Goal: Task Accomplishment & Management: Complete application form

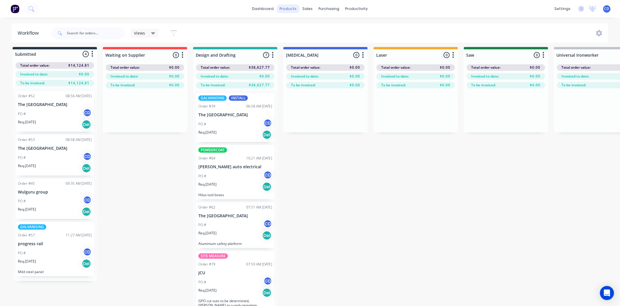
scroll to position [147, 0]
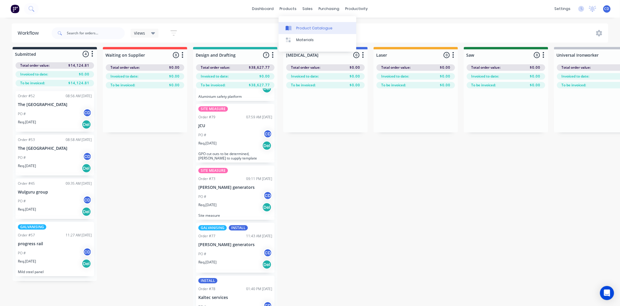
click at [299, 26] on div "Product Catalogue" at bounding box center [314, 28] width 36 height 5
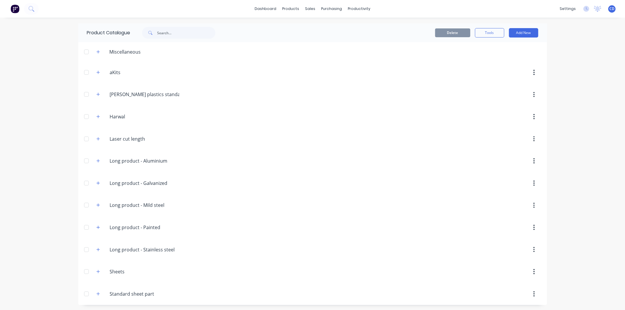
scroll to position [1, 0]
click at [96, 291] on icon "button" at bounding box center [98, 293] width 4 height 4
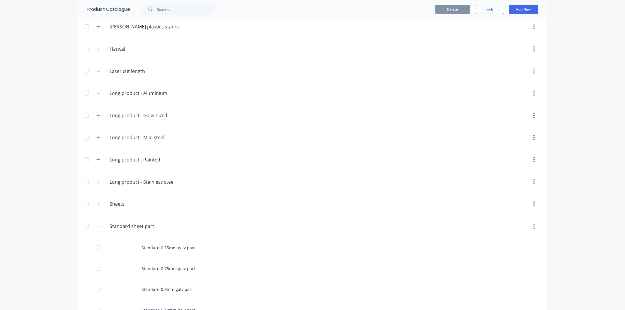
scroll to position [66, 0]
click at [95, 228] on button "button" at bounding box center [98, 227] width 7 height 7
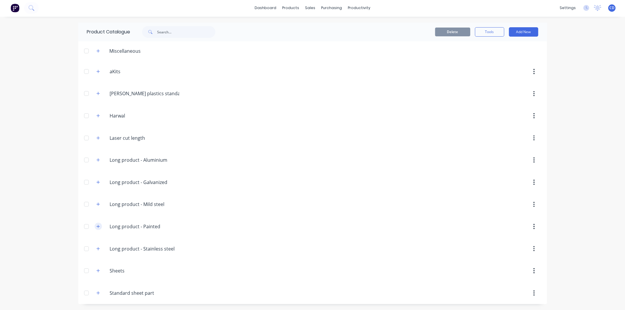
scroll to position [1, 0]
click at [96, 271] on icon "button" at bounding box center [98, 271] width 4 height 4
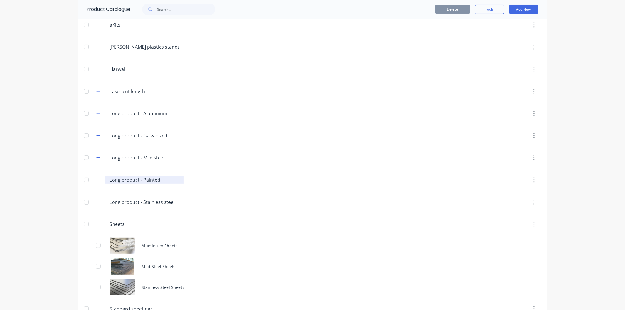
scroll to position [63, 0]
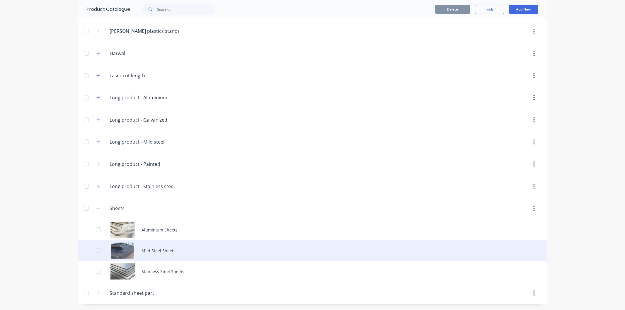
click at [155, 249] on div "Mild Steel Sheets" at bounding box center [312, 250] width 469 height 21
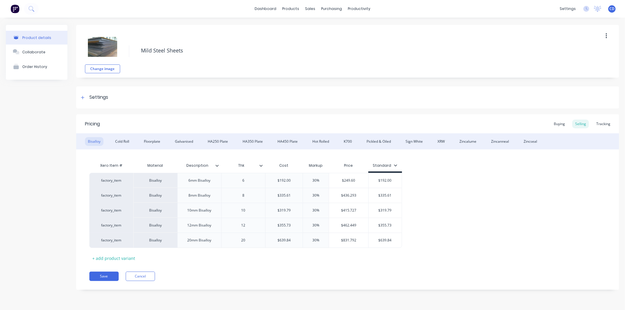
type textarea "x"
click at [128, 141] on div "Cold Roll" at bounding box center [122, 141] width 20 height 9
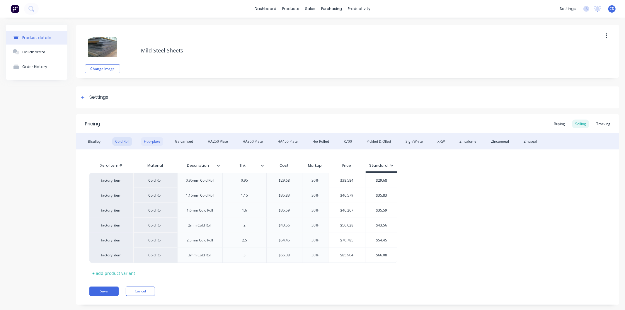
click at [150, 140] on div "Floorplate" at bounding box center [152, 141] width 22 height 9
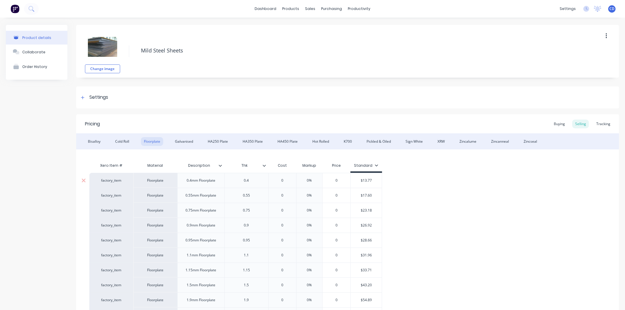
click at [289, 181] on input "0" at bounding box center [282, 180] width 29 height 5
type input "13"
type textarea "x"
type input "13."
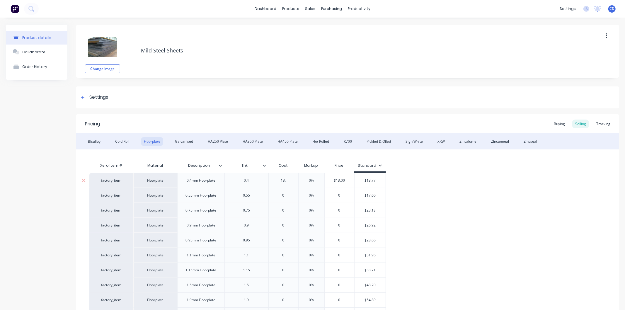
type textarea "x"
type input "13.7"
type textarea "x"
type input "13.77"
type input "0%"
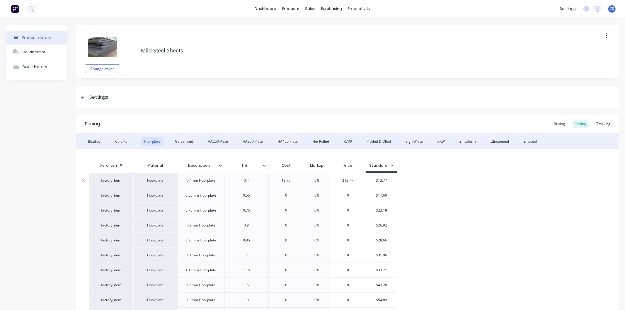
click at [319, 178] on input "0%" at bounding box center [317, 180] width 29 height 5
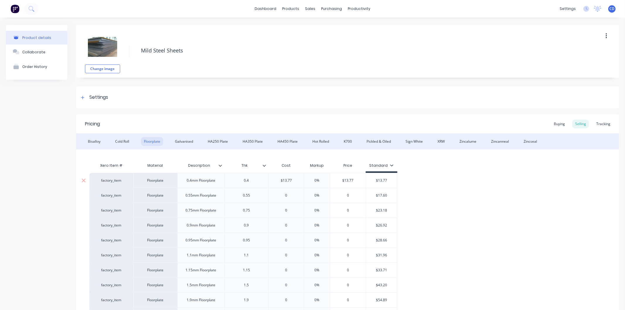
type textarea "x"
type input "30"
type textarea "x"
type input "30"
click at [482, 194] on div "factory_item Floorplate 0.4mm Floorplate 0.4 $13.77 13.77 30% 30 $17.901 $13.77…" at bounding box center [347, 263] width 517 height 180
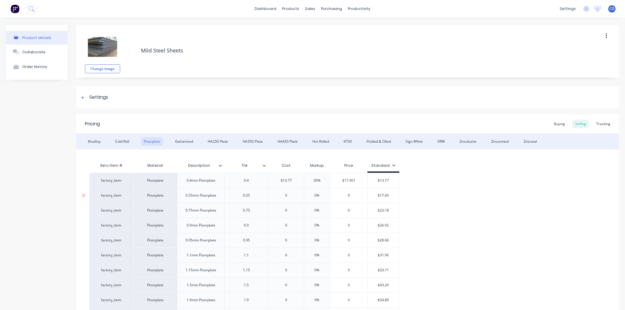
type input "0"
click at [290, 194] on input "0" at bounding box center [286, 195] width 35 height 5
type textarea "x"
type input "17"
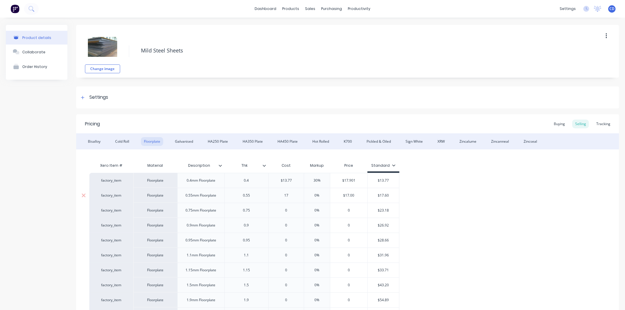
type textarea "x"
type input "17."
type textarea "x"
type input "17.60"
click at [323, 196] on input "0%" at bounding box center [317, 195] width 29 height 5
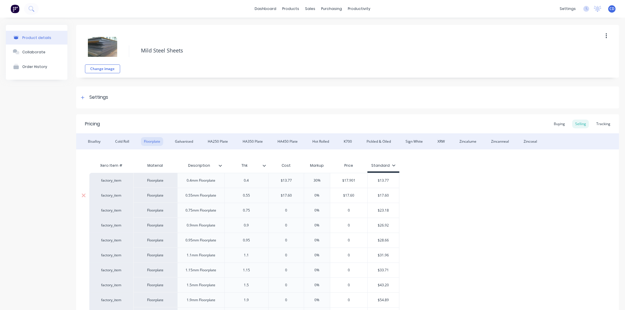
click at [323, 196] on input "0%" at bounding box center [317, 195] width 29 height 5
type input "3"
type textarea "x"
type input "30"
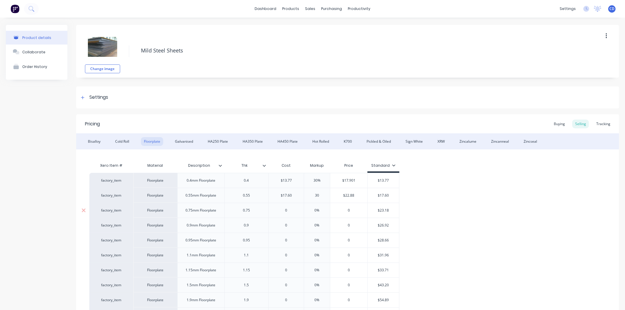
type input "0"
click at [291, 210] on input "0" at bounding box center [286, 210] width 35 height 5
type textarea "x"
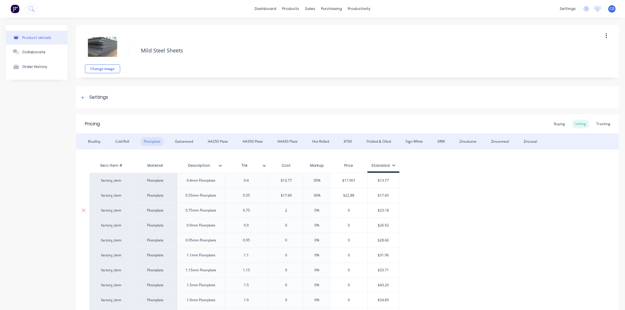
type input "23"
type textarea "x"
type input "23."
type textarea "x"
type input "23.18"
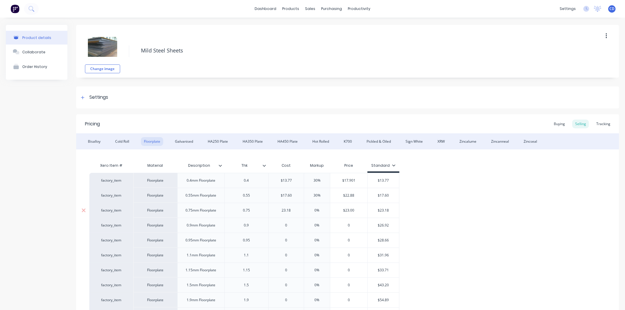
type textarea "x"
type input "23.18"
type input "0%"
click at [320, 212] on input "0%" at bounding box center [317, 210] width 29 height 5
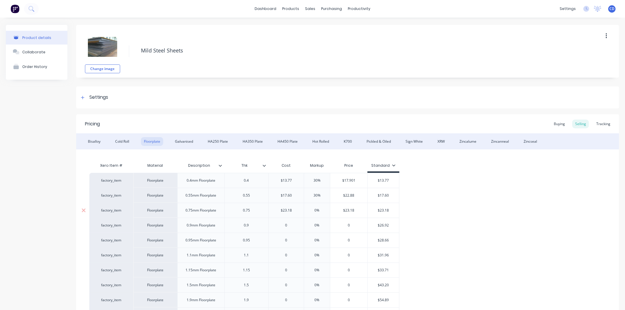
click at [320, 212] on input "0%" at bounding box center [317, 210] width 29 height 5
type textarea "x"
type input "30"
type textarea "x"
type input "30"
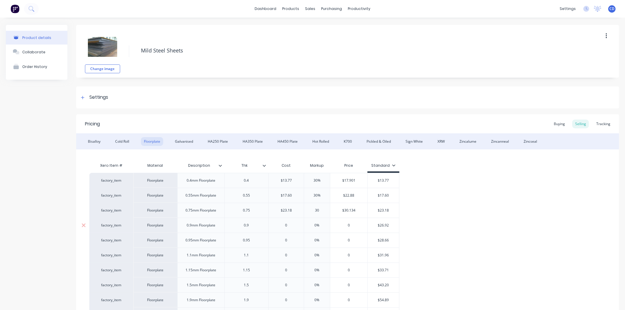
type input "0"
click at [296, 227] on input "0" at bounding box center [286, 225] width 35 height 5
click at [295, 227] on input "0" at bounding box center [286, 225] width 35 height 5
type textarea "x"
type input "26"
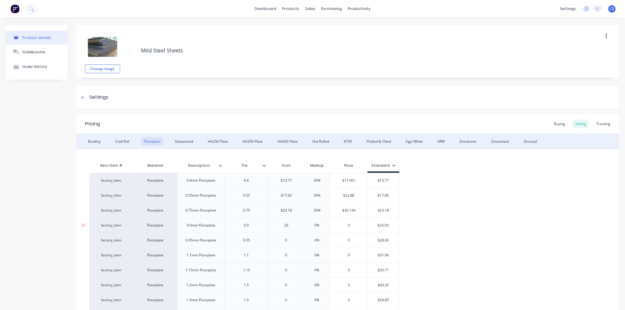
type textarea "x"
type input "26."
type textarea "x"
type input "26.92"
type textarea "x"
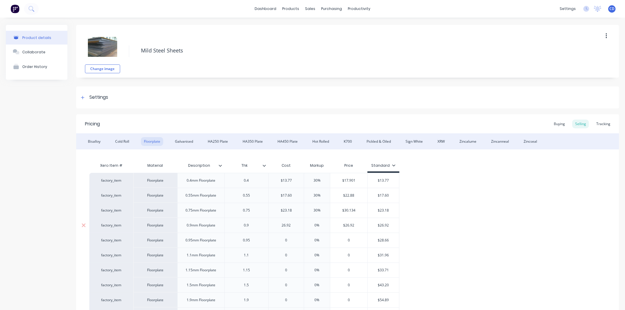
type input "26.92"
type input "0%"
click at [320, 225] on input "0%" at bounding box center [317, 225] width 29 height 5
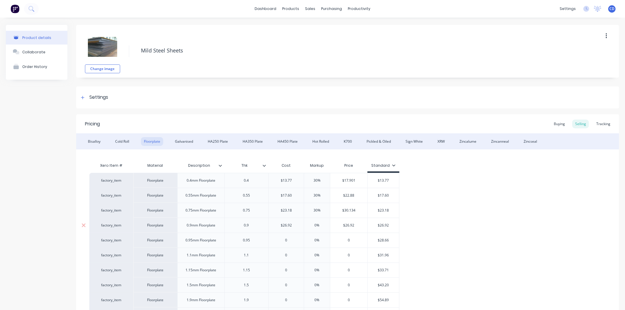
type textarea "x"
type input "30"
type textarea "x"
type input "30"
type input "0"
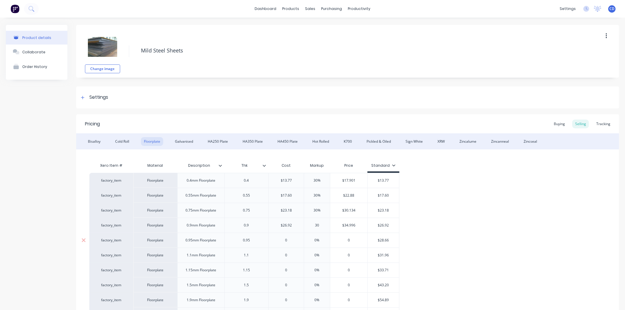
click at [291, 241] on input "0" at bounding box center [286, 240] width 35 height 5
type textarea "x"
type input "28"
type textarea "x"
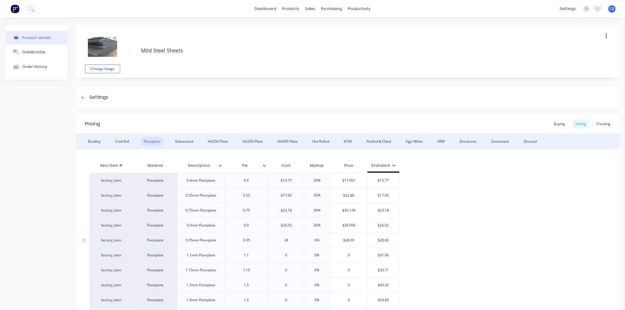
type input "28."
type textarea "x"
type input "28.6"
type textarea "x"
type input "28.66"
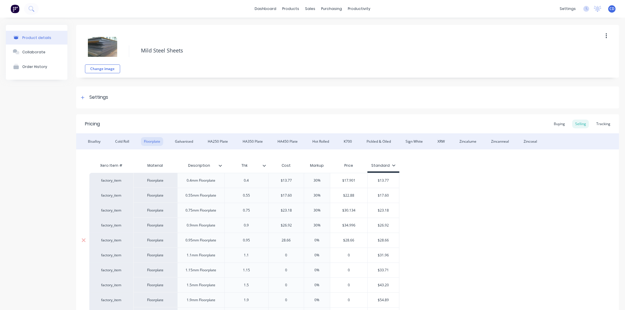
type input "0%"
click at [320, 239] on input "0%" at bounding box center [317, 240] width 29 height 5
type textarea "x"
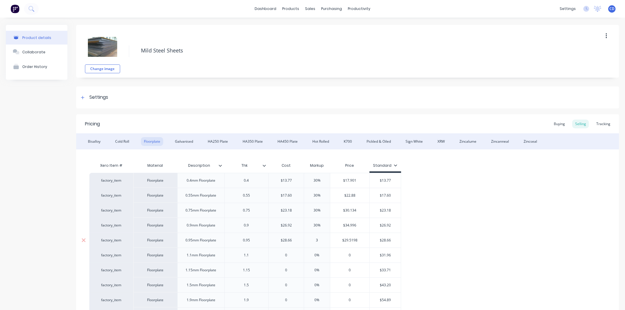
type input "30"
type textarea "x"
type input "30"
type input "0"
click at [291, 257] on input "0" at bounding box center [286, 255] width 35 height 5
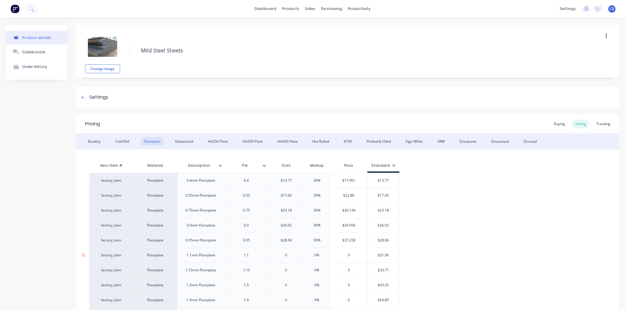
click at [291, 257] on input "0" at bounding box center [286, 255] width 35 height 5
type textarea "x"
type input "3"
type textarea "x"
type input "31."
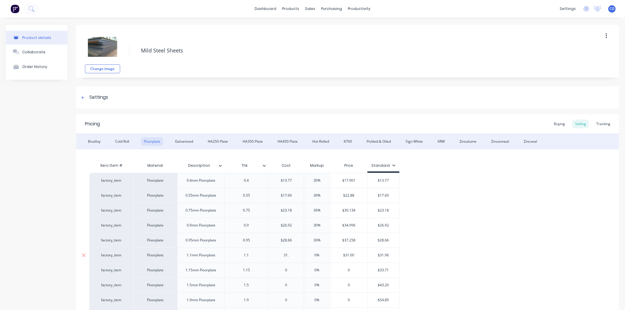
type textarea "x"
type input "31.96"
type textarea "x"
type input "31.96"
click at [323, 255] on input "0%" at bounding box center [317, 255] width 29 height 5
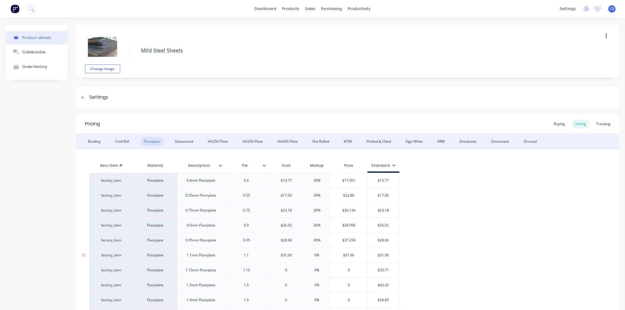
click at [323, 255] on input "0%" at bounding box center [317, 255] width 29 height 5
type input "3"
type textarea "x"
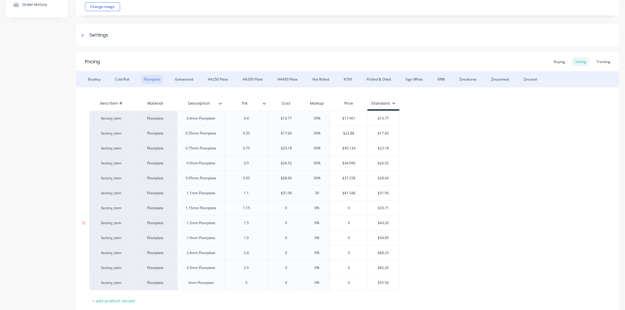
scroll to position [65, 0]
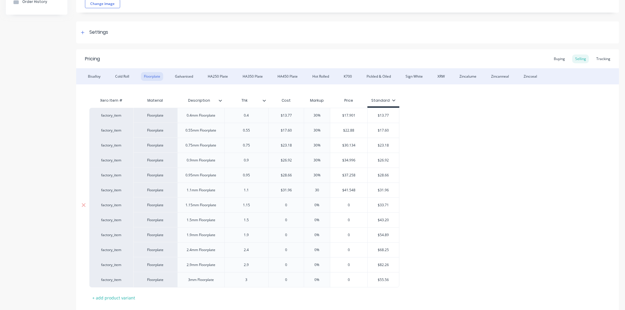
type input "30"
type input "0"
click at [288, 204] on input "0" at bounding box center [286, 205] width 35 height 5
type textarea "x"
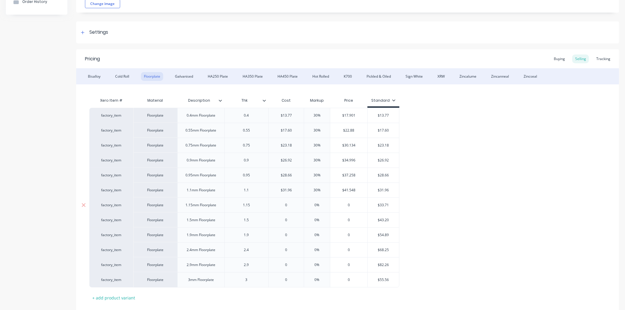
type input "3"
type textarea "x"
type input "33."
type textarea "x"
type input "33.71"
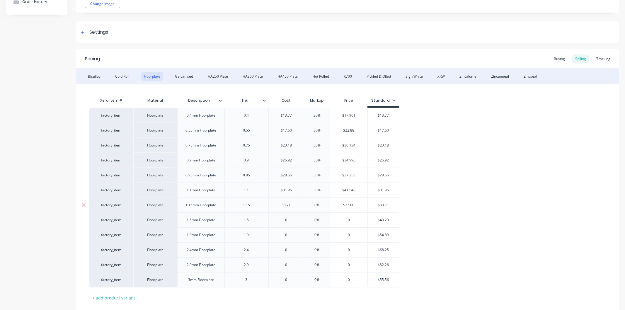
type textarea "x"
type input "33.71"
type input "0%"
click at [322, 204] on input "0%" at bounding box center [317, 205] width 29 height 5
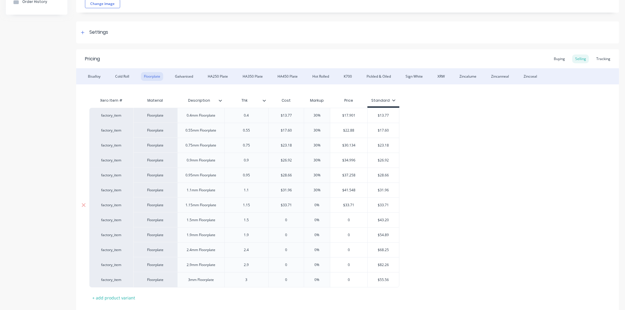
click at [322, 204] on input "0%" at bounding box center [317, 205] width 29 height 5
type textarea "x"
type input "30"
type textarea "x"
type input "30"
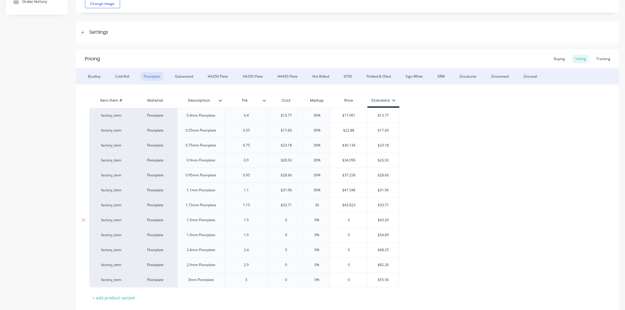
type input "0"
click at [290, 221] on input "0" at bounding box center [286, 220] width 35 height 5
type textarea "x"
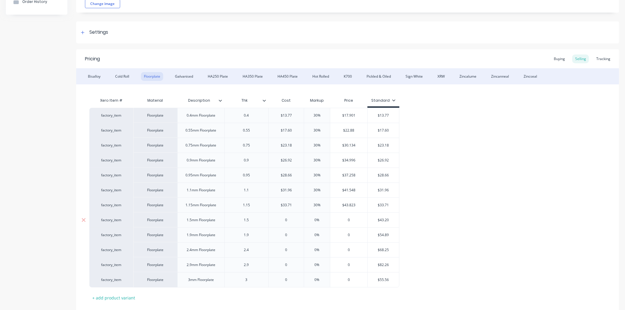
type input "4"
type textarea "x"
type input "43."
type textarea "x"
type input "43.20"
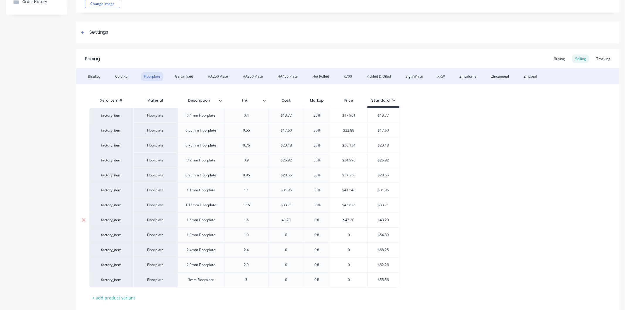
type input "0%"
click at [325, 222] on input "0%" at bounding box center [317, 220] width 29 height 5
click at [324, 221] on input "0%" at bounding box center [317, 220] width 29 height 5
type textarea "x"
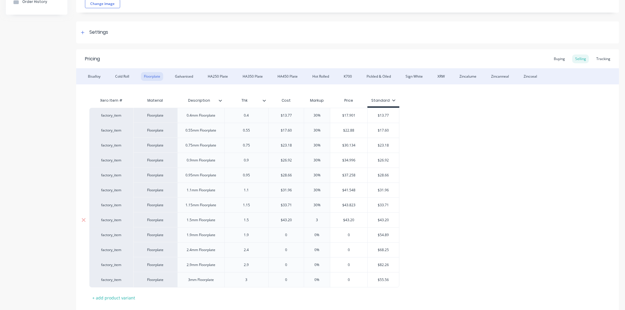
type input "30"
type textarea "x"
type input "30"
type input "0"
click at [289, 235] on input "0" at bounding box center [286, 235] width 35 height 5
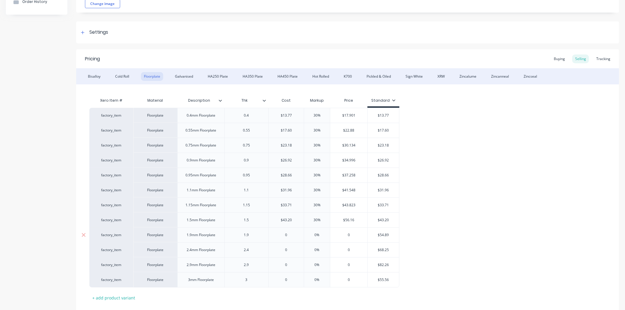
click at [289, 235] on input "0" at bounding box center [286, 235] width 35 height 5
type textarea "x"
type input "5"
type textarea "x"
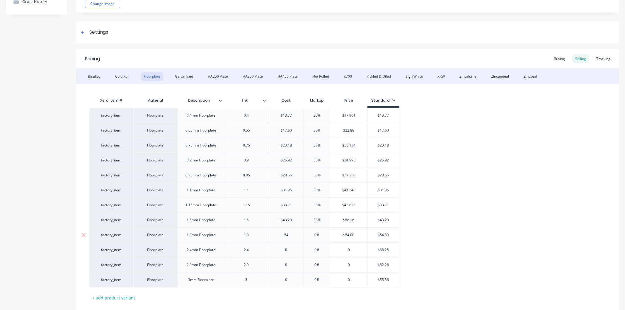
type input "54."
type textarea "x"
type input "54.89"
type textarea "x"
type input "54.89"
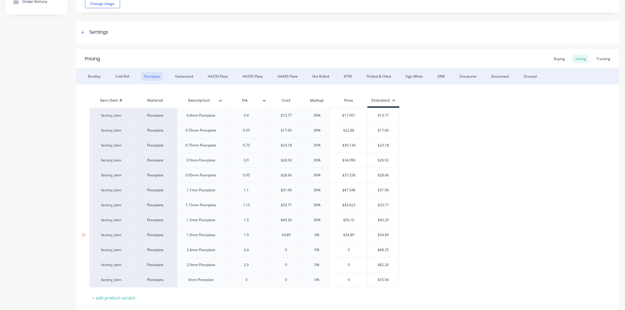
type input "0%"
click at [321, 233] on input "0%" at bounding box center [317, 235] width 29 height 5
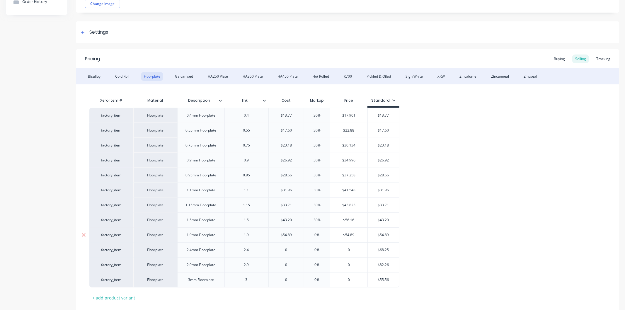
click at [321, 233] on input "0%" at bounding box center [317, 235] width 29 height 5
type textarea "x"
type input "30"
type textarea "x"
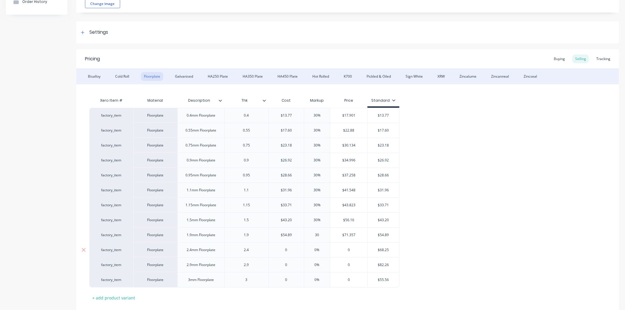
type input "30"
type input "0"
click at [291, 250] on input "0" at bounding box center [286, 249] width 35 height 5
type textarea "x"
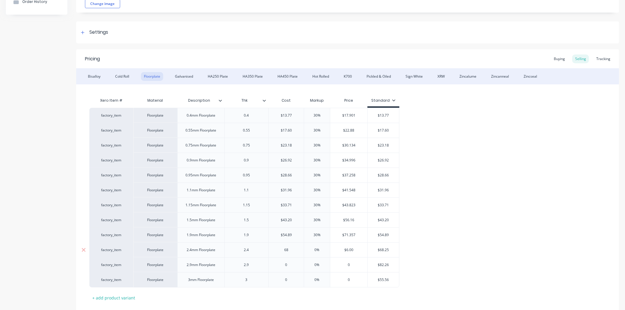
type input "687"
type textarea "x"
type input "68."
type textarea "x"
type input "68.25"
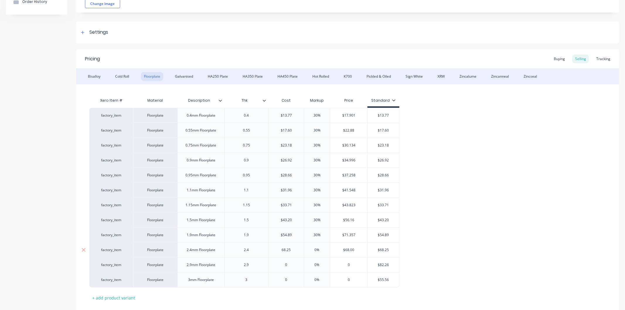
type textarea "x"
type input "68.25"
type input "0%"
click at [321, 250] on input "0%" at bounding box center [317, 249] width 29 height 5
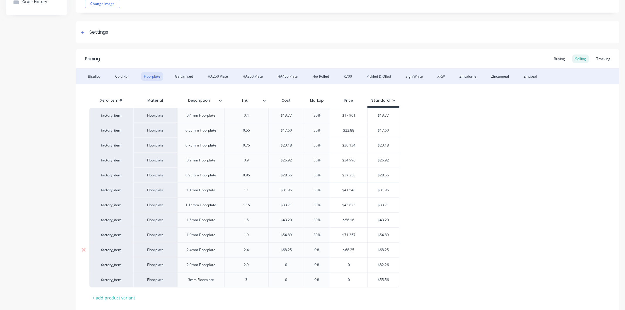
click at [321, 250] on input "0%" at bounding box center [317, 249] width 29 height 5
type textarea "x"
type input "30"
type textarea "x"
type input "30"
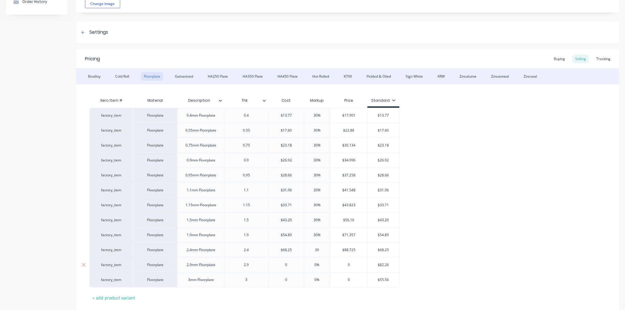
type input "0"
click at [291, 263] on input "0" at bounding box center [286, 264] width 35 height 5
type textarea "x"
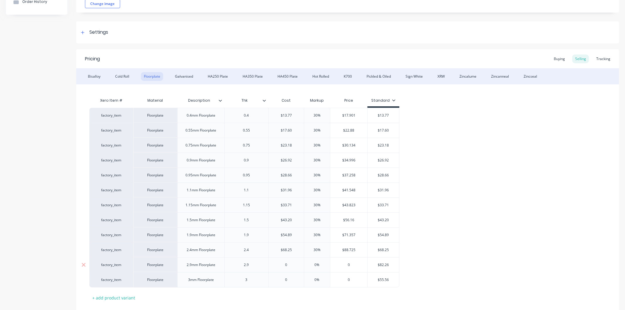
type input "8"
type textarea "x"
type input "82."
type textarea "x"
type input "82.26"
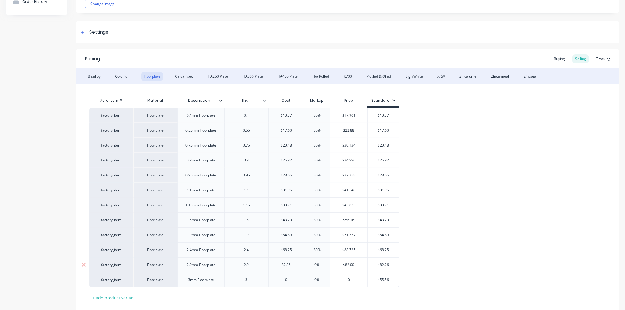
type textarea "x"
type input "82.26"
type input "0%"
click at [323, 264] on input "0%" at bounding box center [317, 264] width 29 height 5
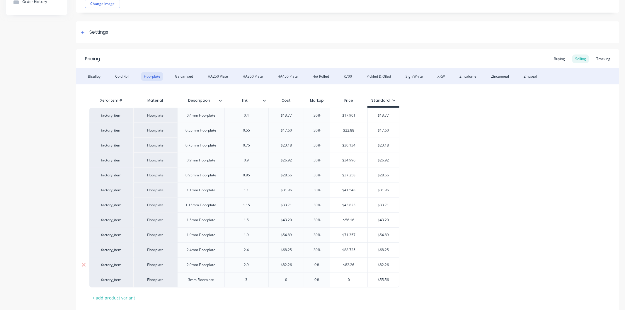
click at [323, 264] on input "0%" at bounding box center [317, 264] width 29 height 5
type textarea "x"
type input "3"
type textarea "x"
type input "30"
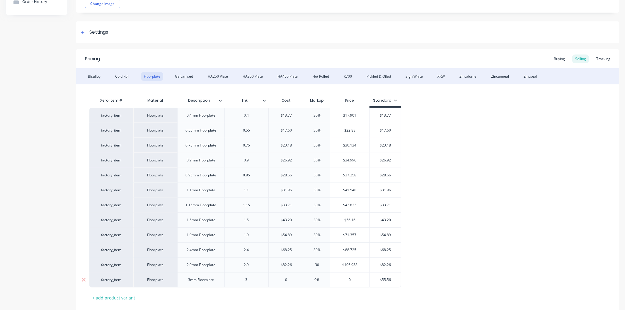
type input "0"
click at [287, 279] on input "0" at bounding box center [286, 279] width 35 height 5
type textarea "x"
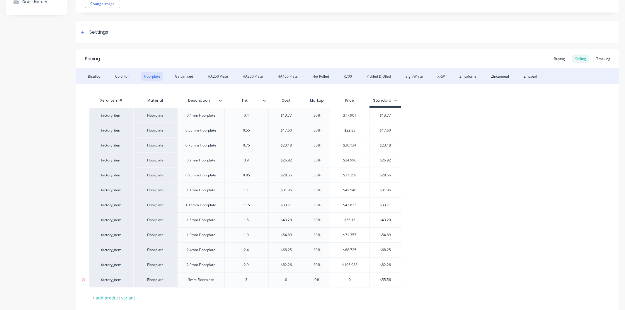
type input "5"
type textarea "x"
type input "55."
type textarea "x"
type input "55.56"
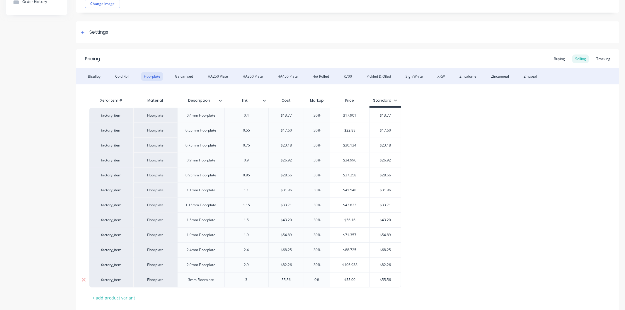
type textarea "x"
type input "55.56"
type input "0%"
click at [319, 281] on input "0%" at bounding box center [317, 279] width 29 height 5
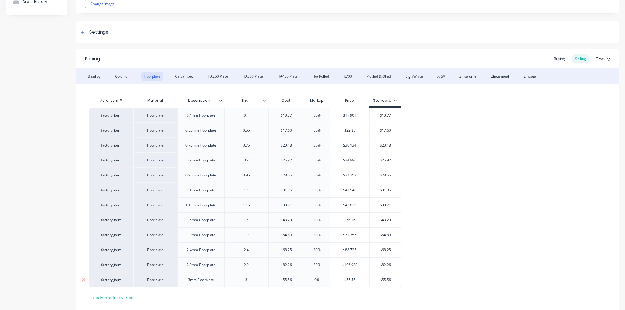
click at [319, 281] on input "0%" at bounding box center [317, 279] width 29 height 5
type textarea "x"
type input "30"
type textarea "x"
type input "30"
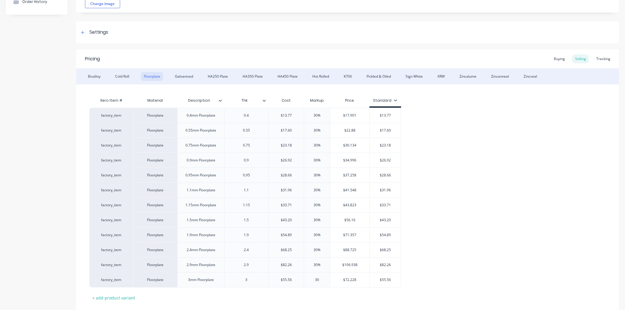
click at [436, 252] on div "factory_item Floorplate 0.4mm Floorplate 0.4 $13.77 13.77 30% 30 $17.901 $13.77…" at bounding box center [347, 198] width 517 height 180
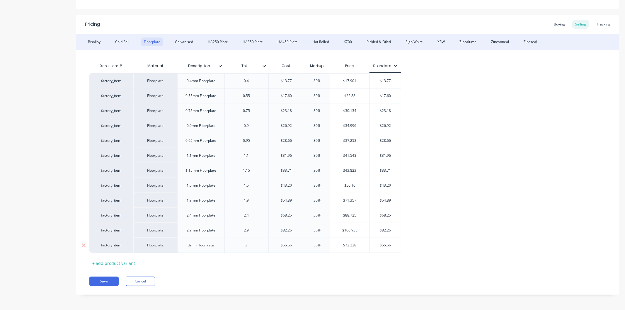
scroll to position [101, 0]
click at [112, 280] on button "Save" at bounding box center [103, 280] width 29 height 9
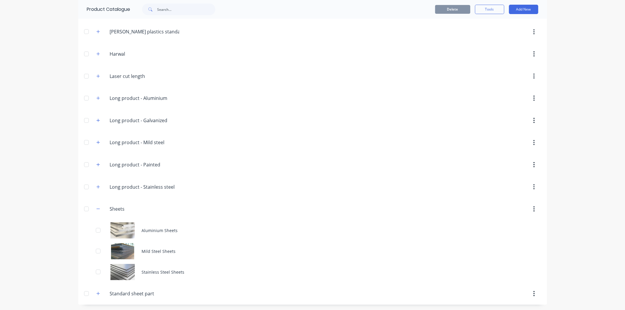
scroll to position [63, 0]
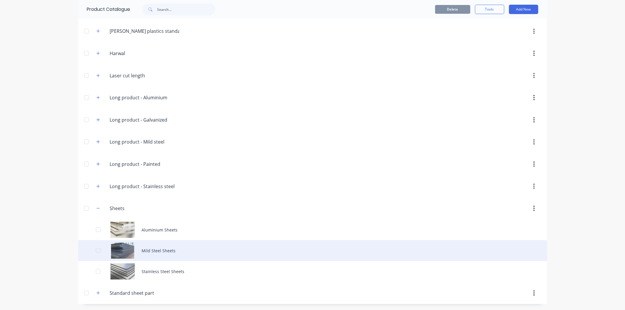
click at [143, 249] on div "Mild Steel Sheets" at bounding box center [312, 250] width 469 height 21
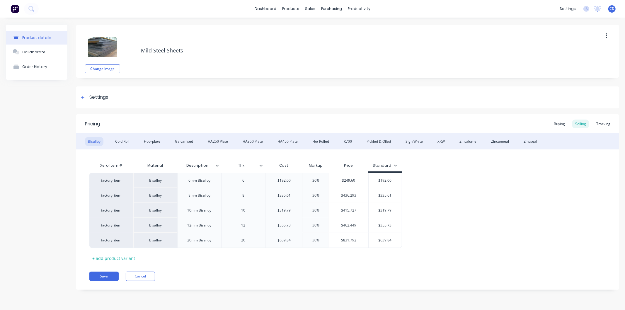
type textarea "x"
click at [158, 142] on div "Floorplate" at bounding box center [152, 141] width 22 height 9
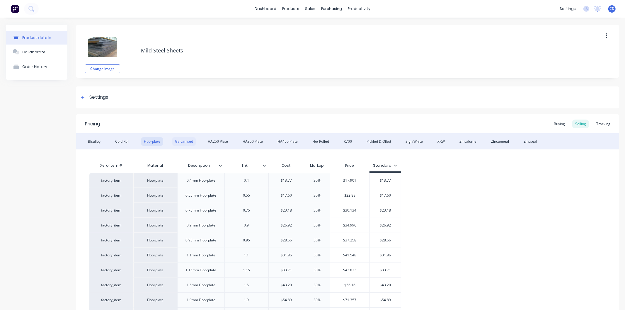
click at [185, 142] on div "Galvanised" at bounding box center [184, 141] width 24 height 9
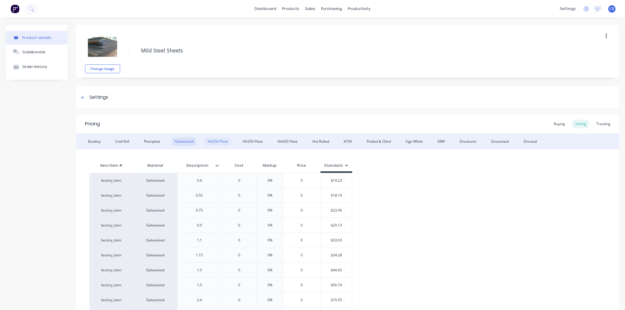
click at [211, 140] on div "HA250 Plate" at bounding box center [218, 141] width 26 height 9
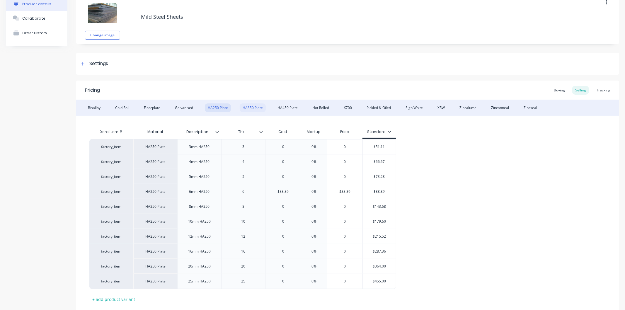
scroll to position [65, 0]
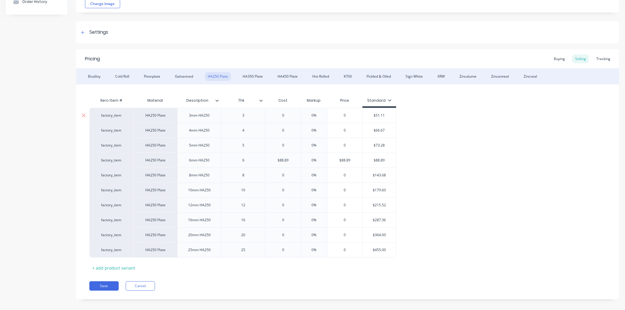
type input "0"
click at [289, 116] on input "0" at bounding box center [283, 115] width 35 height 5
type textarea "x"
type input "5"
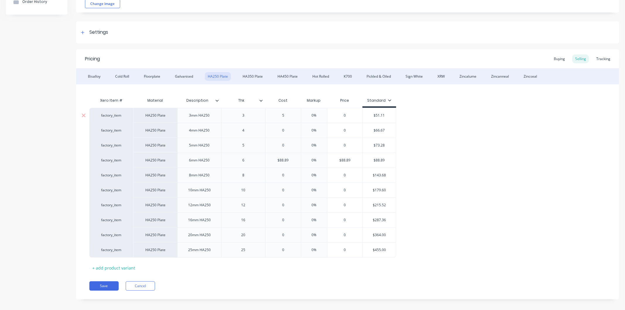
type textarea "x"
type input "51."
type textarea "x"
type input "51.1"
type textarea "x"
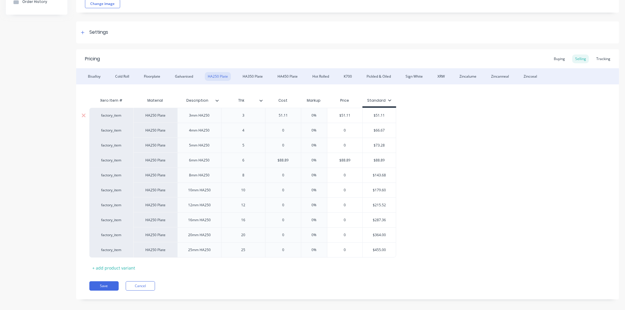
type input "51.11"
type input "0%"
click at [318, 116] on input "0%" at bounding box center [314, 115] width 29 height 5
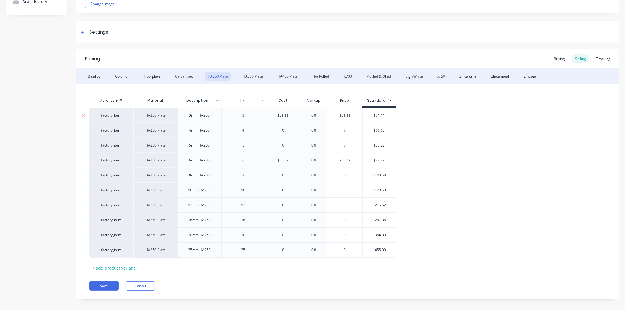
type textarea "x"
type input "3"
type textarea "x"
type input "30"
type input "0"
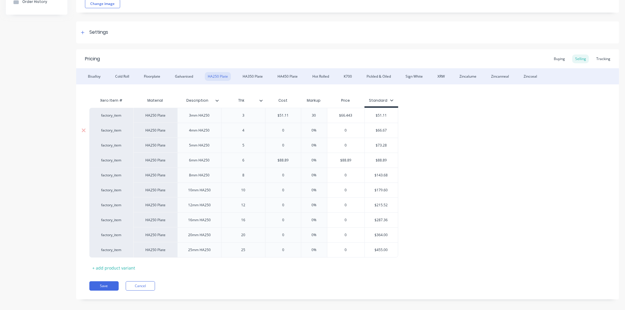
click at [288, 130] on input "0" at bounding box center [283, 130] width 35 height 5
type textarea "x"
type input "6"
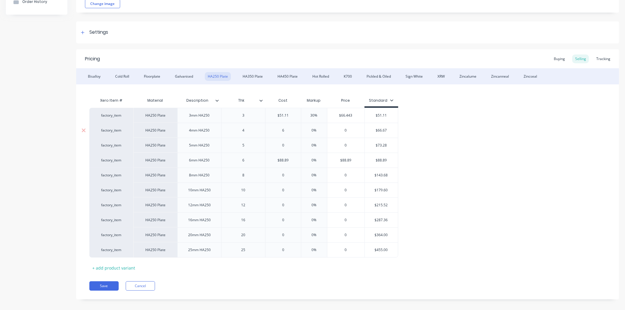
type textarea "x"
type input "66."
type textarea "x"
type input "66.6"
type textarea "x"
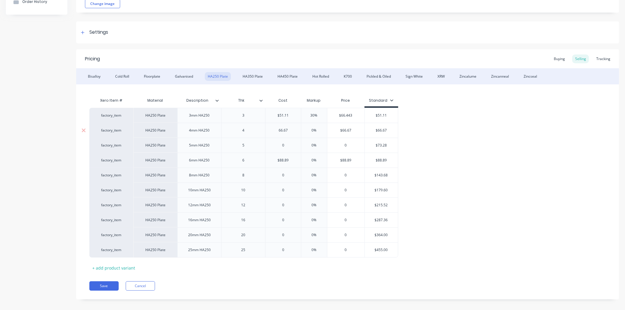
type input "66.67"
type input "0%"
click at [319, 130] on input "0%" at bounding box center [314, 130] width 29 height 5
click at [320, 130] on input "0%" at bounding box center [314, 130] width 29 height 5
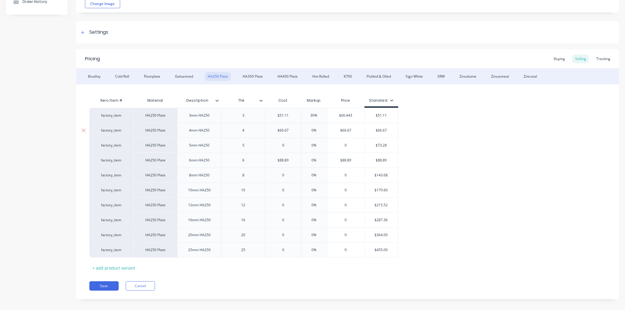
type textarea "x"
type input "30"
type textarea "x"
type input "30"
type input "0"
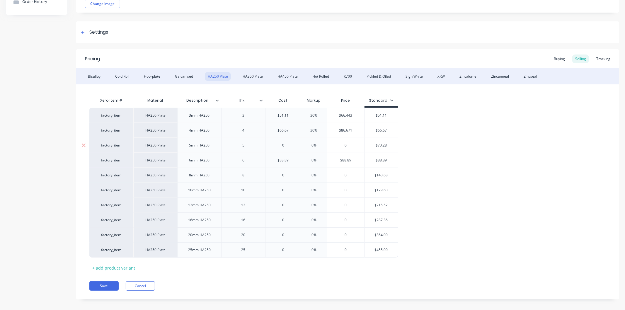
click at [286, 145] on input "0" at bounding box center [283, 145] width 35 height 5
type textarea "x"
type input "7"
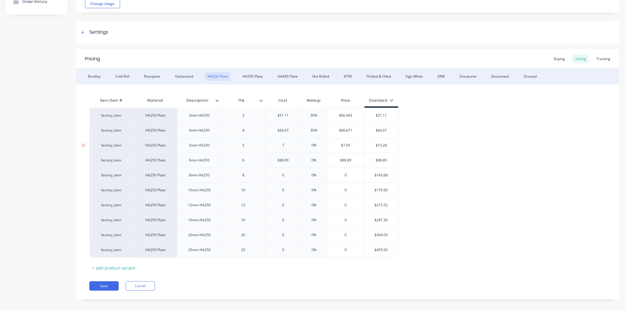
type textarea "x"
type input "73."
type textarea "x"
type input "73.28"
type textarea "x"
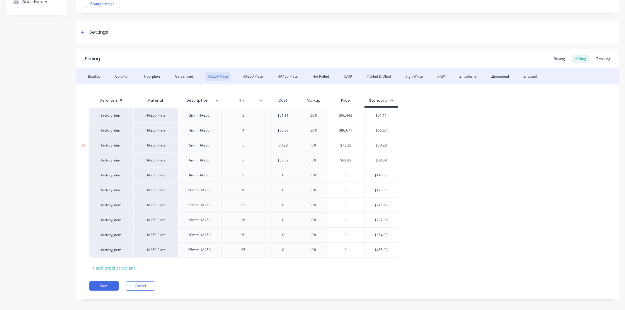
type input "73.28"
type input "0%"
click at [319, 144] on input "0%" at bounding box center [314, 145] width 29 height 5
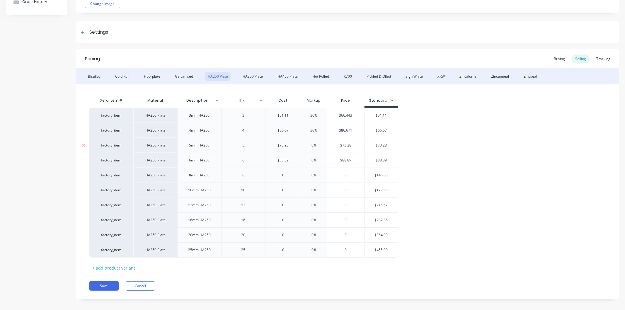
type textarea "x"
type input "30"
click at [318, 158] on input "0%" at bounding box center [314, 160] width 29 height 5
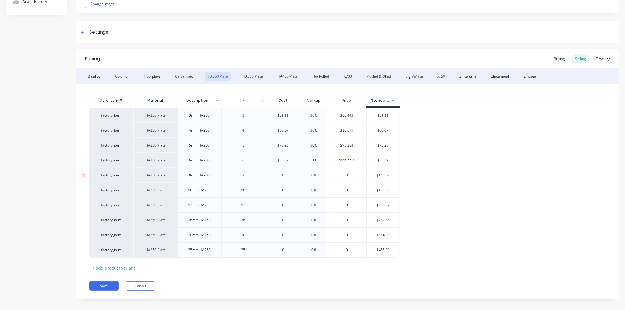
click at [288, 175] on input "0" at bounding box center [283, 175] width 35 height 5
click at [324, 175] on input "0%" at bounding box center [315, 175] width 29 height 5
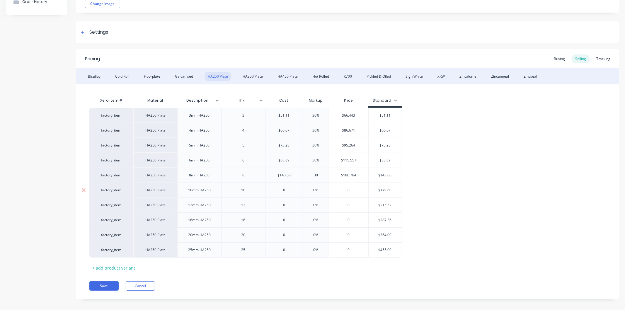
click at [289, 191] on input "0" at bounding box center [284, 190] width 37 height 5
click at [323, 190] on input "0%" at bounding box center [315, 190] width 29 height 5
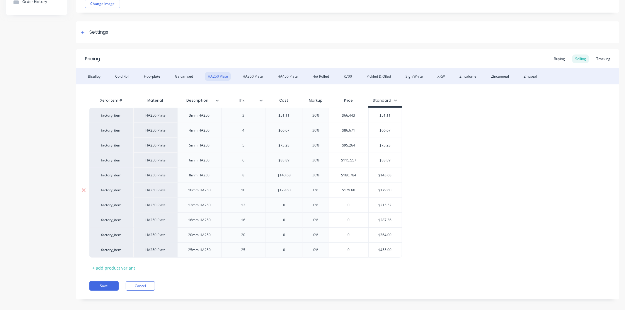
click at [323, 190] on input "0%" at bounding box center [315, 190] width 29 height 5
click at [290, 204] on input "0" at bounding box center [284, 205] width 37 height 5
click at [320, 203] on input "0%" at bounding box center [315, 205] width 29 height 5
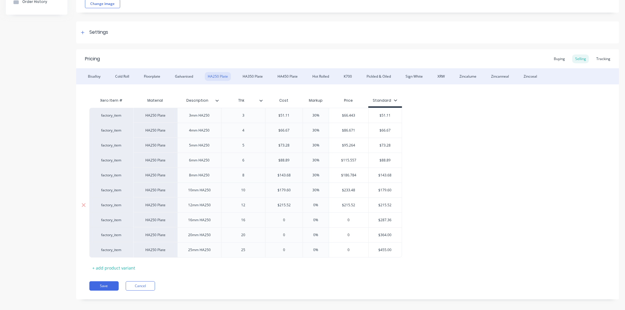
click at [320, 203] on input "0%" at bounding box center [315, 205] width 29 height 5
click at [286, 219] on input "0" at bounding box center [284, 220] width 37 height 5
click at [319, 219] on input "0%" at bounding box center [315, 220] width 29 height 5
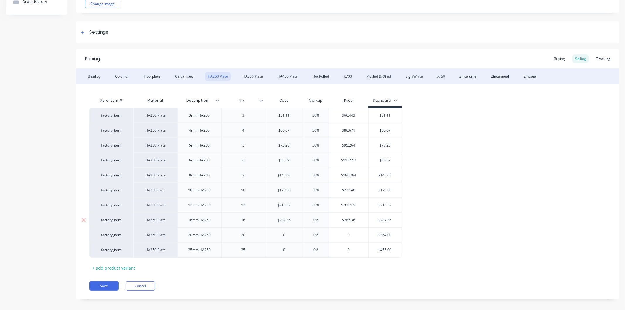
click at [319, 219] on input "0%" at bounding box center [315, 220] width 29 height 5
click at [290, 236] on input "0" at bounding box center [284, 235] width 37 height 5
click at [321, 235] on input "0%" at bounding box center [315, 235] width 29 height 5
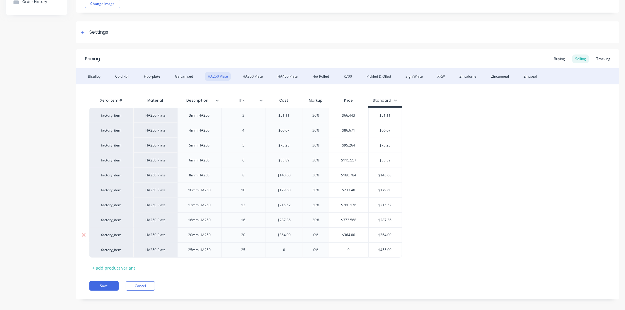
click at [321, 235] on input "0%" at bounding box center [315, 235] width 29 height 5
click at [286, 251] on input "0" at bounding box center [284, 249] width 37 height 5
click at [321, 248] on input "0%" at bounding box center [315, 249] width 29 height 5
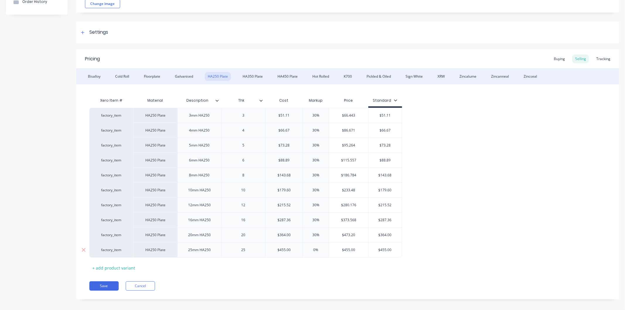
click at [321, 248] on input "0%" at bounding box center [315, 249] width 29 height 5
click at [293, 279] on div "Pricing Buying Selling Tracking Bisalloy Cold Roll Floorplate Galvanised HA250 …" at bounding box center [347, 174] width 543 height 250
click at [188, 74] on div "Galvanised" at bounding box center [184, 76] width 24 height 9
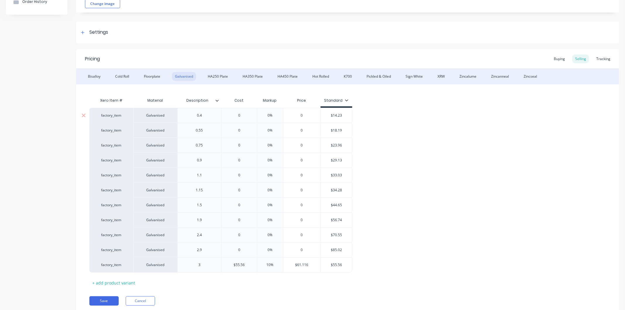
click at [246, 113] on input "0" at bounding box center [239, 115] width 35 height 5
click at [273, 115] on input "0%" at bounding box center [270, 115] width 29 height 5
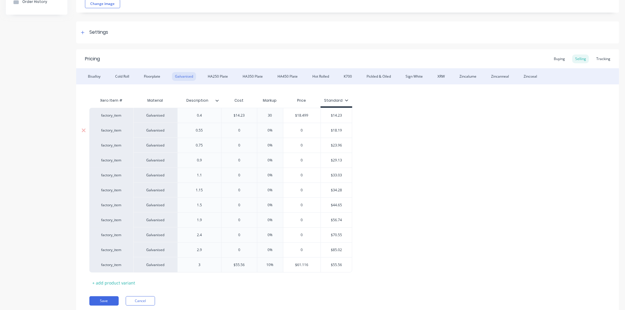
click at [241, 130] on input "0" at bounding box center [239, 130] width 35 height 5
click at [272, 131] on input "0%" at bounding box center [270, 130] width 29 height 5
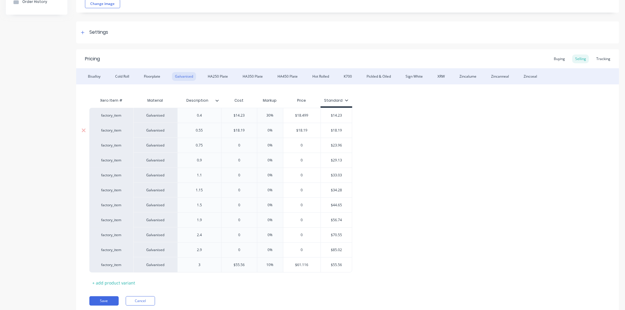
click at [272, 131] on input "0%" at bounding box center [270, 130] width 29 height 5
click at [246, 147] on input "0" at bounding box center [239, 145] width 35 height 5
click at [274, 144] on input "0%" at bounding box center [270, 145] width 29 height 5
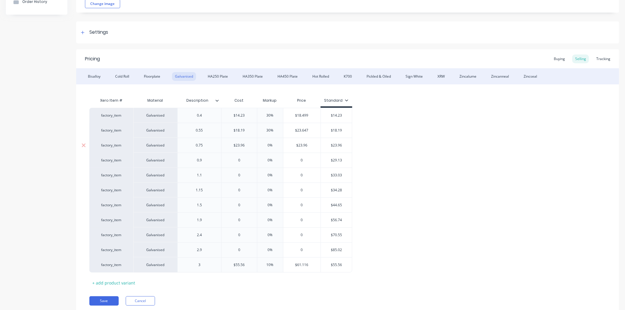
click at [274, 144] on input "0%" at bounding box center [270, 145] width 29 height 5
click at [242, 160] on input "0" at bounding box center [239, 160] width 35 height 5
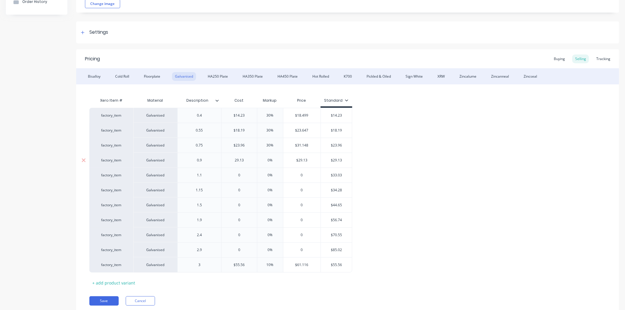
click at [272, 160] on input "0%" at bounding box center [270, 160] width 29 height 5
click at [242, 174] on input "0" at bounding box center [239, 175] width 35 height 5
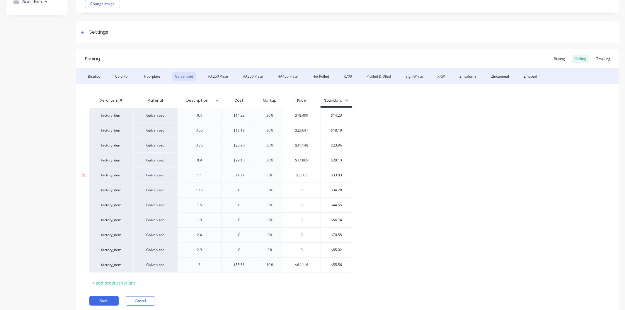
click at [274, 173] on input "0%" at bounding box center [270, 175] width 29 height 5
click at [245, 190] on input "0" at bounding box center [239, 190] width 35 height 5
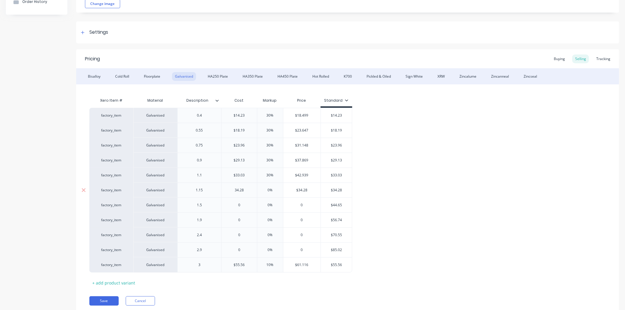
click at [272, 190] on input "0%" at bounding box center [270, 190] width 29 height 5
click at [242, 204] on input "0" at bounding box center [239, 205] width 35 height 5
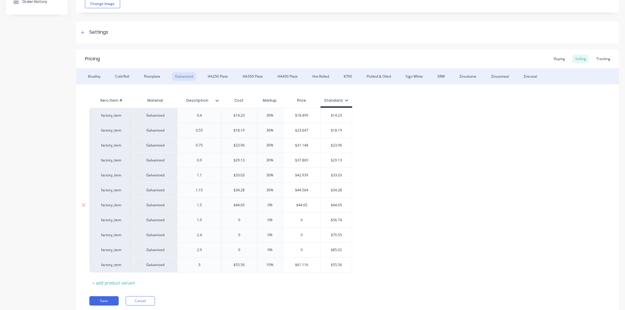
click at [275, 204] on input "0%" at bounding box center [270, 205] width 29 height 5
click at [245, 221] on input "0" at bounding box center [239, 220] width 35 height 5
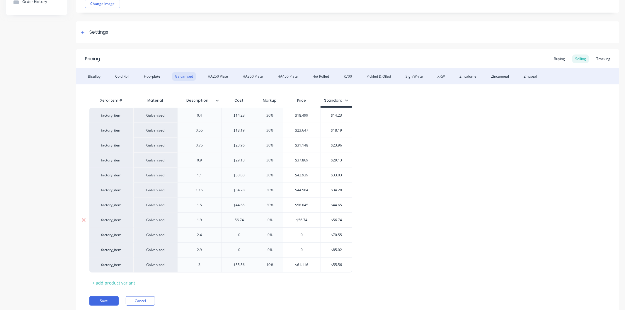
click at [276, 218] on input "0%" at bounding box center [270, 220] width 29 height 5
click at [243, 234] on input "0" at bounding box center [239, 235] width 35 height 5
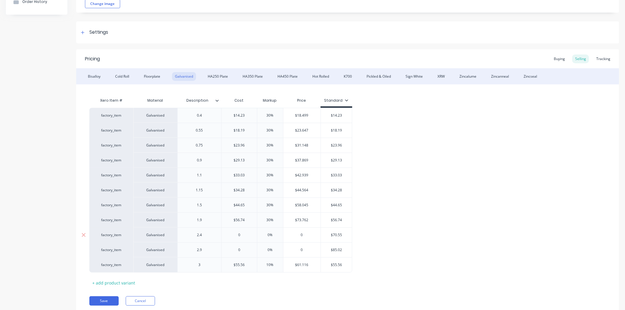
click at [243, 234] on input "0" at bounding box center [239, 235] width 35 height 5
click at [274, 235] on input "0%" at bounding box center [270, 235] width 29 height 5
click at [245, 250] on input "0" at bounding box center [239, 249] width 35 height 5
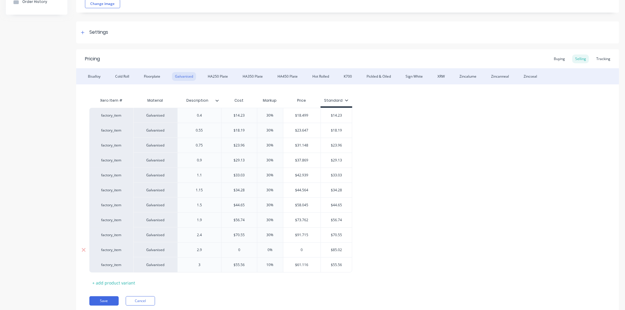
click at [245, 250] on input "0" at bounding box center [239, 249] width 35 height 5
click at [274, 248] on input "0%" at bounding box center [270, 249] width 29 height 5
click at [247, 264] on input "$55.56" at bounding box center [239, 264] width 35 height 5
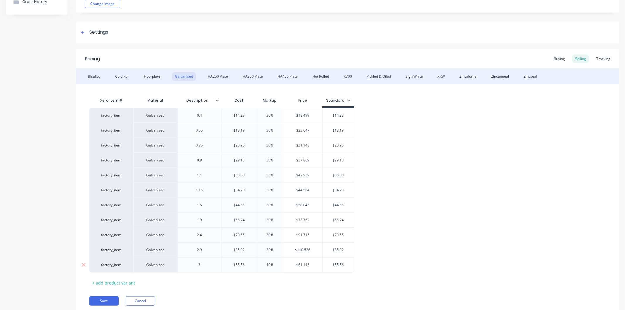
click at [247, 264] on input "$55.56" at bounding box center [239, 264] width 35 height 5
click at [277, 264] on input "10%" at bounding box center [270, 264] width 29 height 5
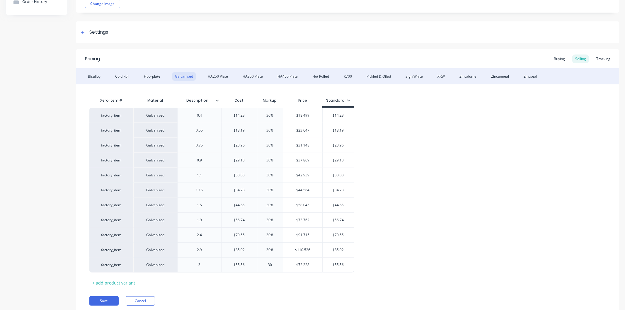
click at [259, 294] on div "Pricing Buying Selling Tracking Bisalloy Cold Roll Floorplate Galvanised HA250 …" at bounding box center [347, 181] width 543 height 265
click at [226, 74] on div "HA250 Plate" at bounding box center [218, 76] width 26 height 9
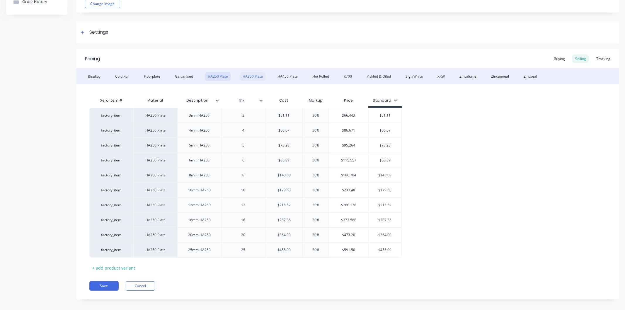
click at [254, 73] on div "HA350 Plate" at bounding box center [253, 76] width 26 height 9
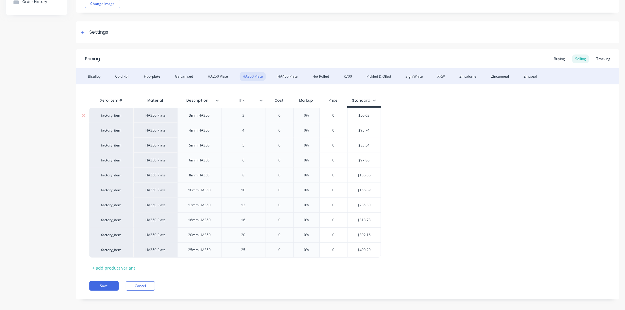
click at [248, 115] on div "3" at bounding box center [243, 116] width 29 height 8
click at [285, 115] on input "14.23" at bounding box center [279, 115] width 29 height 5
click at [285, 115] on input "0" at bounding box center [279, 115] width 29 height 5
click at [320, 112] on div "0%" at bounding box center [314, 115] width 29 height 15
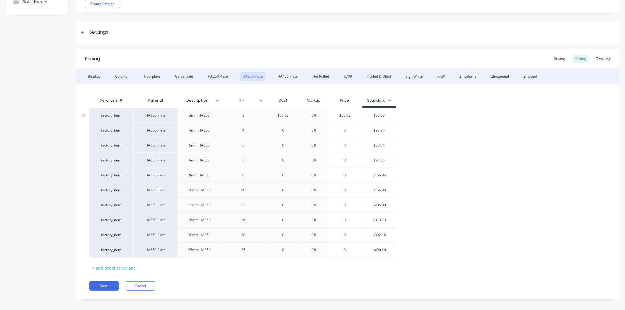
click at [320, 112] on div "0%" at bounding box center [314, 115] width 29 height 15
click at [322, 116] on input "0%" at bounding box center [314, 115] width 29 height 5
click at [317, 130] on input "0%" at bounding box center [314, 130] width 29 height 5
click at [321, 115] on input "0%" at bounding box center [314, 115] width 29 height 5
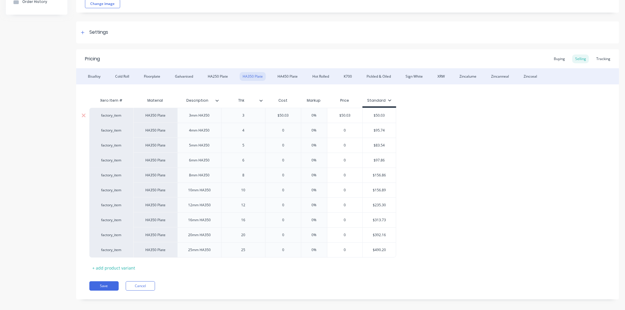
click at [321, 115] on input "0%" at bounding box center [314, 115] width 29 height 5
click at [288, 128] on input "0" at bounding box center [283, 130] width 35 height 5
click at [322, 128] on input "0%" at bounding box center [314, 130] width 29 height 5
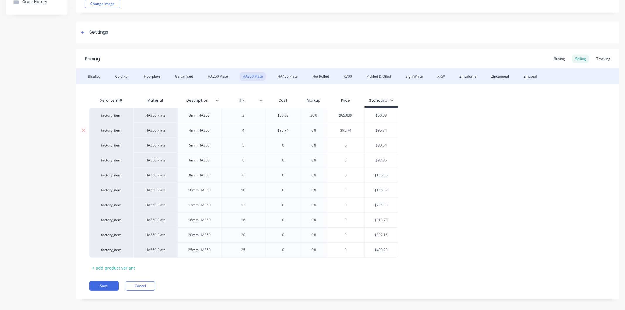
click at [322, 128] on input "0%" at bounding box center [314, 130] width 29 height 5
click at [289, 145] on input "0" at bounding box center [283, 145] width 35 height 5
click at [320, 145] on input "0%" at bounding box center [314, 145] width 29 height 5
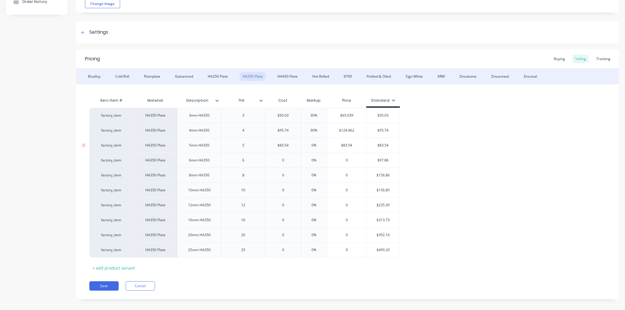
click at [320, 145] on input "0%" at bounding box center [314, 145] width 29 height 5
click at [286, 160] on input "0" at bounding box center [283, 160] width 35 height 5
click at [315, 159] on input "0%" at bounding box center [314, 160] width 29 height 5
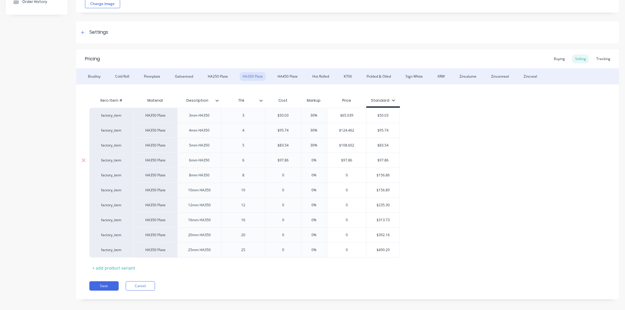
click at [315, 159] on input "0%" at bounding box center [314, 160] width 29 height 5
click at [288, 176] on input "0" at bounding box center [283, 175] width 35 height 5
click at [321, 175] on input "0%" at bounding box center [315, 175] width 29 height 5
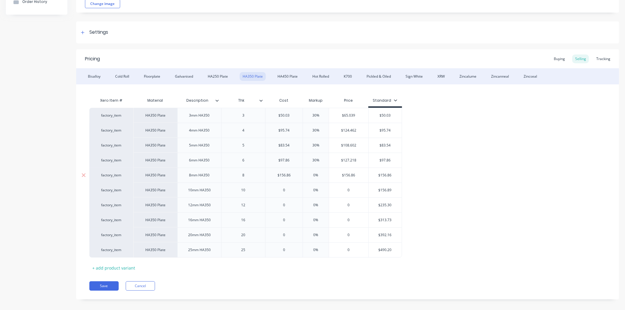
click at [321, 175] on input "0%" at bounding box center [315, 175] width 29 height 5
click at [288, 189] on input "0" at bounding box center [284, 190] width 37 height 5
click at [325, 187] on div "0%" at bounding box center [315, 190] width 29 height 15
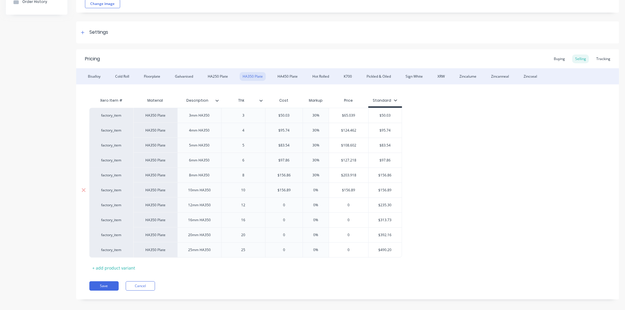
click at [325, 187] on div "0%" at bounding box center [315, 190] width 29 height 15
click at [320, 204] on input "0%" at bounding box center [315, 205] width 29 height 5
click at [321, 192] on input "0%" at bounding box center [315, 190] width 29 height 5
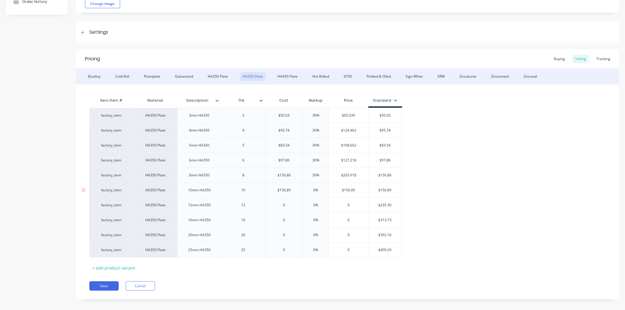
click at [321, 192] on input "0%" at bounding box center [315, 190] width 29 height 5
click at [292, 206] on input "0" at bounding box center [284, 205] width 37 height 5
click at [320, 203] on input "0%" at bounding box center [315, 205] width 29 height 5
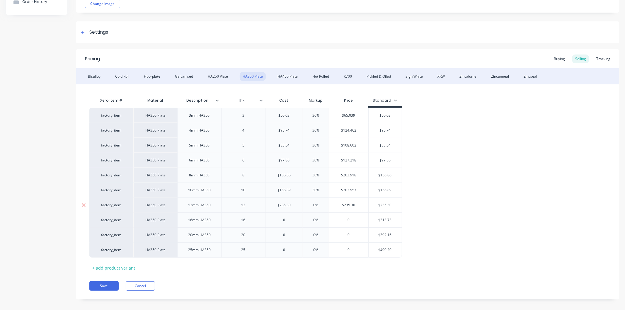
click at [320, 203] on input "0%" at bounding box center [315, 205] width 29 height 5
click at [290, 222] on input "0" at bounding box center [284, 220] width 37 height 5
click at [319, 218] on input "0%" at bounding box center [315, 220] width 29 height 5
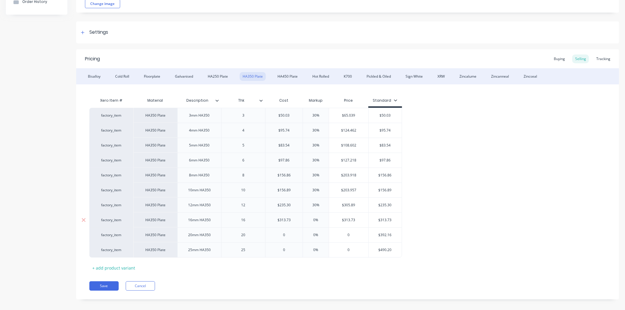
click at [319, 218] on input "0%" at bounding box center [315, 220] width 29 height 5
click at [285, 235] on input "0" at bounding box center [284, 235] width 37 height 5
click at [320, 234] on input "0%" at bounding box center [315, 235] width 29 height 5
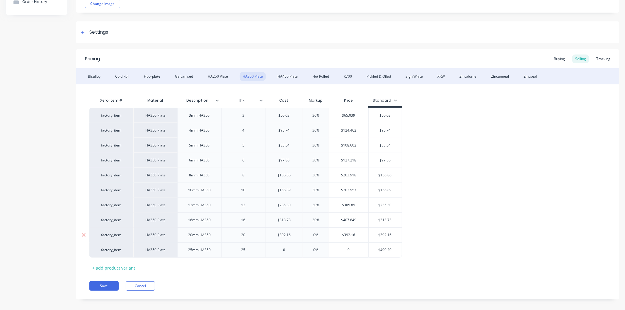
click at [320, 234] on input "0%" at bounding box center [315, 235] width 29 height 5
click at [293, 250] on input "0" at bounding box center [284, 249] width 37 height 5
click at [320, 252] on input "0%" at bounding box center [315, 249] width 29 height 5
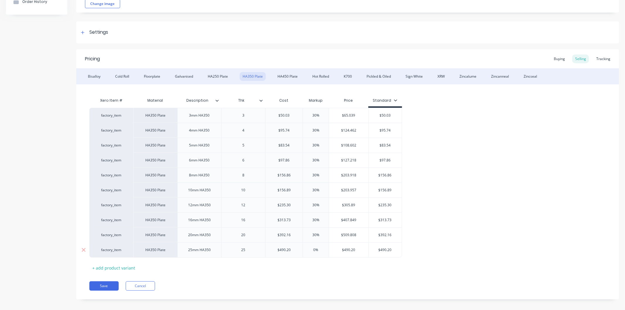
click at [320, 252] on input "0%" at bounding box center [315, 249] width 29 height 5
click at [292, 281] on div "Pricing Buying Selling Tracking Bisalloy Cold Roll Floorplate Galvanised HA250 …" at bounding box center [347, 174] width 543 height 250
click at [110, 286] on button "Save" at bounding box center [103, 285] width 29 height 9
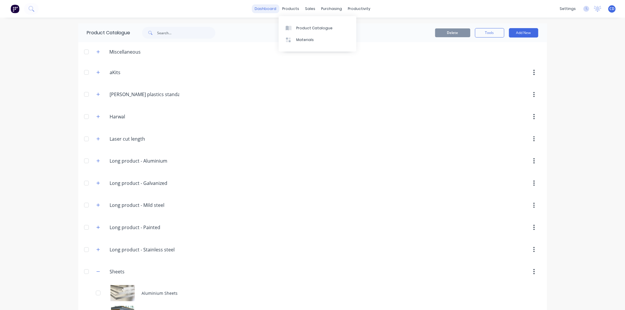
click at [272, 10] on link "dashboard" at bounding box center [266, 8] width 28 height 9
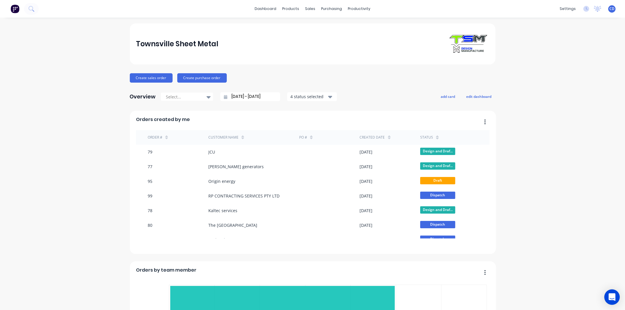
click at [612, 298] on icon "Open Intercom Messenger" at bounding box center [612, 297] width 7 height 8
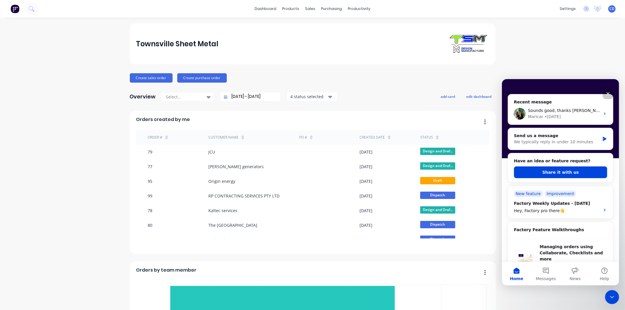
scroll to position [65, 0]
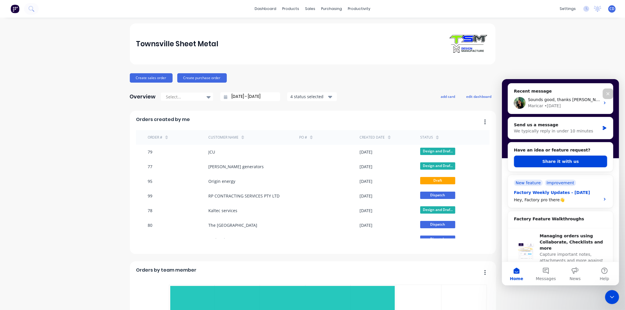
click at [573, 196] on div "Factory Weekly Updates - 25/07/2025 Hey, Factory pro there👋" at bounding box center [555, 195] width 83 height 13
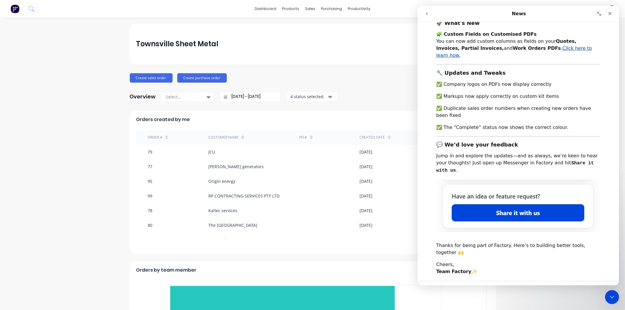
scroll to position [0, 0]
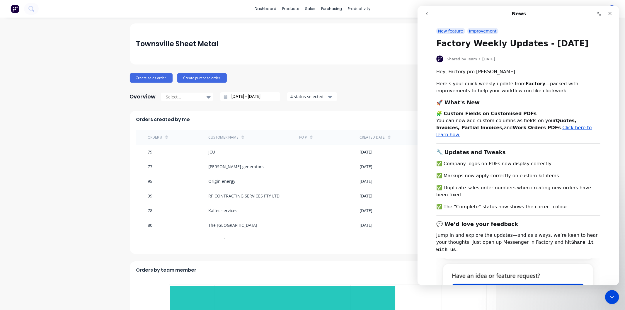
click at [429, 15] on button "go back" at bounding box center [426, 13] width 11 height 11
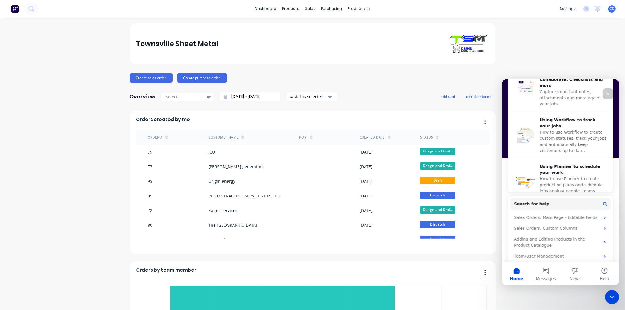
scroll to position [259, 0]
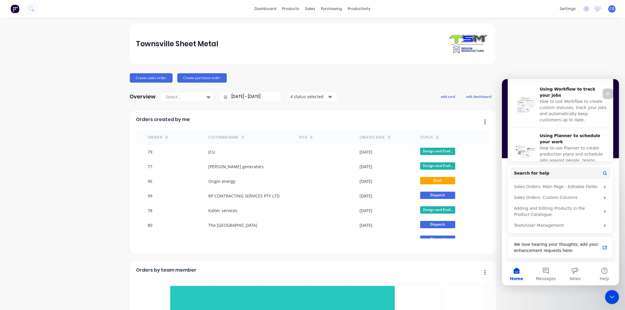
click at [606, 95] on icon "Close" at bounding box center [608, 93] width 5 height 5
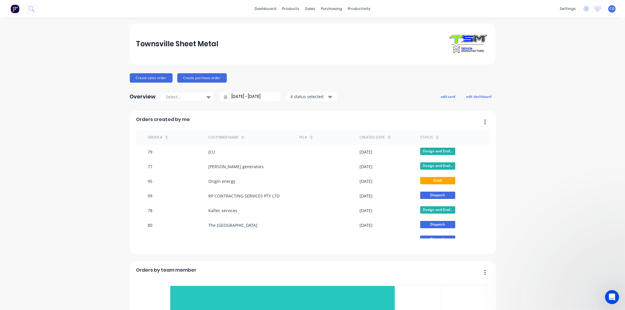
scroll to position [0, 0]
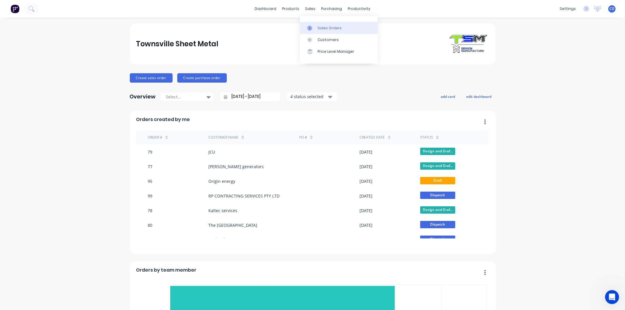
click at [318, 28] on div "Sales Orders" at bounding box center [330, 28] width 24 height 5
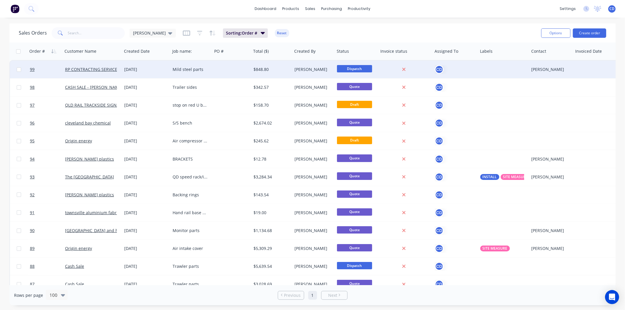
click at [133, 70] on div "[DATE]" at bounding box center [146, 70] width 44 height 6
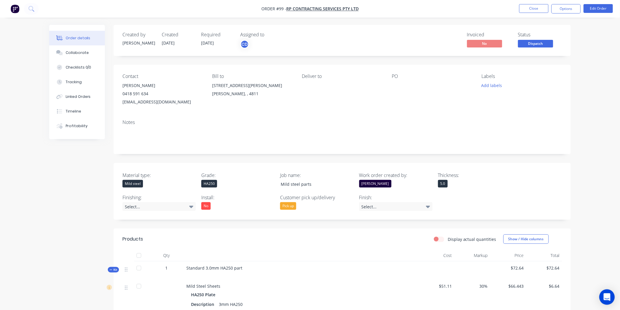
click at [608, 296] on icon "Open Intercom Messenger" at bounding box center [607, 297] width 7 height 8
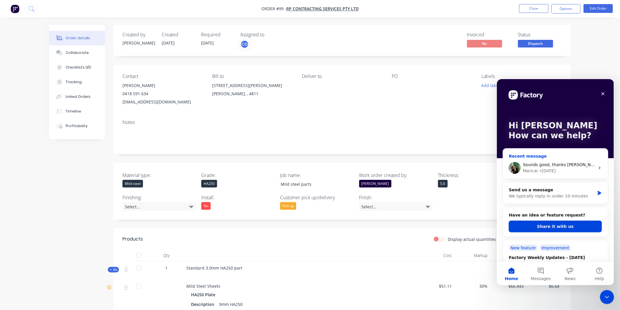
click at [545, 174] on div "Sounds good, thanks [PERSON_NAME] :) [GEOGRAPHIC_DATA] • [DATE]" at bounding box center [555, 168] width 105 height 22
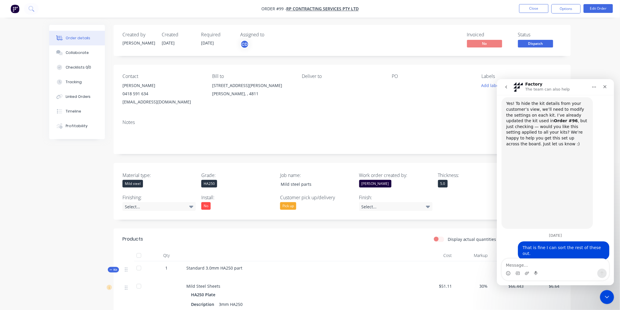
scroll to position [390, 0]
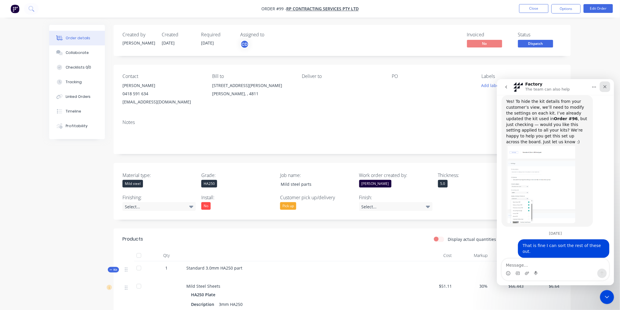
click at [603, 84] on icon "Close" at bounding box center [605, 86] width 5 height 5
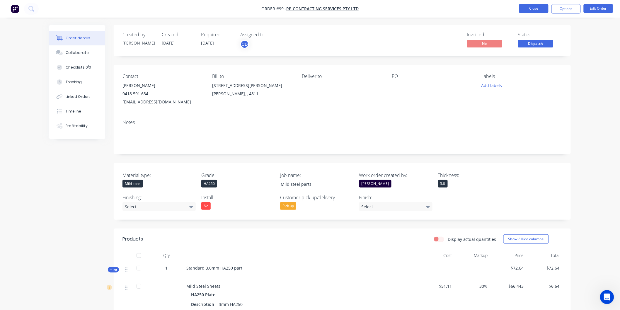
click at [534, 8] on button "Close" at bounding box center [534, 8] width 29 height 9
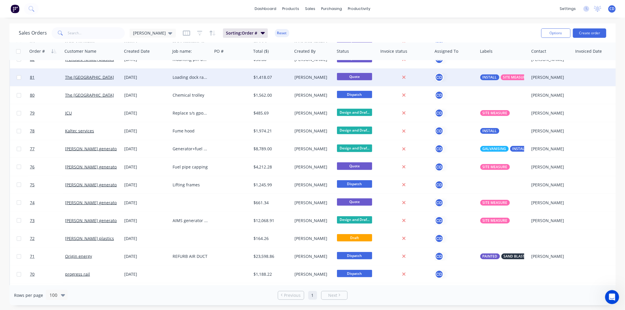
scroll to position [326, 0]
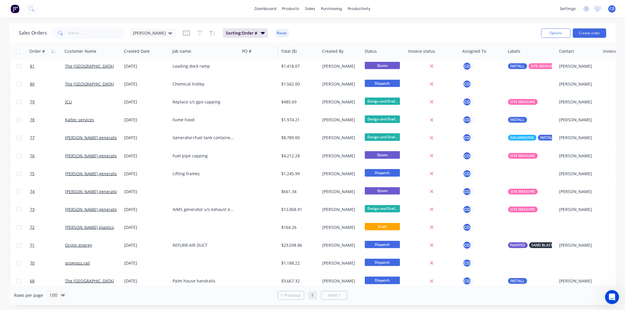
drag, startPoint x: 211, startPoint y: 47, endPoint x: 238, endPoint y: 49, distance: 27.9
click at [238, 49] on div "Job name:" at bounding box center [205, 52] width 70 height 18
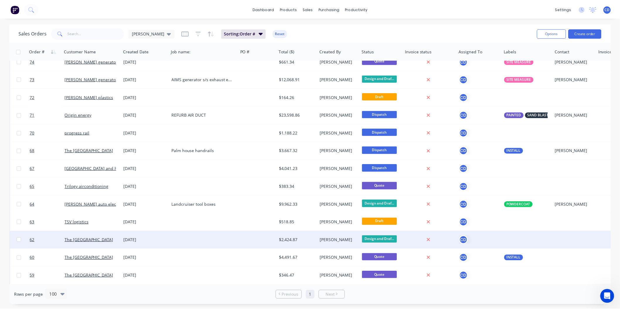
scroll to position [521, 0]
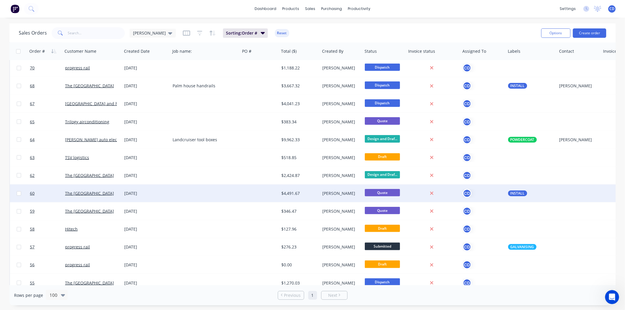
click at [140, 193] on div "17 Jun 2025" at bounding box center [147, 194] width 44 height 6
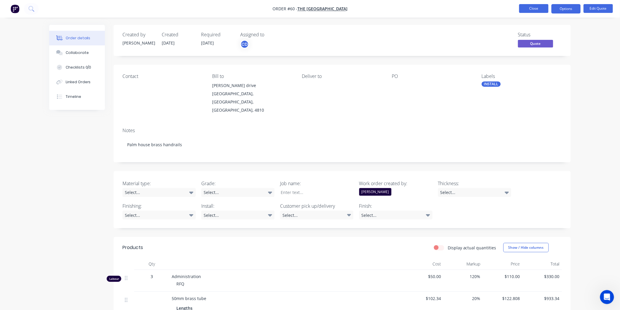
click at [524, 11] on button "Close" at bounding box center [534, 8] width 29 height 9
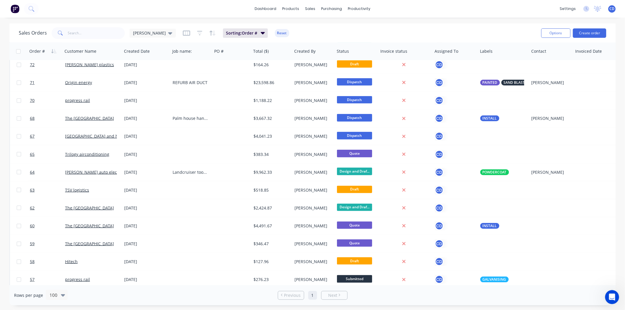
scroll to position [521, 0]
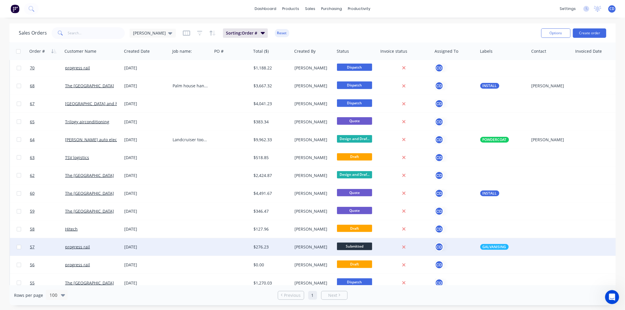
click at [143, 248] on div "16 Jun 2025" at bounding box center [146, 247] width 44 height 6
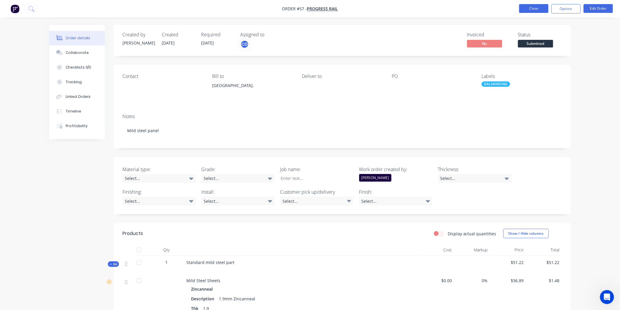
click at [537, 9] on button "Close" at bounding box center [534, 8] width 29 height 9
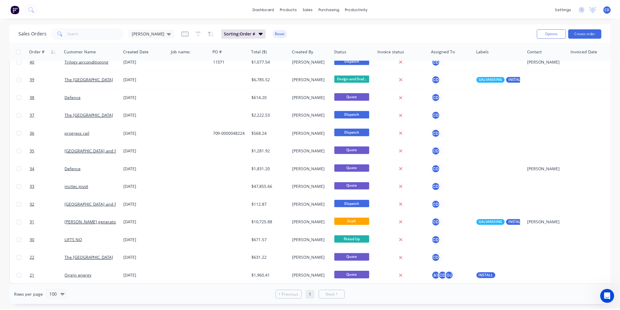
scroll to position [996, 0]
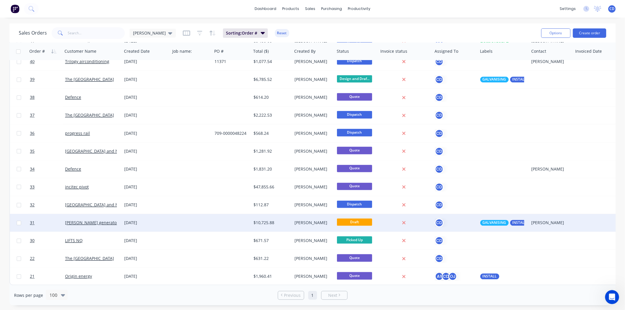
click at [136, 221] on div "18 Mar 2025" at bounding box center [146, 223] width 44 height 6
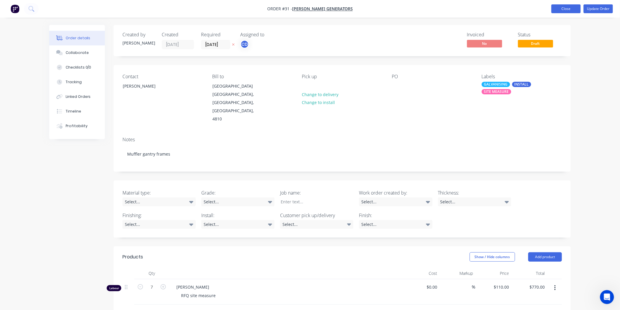
click at [560, 8] on button "Close" at bounding box center [566, 8] width 29 height 9
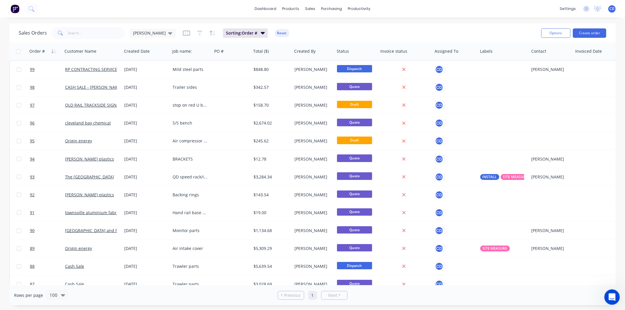
click at [612, 297] on icon "Open Intercom Messenger" at bounding box center [612, 297] width 10 height 10
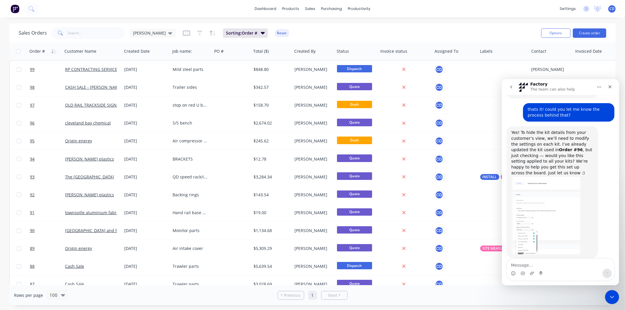
scroll to position [390, 0]
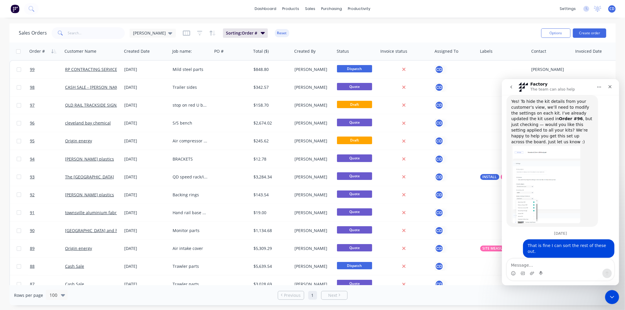
click at [571, 265] on textarea "Message…" at bounding box center [560, 264] width 107 height 10
click at [570, 264] on textarea "Message…" at bounding box center [560, 264] width 107 height 10
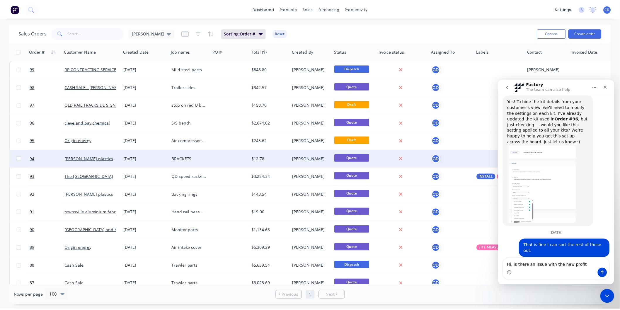
scroll to position [0, 0]
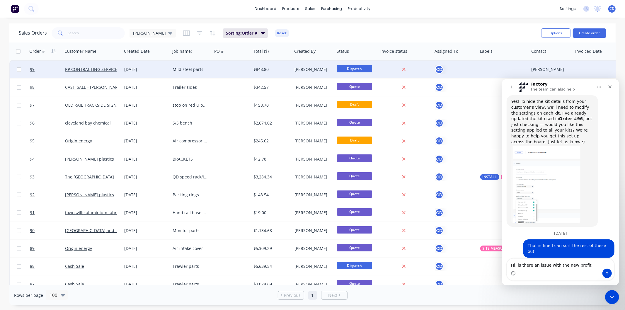
click at [133, 72] on div "[DATE]" at bounding box center [146, 70] width 48 height 18
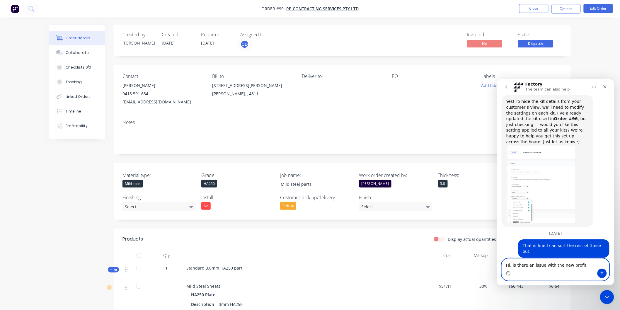
click at [586, 268] on textarea "Hi, is there an issue with the new profit" at bounding box center [555, 264] width 107 height 10
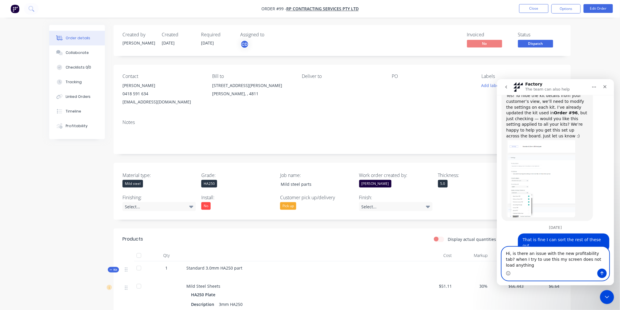
type textarea "Hi, is there an issue with the new profitability tab? when I try to use this my…"
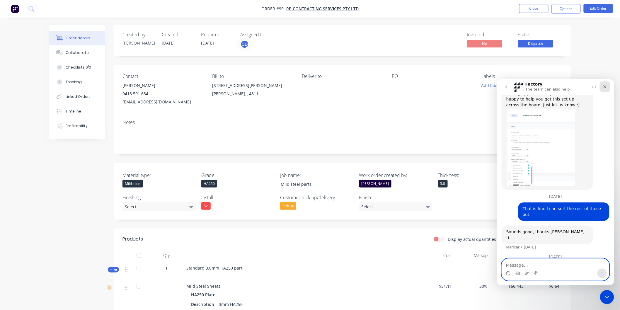
scroll to position [427, 0]
click at [602, 85] on div "Close" at bounding box center [605, 86] width 11 height 11
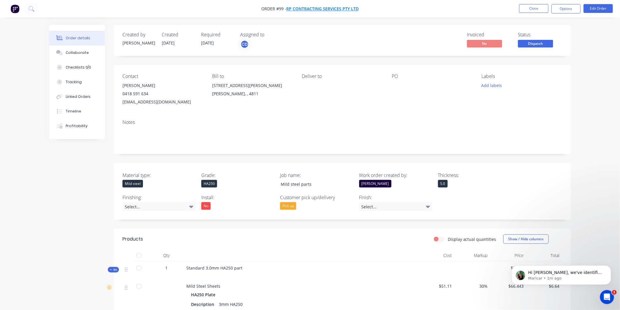
scroll to position [0, 0]
click at [577, 274] on p "Hi Chris, we've identified a minor issue with the Profitability calculation whe…" at bounding box center [566, 273] width 76 height 6
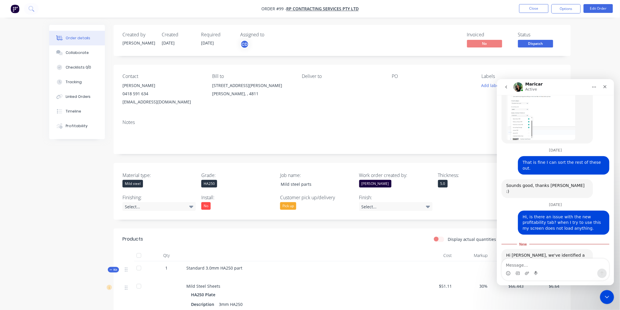
scroll to position [483, 0]
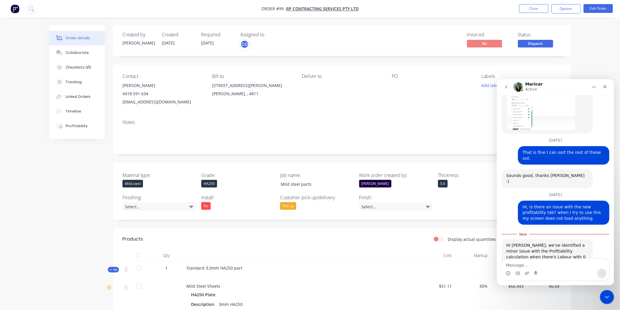
click at [560, 262] on textarea "Message…" at bounding box center [555, 264] width 107 height 10
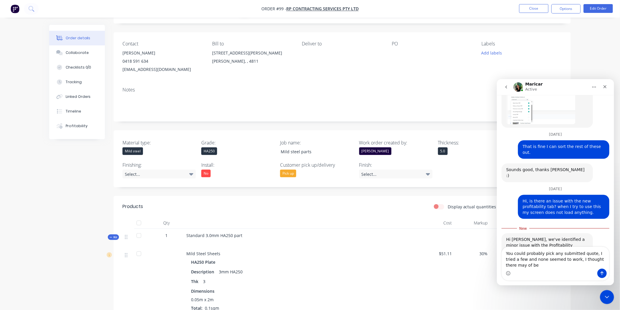
scroll to position [495, 0]
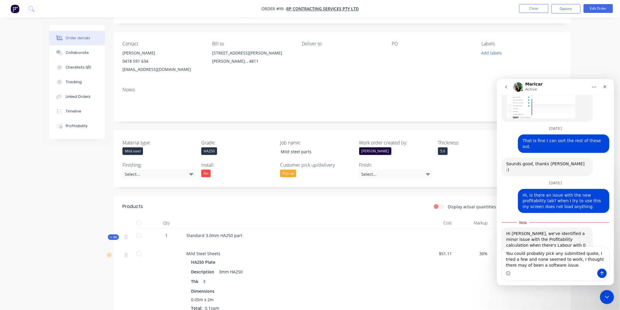
type textarea "You could probably pick any submitted quote, I tried a few and none seemed to w…"
click at [603, 270] on button "Send a message…" at bounding box center [602, 273] width 9 height 9
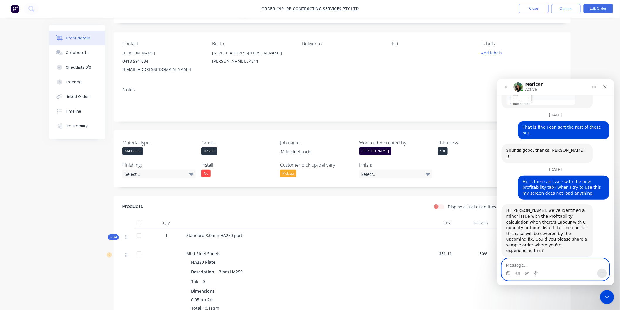
scroll to position [508, 0]
click at [413, 261] on div "HA250 Plate Description 3mm HA250 Thk 3 Dimensions 0.05m x 2m Total: 0.1sqm" at bounding box center [301, 284] width 230 height 53
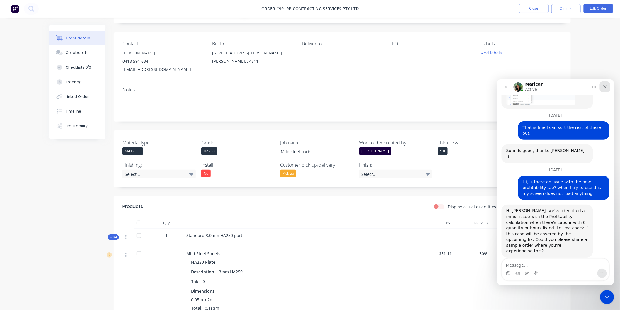
click at [605, 88] on icon "Close" at bounding box center [605, 86] width 5 height 5
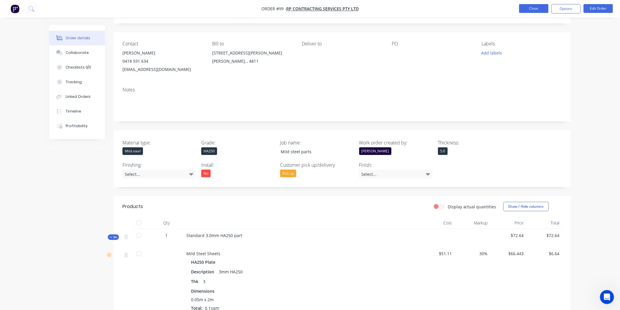
click at [537, 7] on button "Close" at bounding box center [534, 8] width 29 height 9
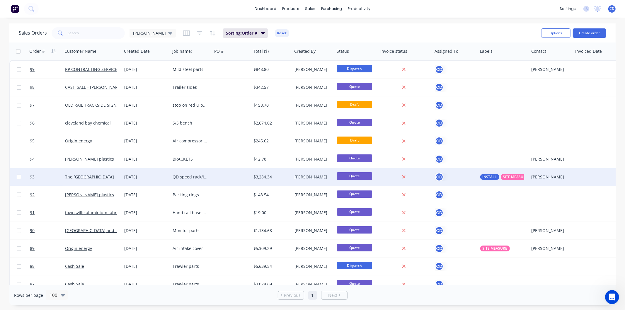
click at [138, 178] on div "[DATE]" at bounding box center [146, 177] width 44 height 6
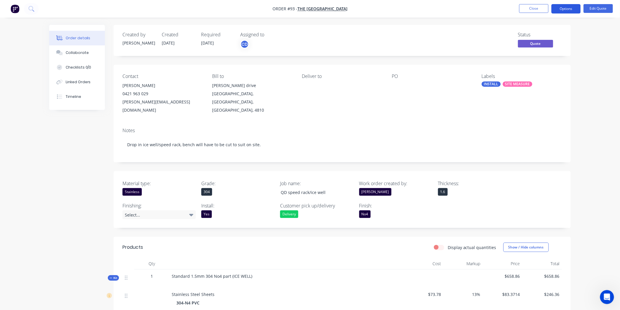
click at [568, 9] on button "Options" at bounding box center [566, 8] width 29 height 9
click at [541, 44] on span "Quote" at bounding box center [535, 43] width 35 height 7
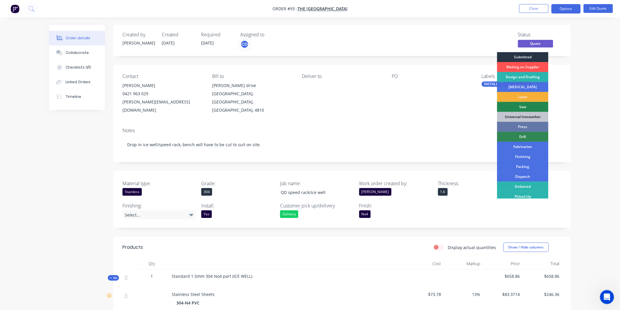
click at [518, 56] on div "Submitted" at bounding box center [523, 57] width 51 height 10
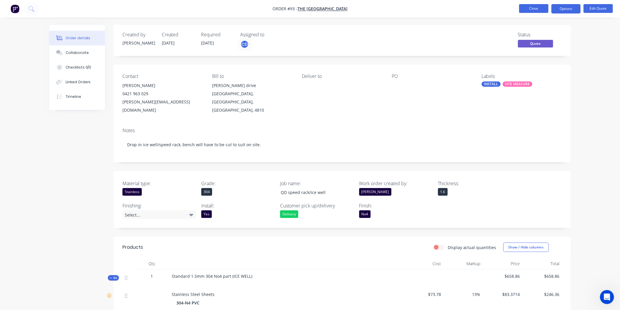
click at [532, 9] on button "Close" at bounding box center [534, 8] width 29 height 9
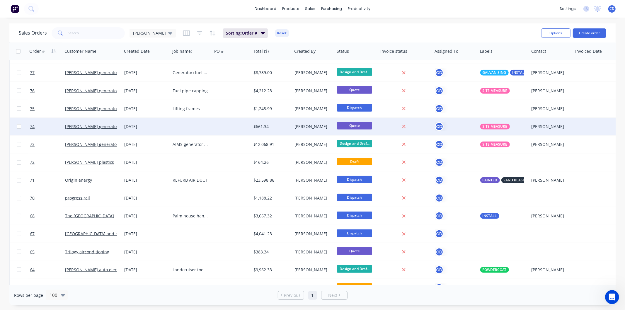
scroll to position [554, 0]
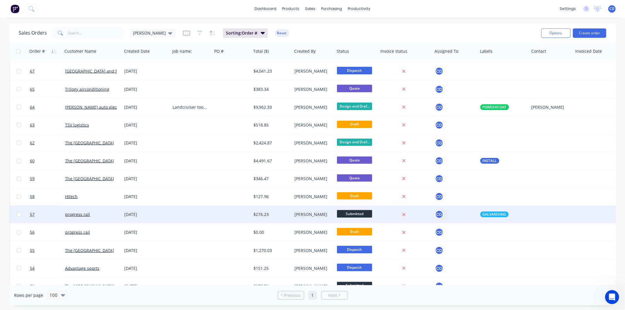
click at [140, 213] on div "16 Jun 2025" at bounding box center [146, 215] width 44 height 6
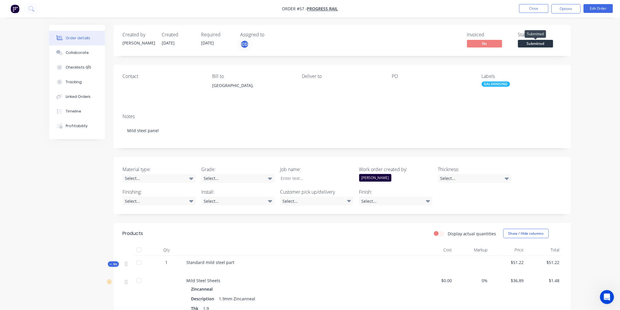
click at [536, 42] on span "Submitted" at bounding box center [535, 43] width 35 height 7
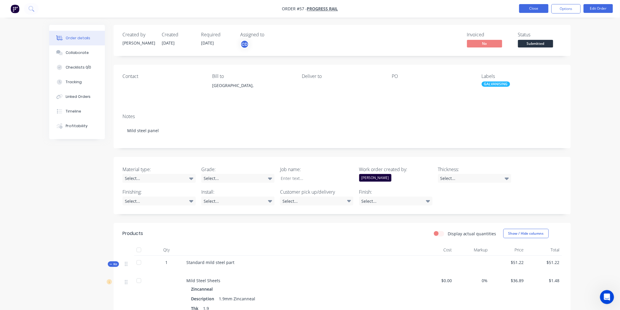
click at [531, 7] on button "Close" at bounding box center [534, 8] width 29 height 9
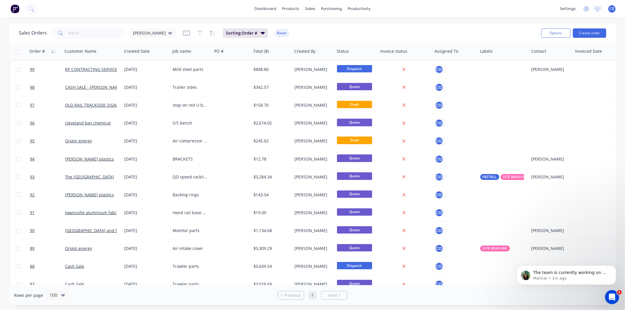
scroll to position [579, 0]
click at [570, 274] on p "The team is currently working on a fix for this, and I’ll keep you posted once …" at bounding box center [571, 273] width 76 height 6
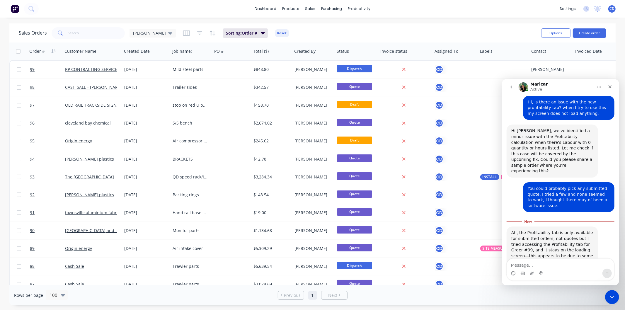
scroll to position [588, 0]
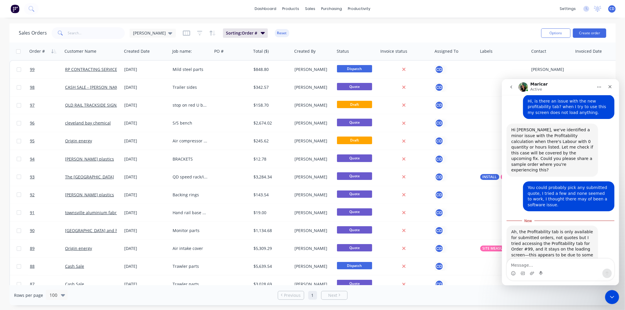
click at [561, 267] on textarea "Message…" at bounding box center [560, 264] width 107 height 10
type textarea "thank you"
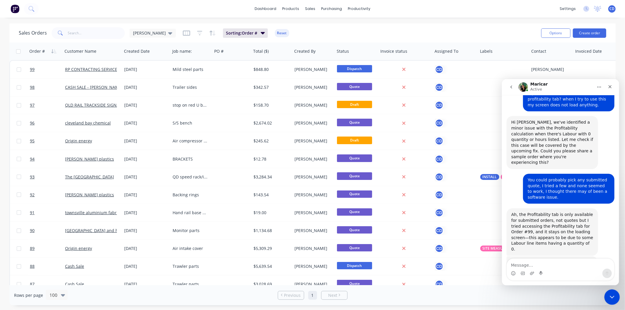
click at [615, 295] on icon "Close Intercom Messenger" at bounding box center [611, 296] width 7 height 7
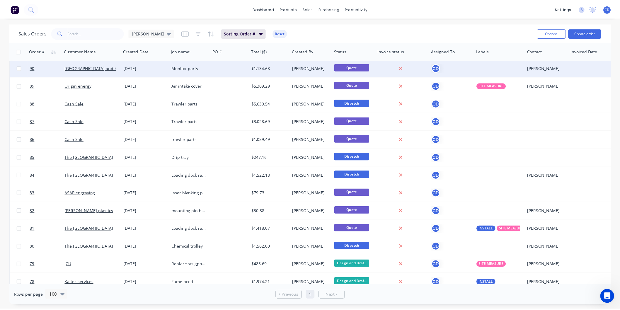
scroll to position [260, 0]
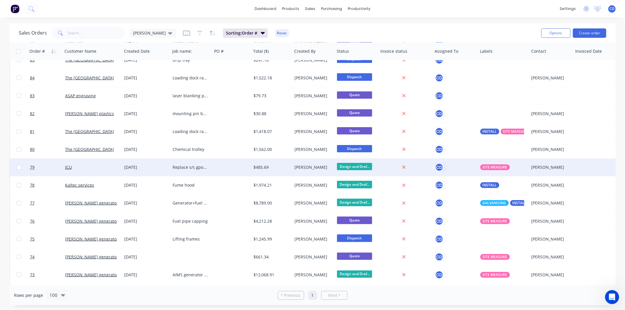
click at [130, 168] on div "[DATE]" at bounding box center [146, 167] width 44 height 6
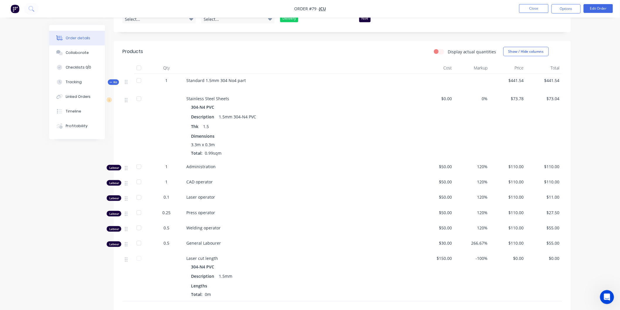
scroll to position [59, 0]
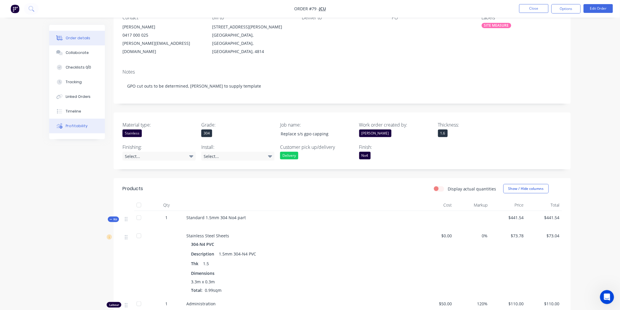
click at [72, 125] on div "Profitability" at bounding box center [77, 125] width 22 height 5
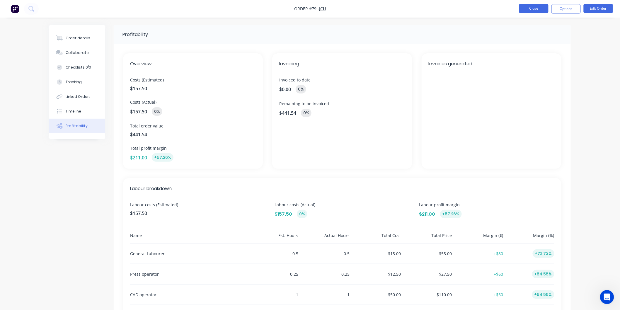
click at [540, 10] on button "Close" at bounding box center [534, 8] width 29 height 9
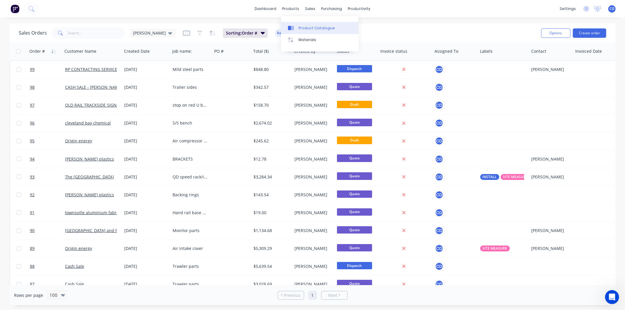
click at [301, 28] on div "Product Catalogue" at bounding box center [317, 28] width 36 height 5
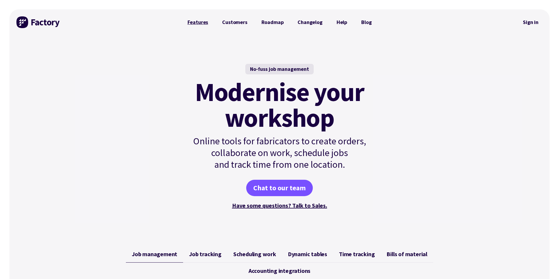
click at [197, 23] on link "Features" at bounding box center [197, 22] width 35 height 12
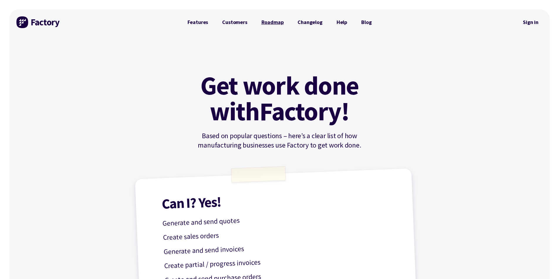
click at [277, 23] on link "Roadmap" at bounding box center [272, 22] width 36 height 12
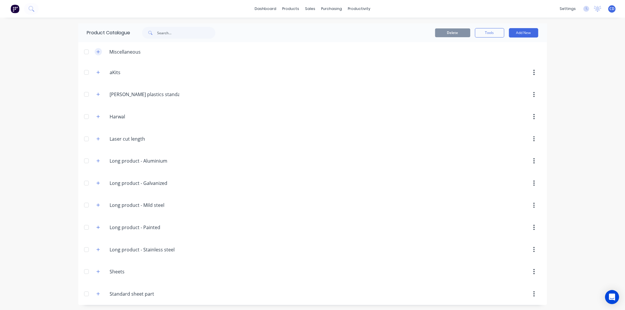
click at [96, 51] on icon "button" at bounding box center [98, 52] width 4 height 4
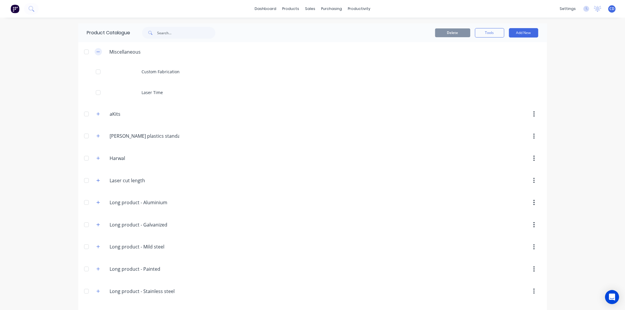
click at [96, 51] on icon "button" at bounding box center [98, 52] width 4 height 4
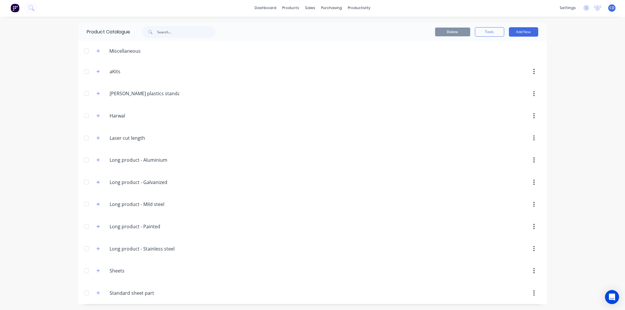
scroll to position [1, 0]
click at [96, 229] on icon "button" at bounding box center [98, 227] width 4 height 4
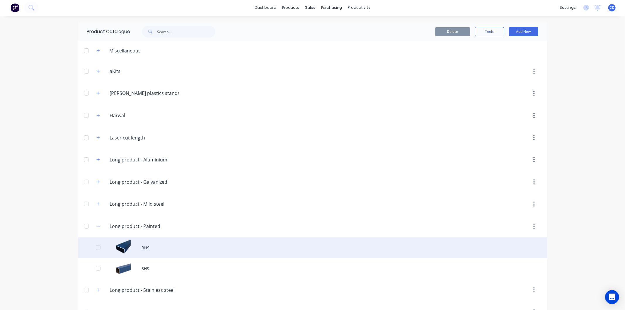
click at [101, 248] on div "RHS" at bounding box center [312, 247] width 469 height 21
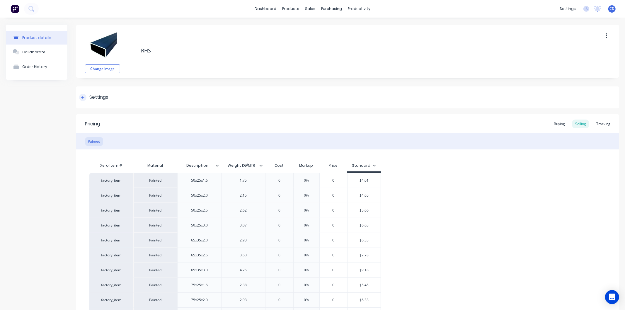
click at [84, 96] on div at bounding box center [82, 97] width 7 height 7
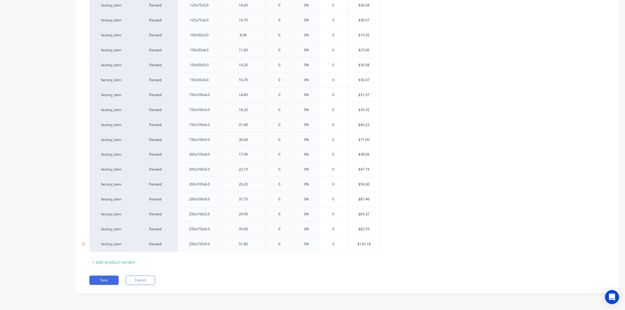
scroll to position [784, 0]
click at [139, 282] on button "Cancel" at bounding box center [140, 280] width 29 height 9
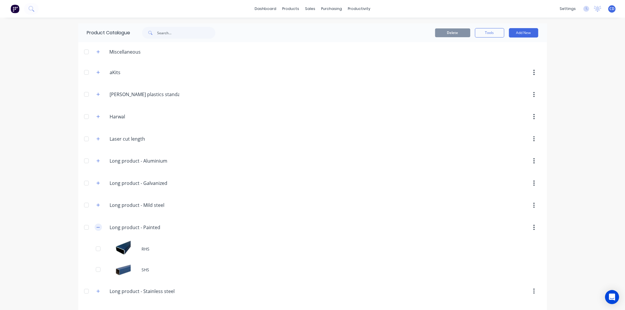
click at [98, 228] on button "button" at bounding box center [98, 227] width 7 height 7
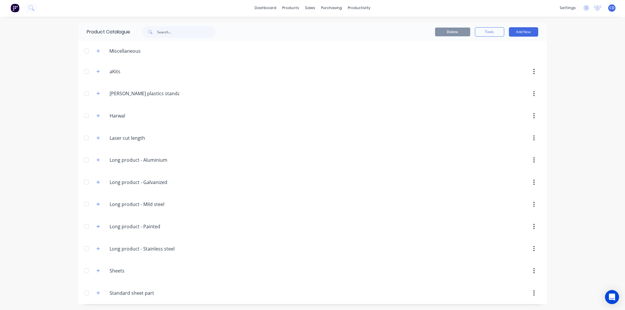
scroll to position [1, 0]
click at [98, 273] on button "button" at bounding box center [98, 270] width 7 height 7
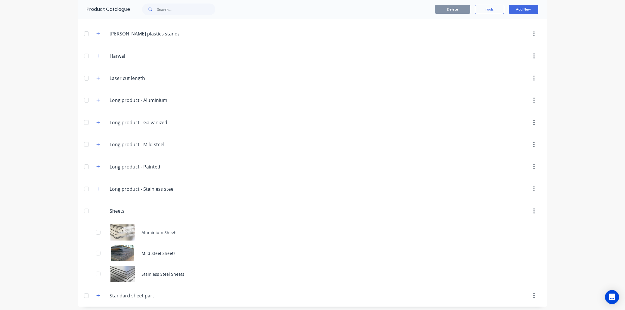
scroll to position [63, 0]
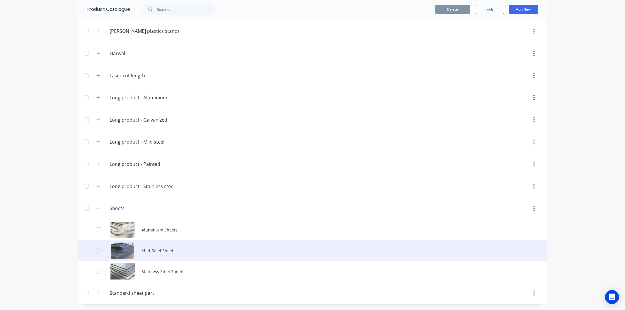
click at [152, 257] on div "Mild Steel Sheets" at bounding box center [312, 250] width 469 height 21
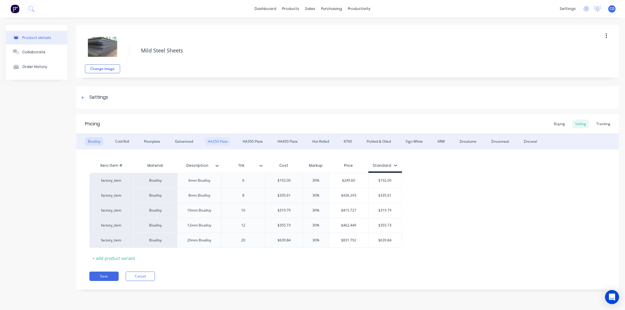
click at [221, 142] on div "HA250 Plate" at bounding box center [218, 141] width 26 height 9
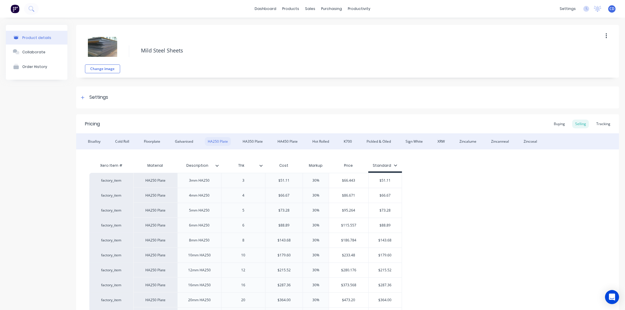
type textarea "x"
click at [260, 140] on div "HA350 Plate" at bounding box center [253, 141] width 26 height 9
click at [286, 140] on div "HA450 Plate" at bounding box center [288, 141] width 26 height 9
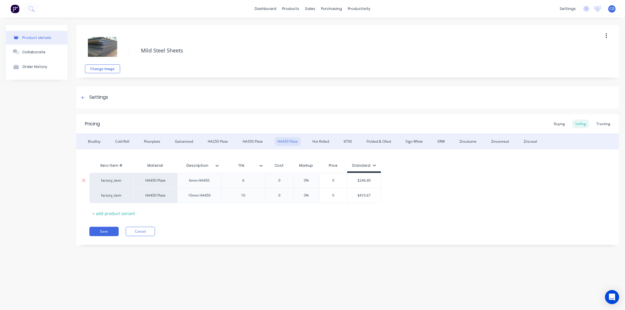
type input "0"
click at [281, 179] on input "0" at bounding box center [279, 180] width 29 height 5
type textarea "x"
type input "2"
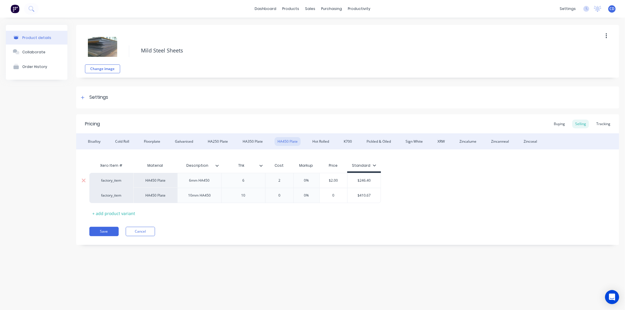
type textarea "x"
type input "24"
type textarea "x"
type input "246."
type textarea "x"
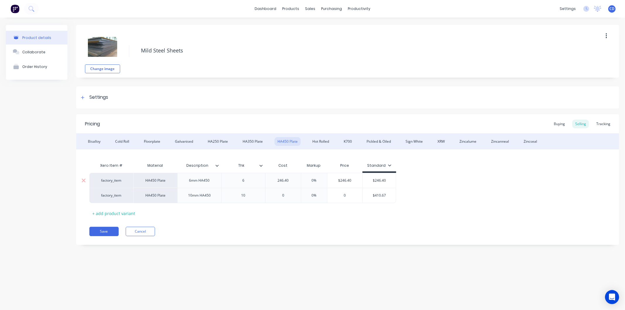
type input "246.40"
type input "0%"
click at [318, 180] on input "0%" at bounding box center [314, 180] width 29 height 5
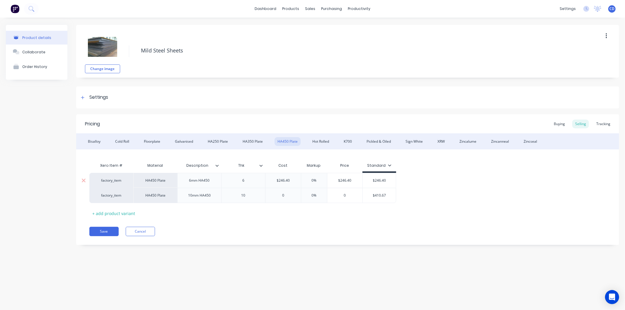
type textarea "x"
type input "3"
type textarea "x"
type input "30"
type input "0"
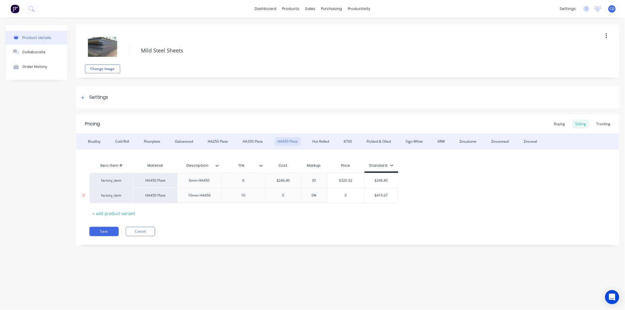
click at [288, 197] on input "0" at bounding box center [283, 195] width 35 height 5
type textarea "x"
type input "4"
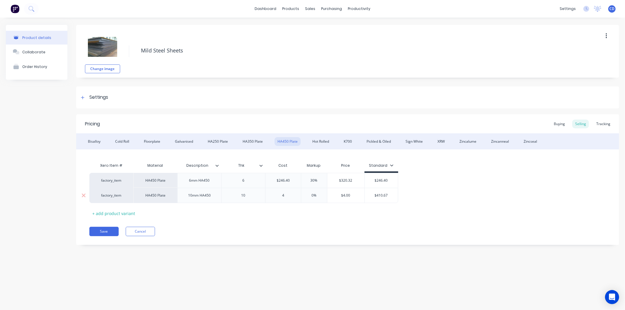
type textarea "x"
type input "41"
type textarea "x"
type input "410."
type textarea "x"
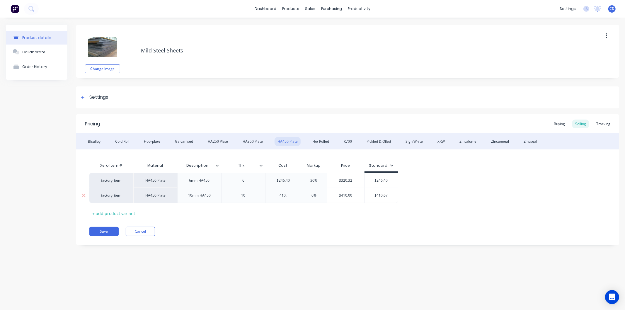
type input "410.6"
type textarea "x"
type input "410.67"
type input "0%"
click at [320, 195] on input "0%" at bounding box center [315, 195] width 29 height 5
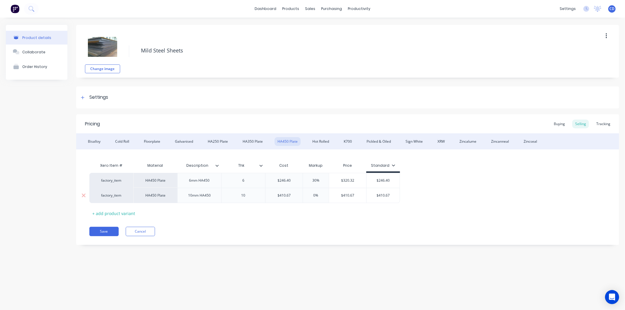
click at [320, 195] on input "0%" at bounding box center [315, 195] width 29 height 5
type textarea "x"
type input "3"
type textarea "x"
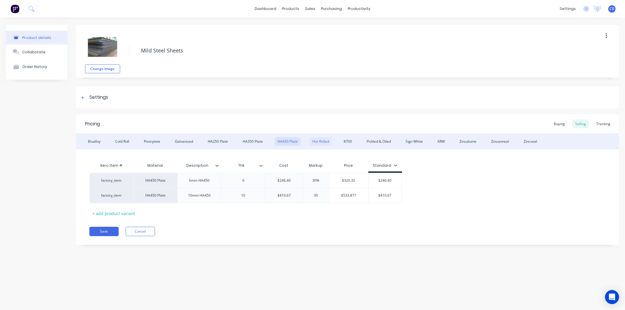
type input "30"
click at [315, 142] on div "Hot Rolled" at bounding box center [321, 141] width 23 height 9
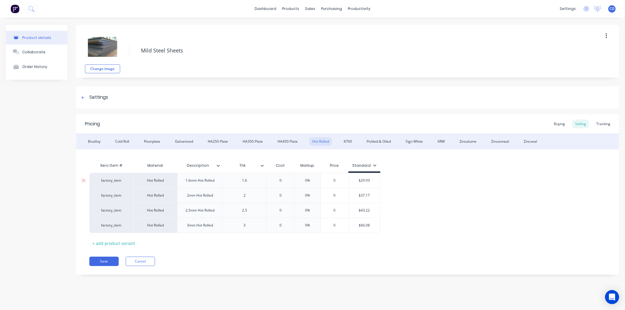
type input "0"
click at [284, 178] on input "0" at bounding box center [280, 180] width 29 height 5
type textarea "x"
type input "2"
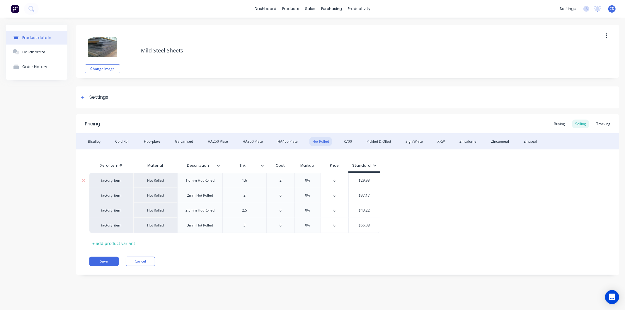
type textarea "x"
type input "29."
type textarea "x"
type input "29.9"
type textarea "x"
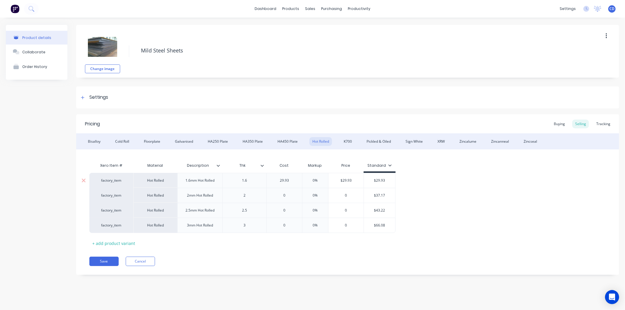
type input "29.93"
type input "0%"
click at [318, 180] on input "0%" at bounding box center [315, 180] width 29 height 5
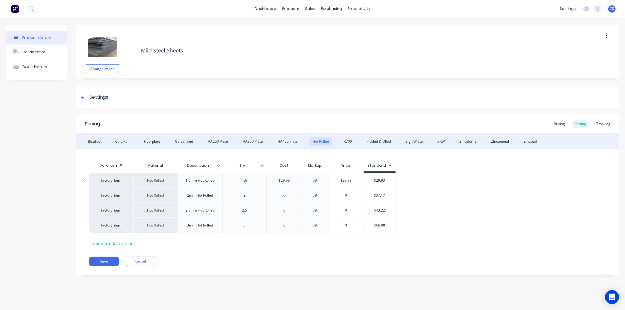
type textarea "x"
type input "3"
type textarea "x"
type input "30"
type input "0"
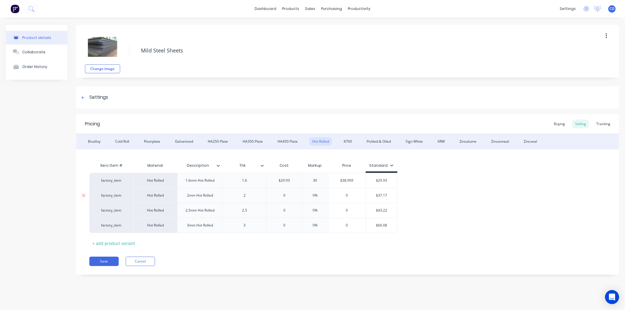
click at [285, 196] on input "0" at bounding box center [284, 195] width 35 height 5
type textarea "x"
type input "3"
type textarea "x"
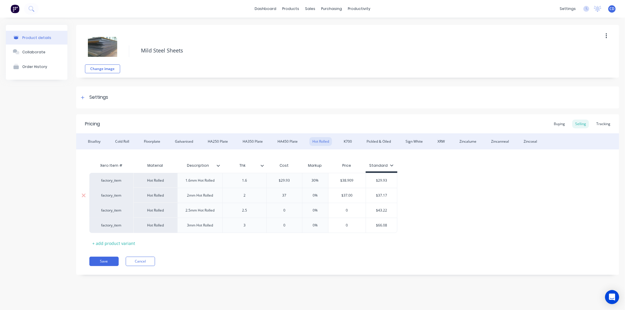
type input "37."
type textarea "x"
type input "37.1"
type textarea "x"
type input "37.17"
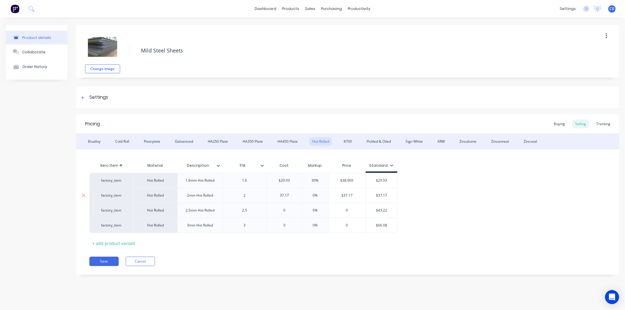
type input "0%"
click at [320, 196] on input "0%" at bounding box center [315, 195] width 29 height 5
type textarea "x"
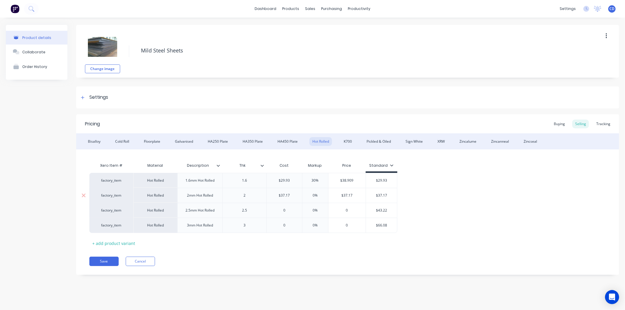
type input "3"
type textarea "x"
type input "30"
type input "0"
click at [288, 210] on input "0" at bounding box center [284, 210] width 35 height 5
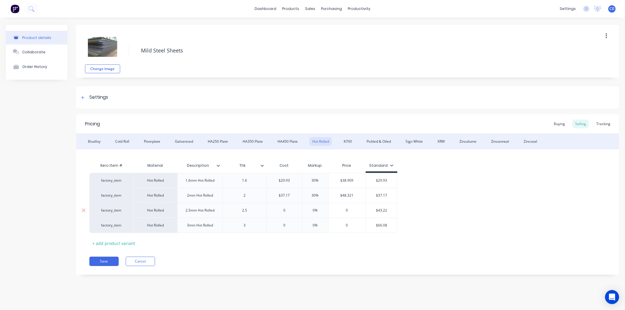
click at [288, 210] on input "0" at bounding box center [284, 210] width 35 height 5
type textarea "x"
type input "4"
type textarea "x"
type input "43."
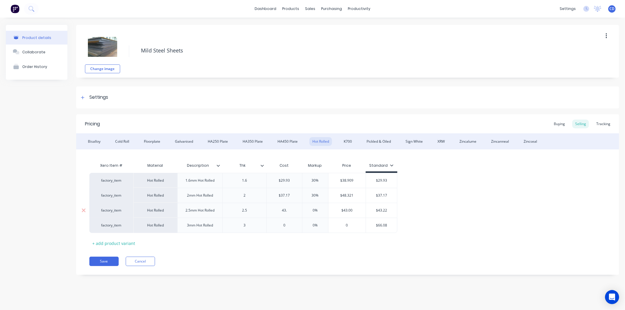
type textarea "x"
type input "43.2"
type textarea "x"
type input "43.22"
type input "0%"
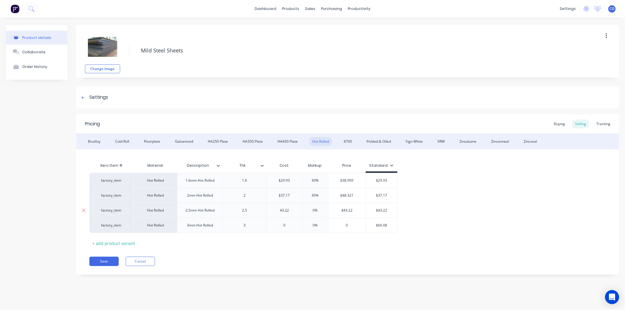
click at [323, 209] on input "0%" at bounding box center [315, 210] width 29 height 5
type textarea "x"
type input "3"
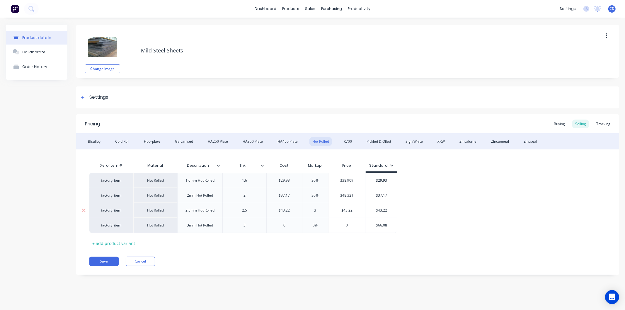
type textarea "x"
type input "30"
type input "0"
click at [289, 225] on input "0" at bounding box center [284, 225] width 35 height 5
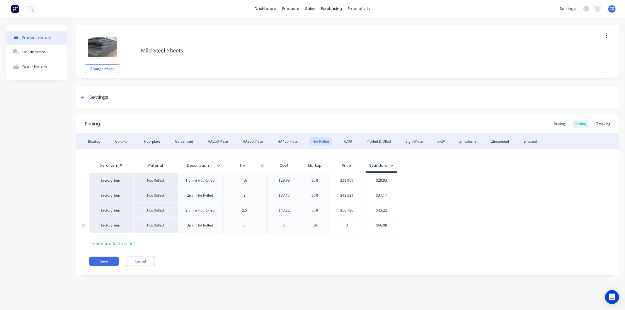
type textarea "x"
type input "6"
type textarea "x"
type input "66.0"
type textarea "x"
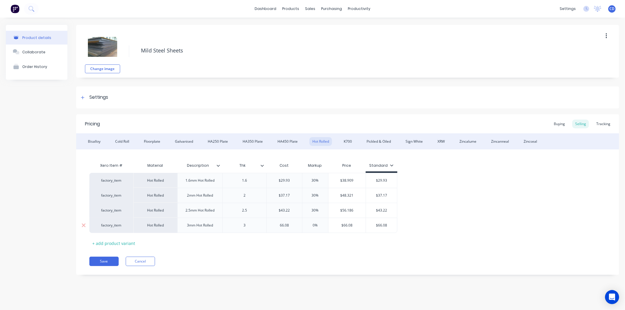
click at [320, 222] on div "0%" at bounding box center [315, 225] width 29 height 15
type input "66.08"
type input "0%"
click at [320, 222] on div "0%" at bounding box center [315, 225] width 29 height 15
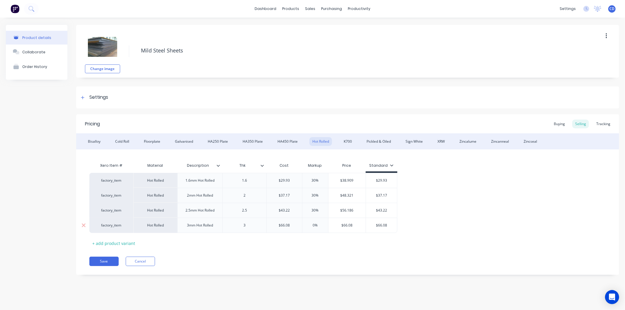
click at [321, 227] on input "0%" at bounding box center [315, 225] width 29 height 5
type input "30%"
click at [320, 211] on input "30%" at bounding box center [315, 210] width 29 height 5
click at [321, 228] on div "0%" at bounding box center [315, 225] width 29 height 15
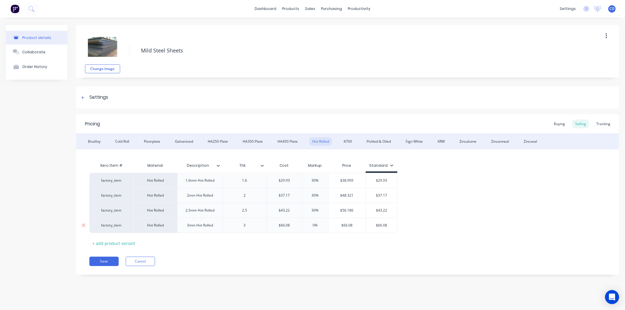
click at [321, 228] on div "0%" at bounding box center [315, 225] width 29 height 15
click at [320, 222] on div "0%" at bounding box center [315, 225] width 29 height 15
click at [322, 210] on input "30%" at bounding box center [315, 210] width 29 height 5
click at [319, 226] on input "0%" at bounding box center [315, 225] width 29 height 5
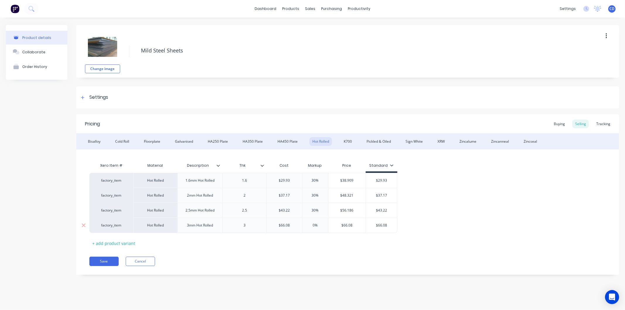
click at [319, 226] on input "0%" at bounding box center [315, 225] width 29 height 5
type textarea "x"
type input "3"
type textarea "x"
type input "30"
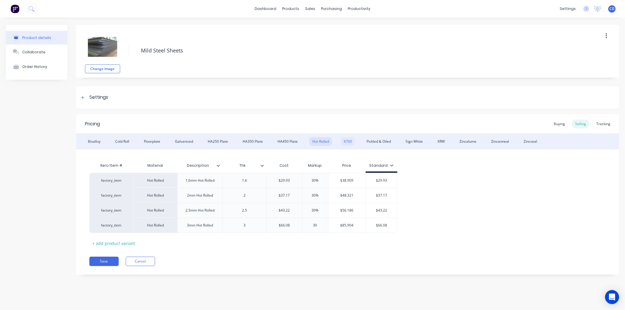
click at [351, 141] on div "K700" at bounding box center [348, 141] width 14 height 9
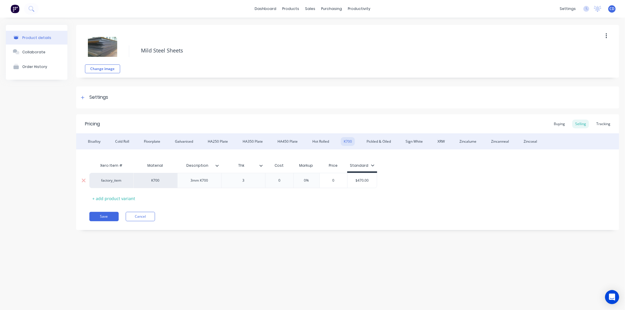
click at [283, 176] on div "0" at bounding box center [279, 180] width 29 height 15
type input "0"
click at [283, 176] on div "0" at bounding box center [279, 180] width 29 height 15
drag, startPoint x: 292, startPoint y: 212, endPoint x: 284, endPoint y: 200, distance: 14.1
click at [290, 211] on div "Pricing Buying Selling Tracking Bisalloy Cold Roll Floorplate Galvanised HA250 …" at bounding box center [347, 172] width 543 height 116
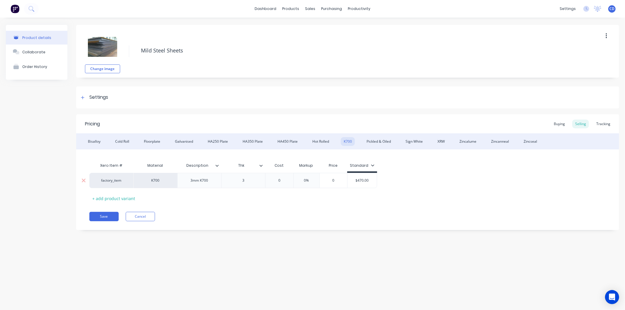
click at [283, 179] on input "0" at bounding box center [279, 180] width 29 height 5
type textarea "x"
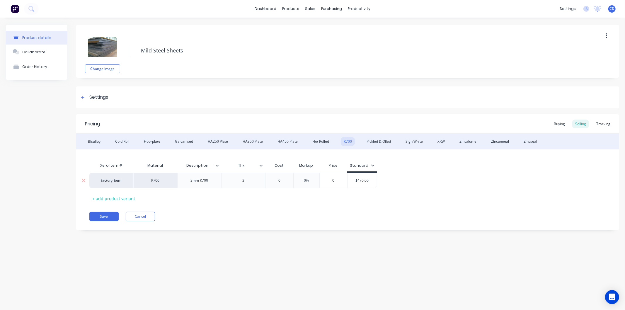
type input "4"
type textarea "x"
type input "47"
type textarea "x"
type input "470"
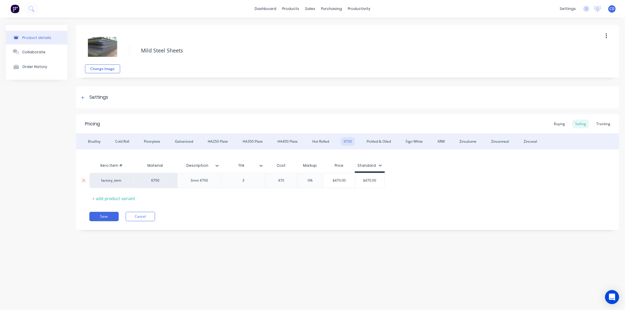
type input "0%"
click at [318, 179] on input "0%" at bounding box center [310, 180] width 29 height 5
click at [318, 180] on input "0%" at bounding box center [310, 180] width 29 height 5
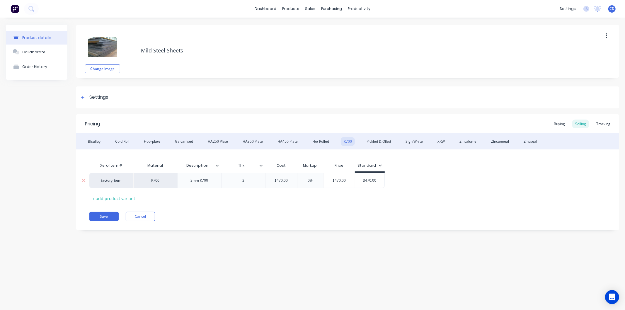
click at [318, 180] on input "0%" at bounding box center [310, 180] width 29 height 5
type textarea "x"
type input "3"
type textarea "x"
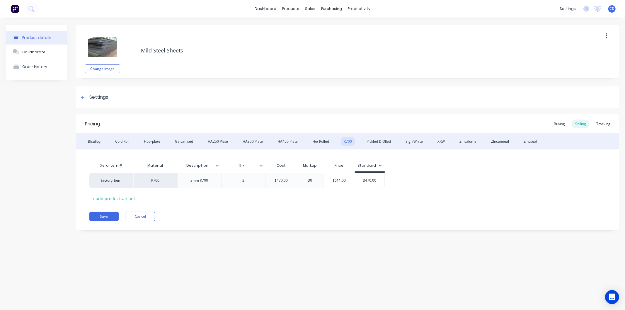
type input "30"
click at [317, 200] on div "Xero Item # Material Description Thk Cost Markup Price Standard factory_item K7…" at bounding box center [347, 181] width 517 height 43
click at [373, 140] on div "Pickled & Oiled" at bounding box center [379, 141] width 30 height 9
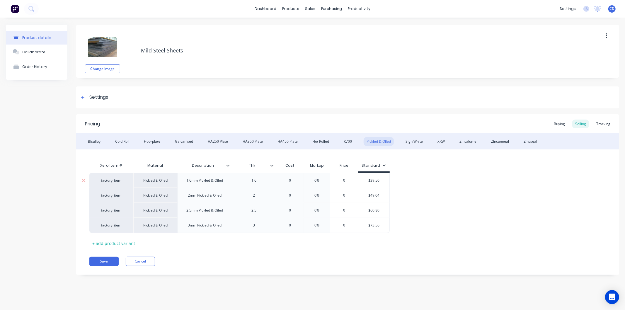
type input "0"
click at [295, 178] on input "0" at bounding box center [290, 180] width 29 height 5
type textarea "x"
type input "3"
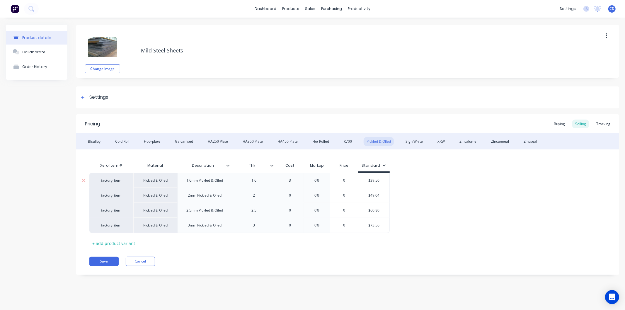
type textarea "x"
type input "39."
type textarea "x"
type input "39.50"
type input "0%"
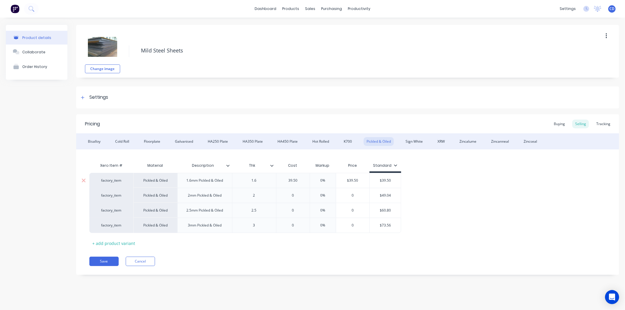
click at [326, 181] on input "0%" at bounding box center [322, 180] width 29 height 5
type textarea "x"
type input "3"
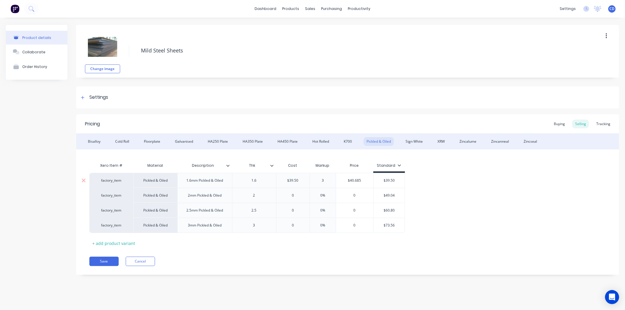
type textarea "x"
type input "30"
type input "0"
click at [301, 195] on input "0" at bounding box center [292, 195] width 33 height 5
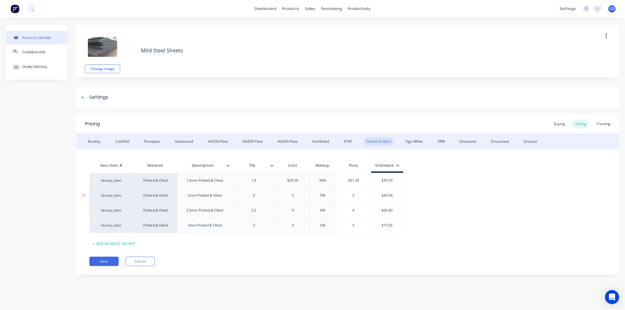
type textarea "x"
type input "4"
type textarea "x"
type input "49.04"
type textarea "x"
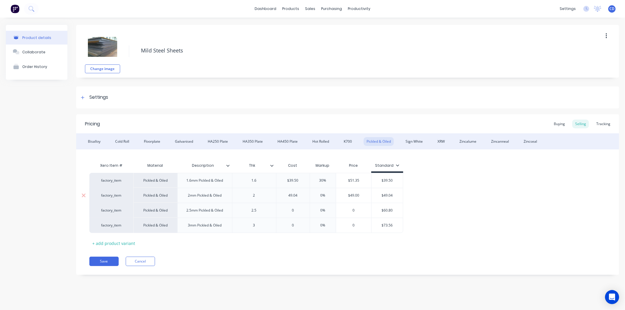
type input "49.047"
type textarea "x"
click at [327, 192] on div "0%" at bounding box center [324, 195] width 29 height 15
type input "49.04"
type input "0%"
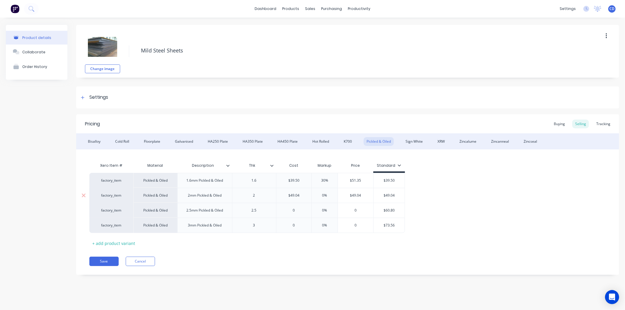
click at [327, 192] on div "0%" at bounding box center [324, 195] width 29 height 15
click at [329, 205] on div "0%" at bounding box center [324, 210] width 29 height 15
type input "0%"
click at [330, 195] on input "0%" at bounding box center [324, 195] width 29 height 5
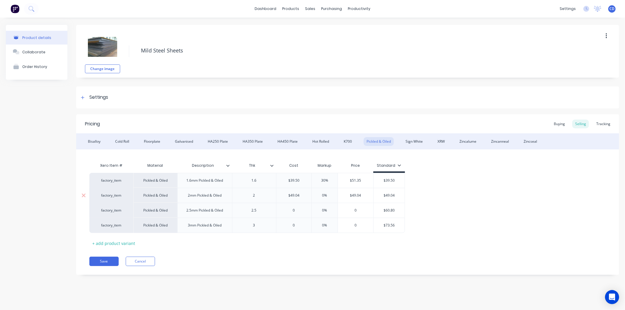
click at [330, 195] on input "0%" at bounding box center [324, 195] width 29 height 5
type textarea "x"
type input "30"
type textarea "x"
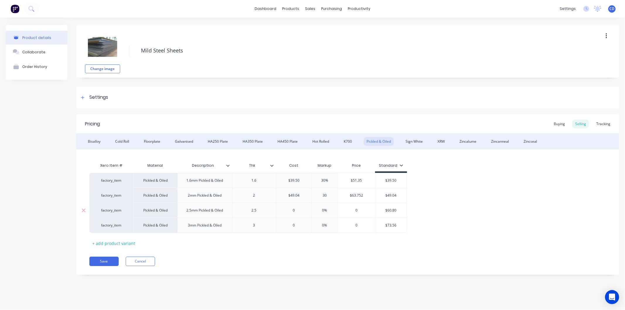
type input "30"
type input "0"
click at [299, 208] on input "0" at bounding box center [293, 210] width 35 height 5
type textarea "x"
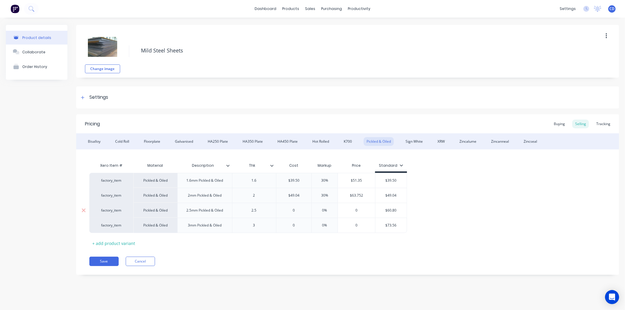
type input "6"
type textarea "x"
type input "60."
type textarea "x"
type input "60.80"
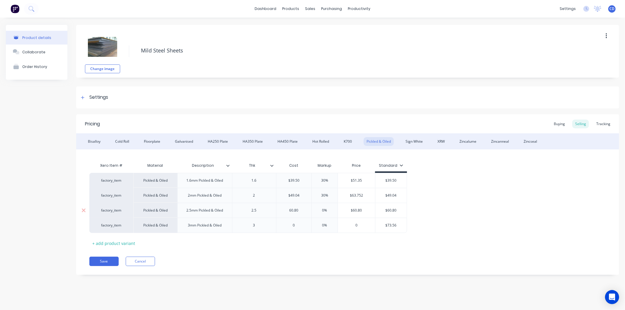
click at [327, 209] on input "0%" at bounding box center [324, 210] width 29 height 5
type textarea "x"
type input "30"
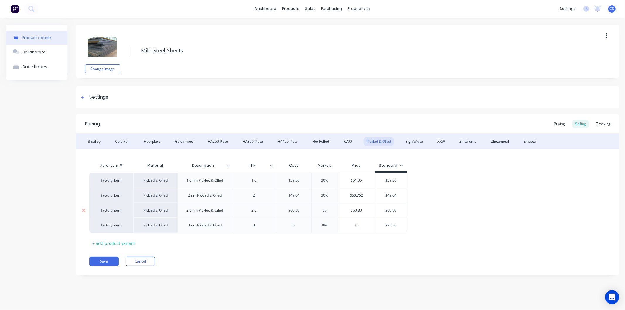
type textarea "x"
type input "30"
type input "0"
click at [295, 224] on input "0" at bounding box center [293, 225] width 35 height 5
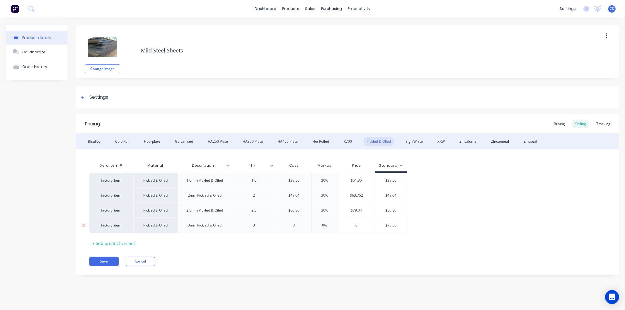
type textarea "x"
type input "7"
type textarea "x"
type input "73."
type textarea "x"
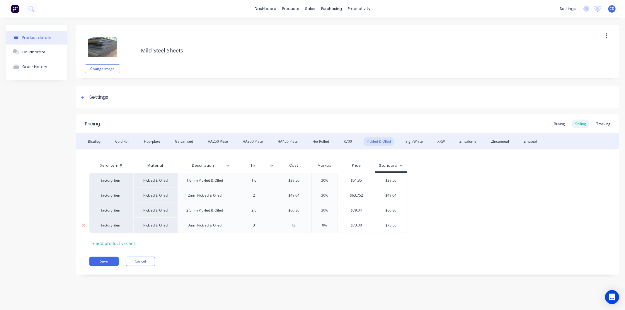
type input "73.5"
type textarea "x"
type input "73.56"
type input "0%"
click at [328, 225] on input "0%" at bounding box center [324, 225] width 29 height 5
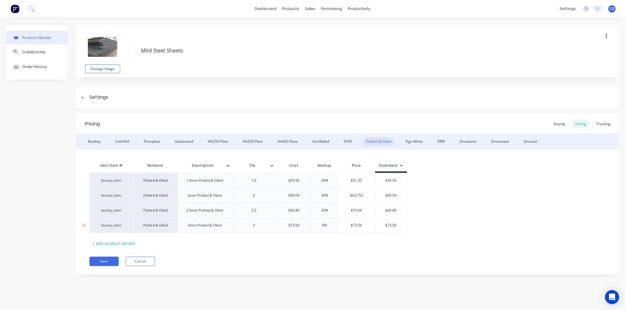
click at [328, 225] on input "0%" at bounding box center [324, 225] width 29 height 5
type textarea "x"
type input "30"
type textarea "x"
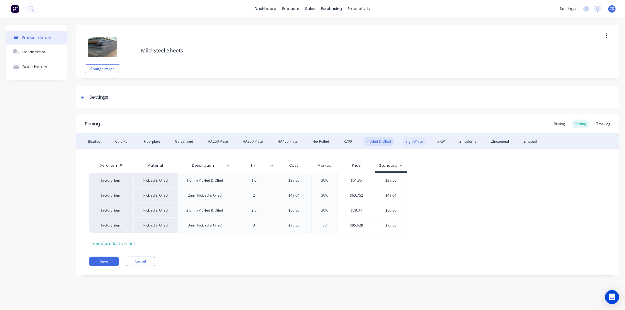
type input "30"
click at [415, 142] on div "Sign White" at bounding box center [414, 141] width 23 height 9
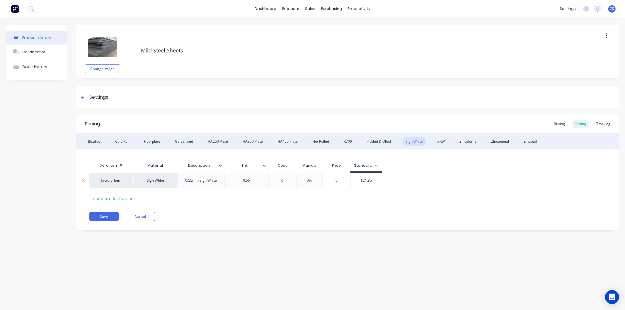
type input "0"
click at [286, 180] on input "0" at bounding box center [282, 180] width 29 height 5
type textarea "x"
type input "2"
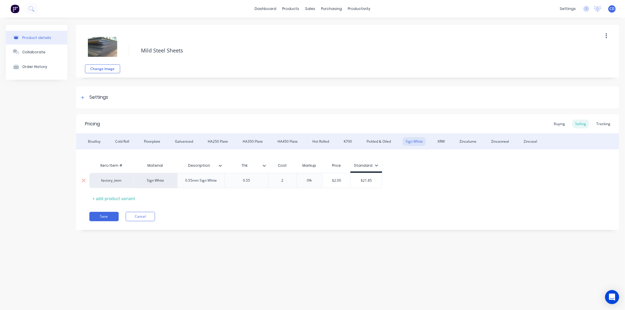
type textarea "x"
type input "21."
type textarea "x"
type input "21.8"
type textarea "x"
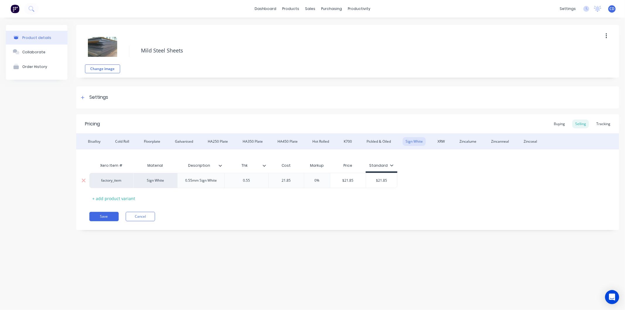
type input "21.85"
type input "0%"
click at [320, 179] on input "0%" at bounding box center [317, 180] width 29 height 5
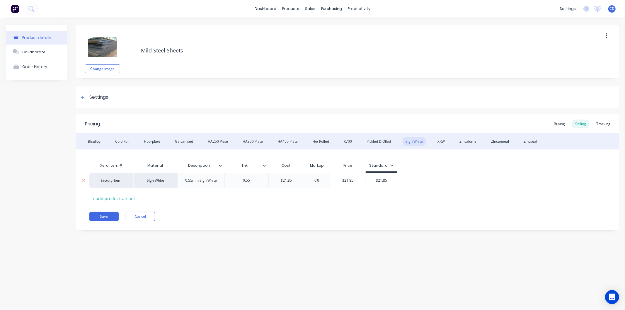
type textarea "x"
type input "3"
type textarea "x"
type input "30"
click at [442, 140] on div "XRW" at bounding box center [441, 141] width 13 height 9
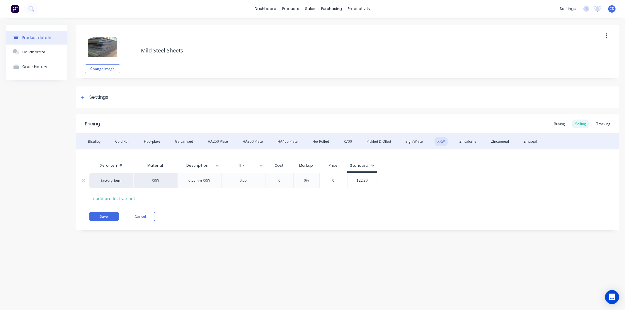
type input "0"
click at [283, 180] on input "0" at bounding box center [279, 180] width 29 height 5
type textarea "x"
type input "2"
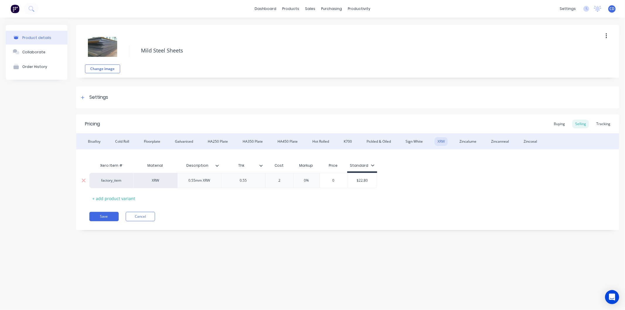
type textarea "x"
type input "22."
type textarea "x"
type input "22.80"
type input "0%"
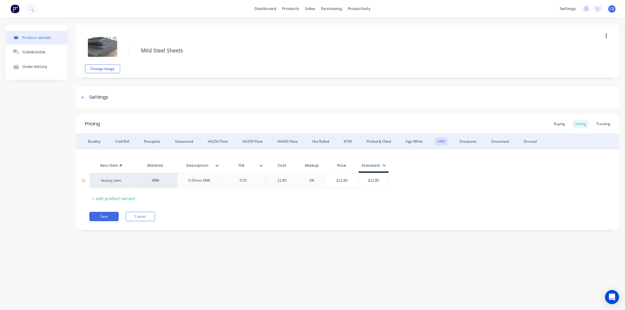
click at [316, 180] on input "0%" at bounding box center [312, 180] width 29 height 5
type textarea "x"
type input "3"
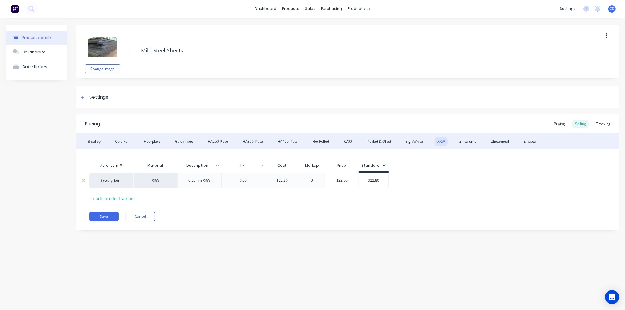
type textarea "x"
type input "30"
click at [463, 141] on div "Zincalume" at bounding box center [468, 141] width 23 height 9
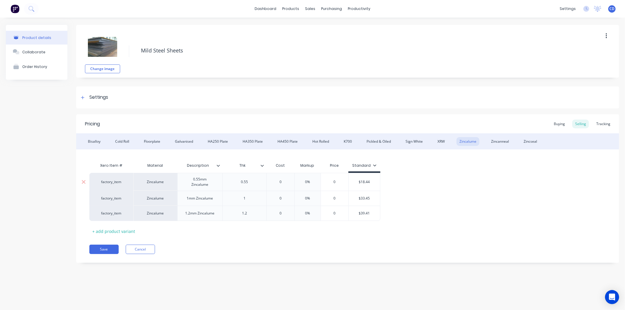
type input "0"
click at [284, 183] on input "0" at bounding box center [280, 181] width 29 height 5
type textarea "x"
type input "1"
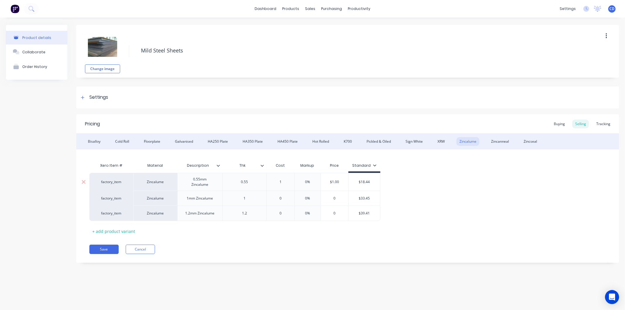
type textarea "x"
type input "18."
type textarea "x"
type input "18.4"
type textarea "x"
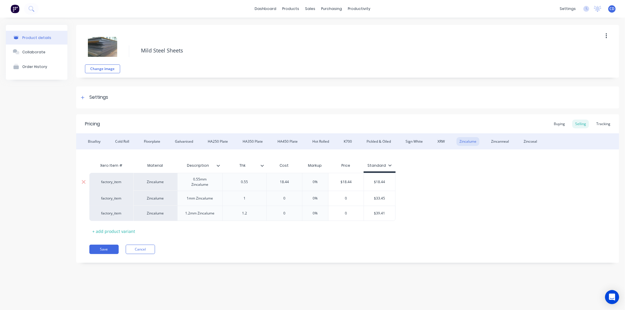
type input "18.44"
type input "0%"
click at [319, 181] on input "0%" at bounding box center [315, 181] width 29 height 5
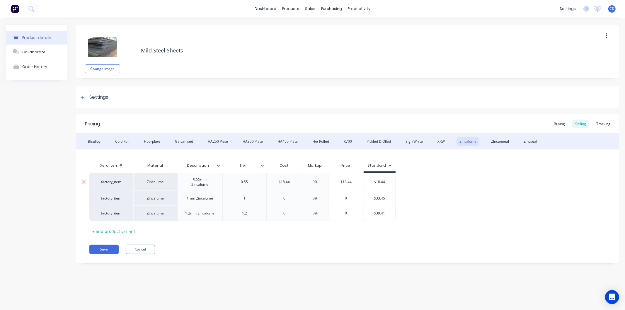
type textarea "x"
type input "3"
type textarea "x"
type input "30"
type input "0"
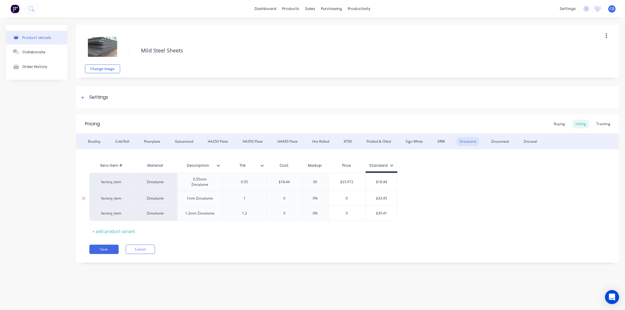
click at [288, 197] on input "0" at bounding box center [284, 198] width 35 height 5
type textarea "x"
type input "3"
type textarea "x"
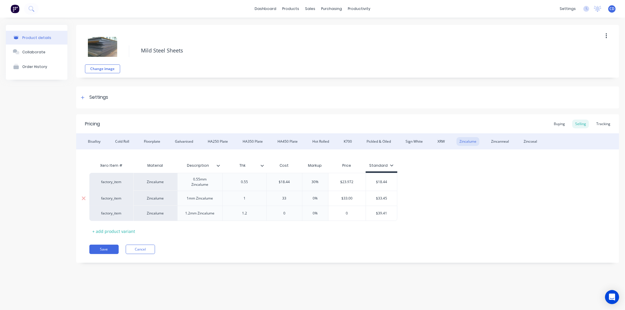
type input "33."
type textarea "x"
type input "33.4"
type textarea "x"
type input "33.45"
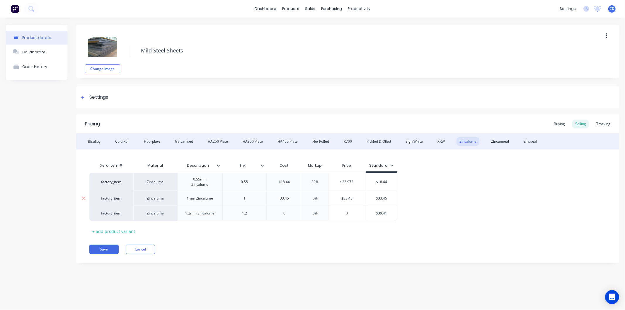
type input "0%"
click at [318, 198] on input "0%" at bounding box center [315, 198] width 29 height 5
click at [288, 213] on input "0" at bounding box center [284, 213] width 35 height 5
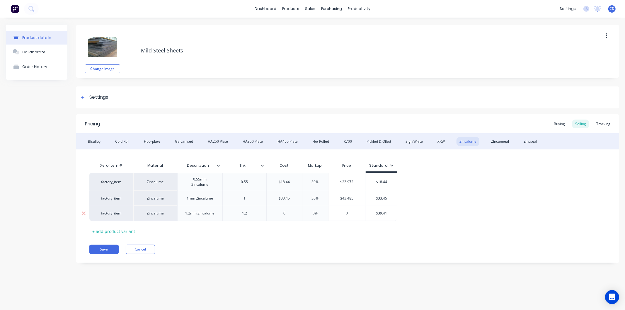
click at [288, 213] on input "0" at bounding box center [284, 213] width 35 height 5
click at [318, 213] on input "0%" at bounding box center [315, 213] width 29 height 5
click at [496, 139] on div "Zincanneal" at bounding box center [500, 141] width 24 height 9
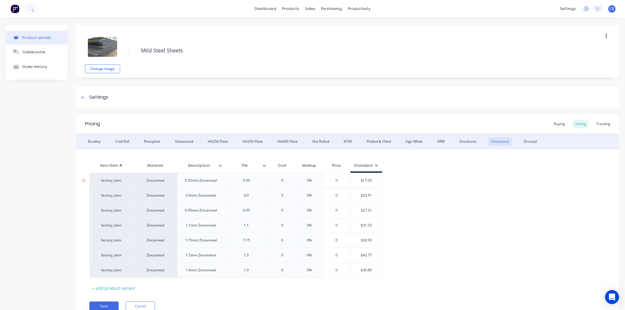
click at [282, 181] on input "0" at bounding box center [282, 180] width 29 height 5
click at [319, 178] on input "0%" at bounding box center [317, 180] width 29 height 5
click at [320, 178] on input "0%" at bounding box center [317, 180] width 29 height 5
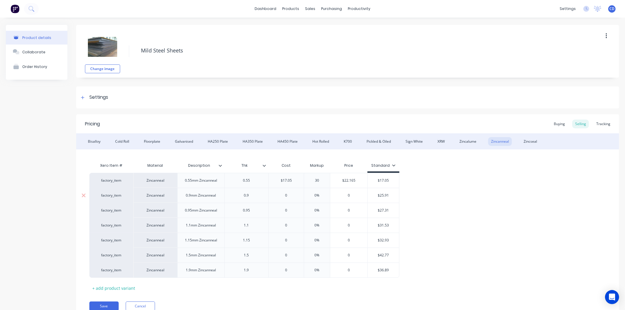
click at [293, 195] on input "0" at bounding box center [286, 195] width 35 height 5
click at [321, 194] on input "0%" at bounding box center [317, 195] width 29 height 5
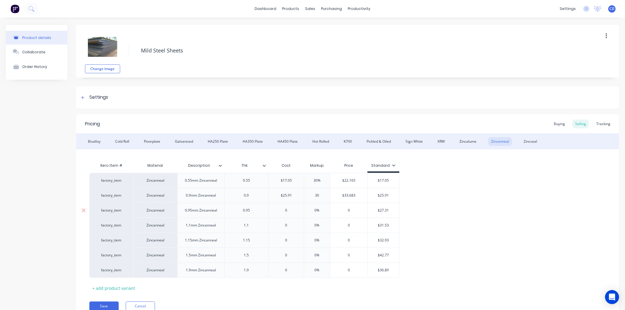
click at [294, 209] on input "0" at bounding box center [286, 210] width 35 height 5
click at [319, 210] on input "0%" at bounding box center [317, 210] width 29 height 5
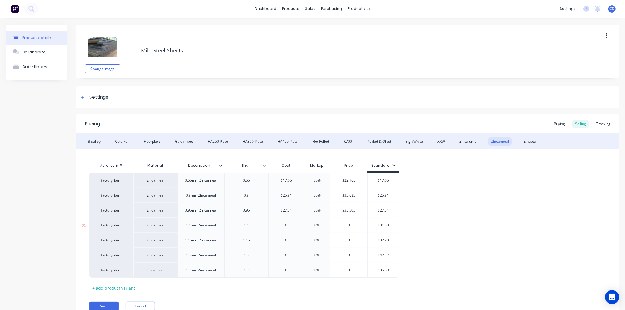
click at [288, 226] on input "0" at bounding box center [286, 225] width 35 height 5
click at [323, 224] on input "0%" at bounding box center [317, 225] width 29 height 5
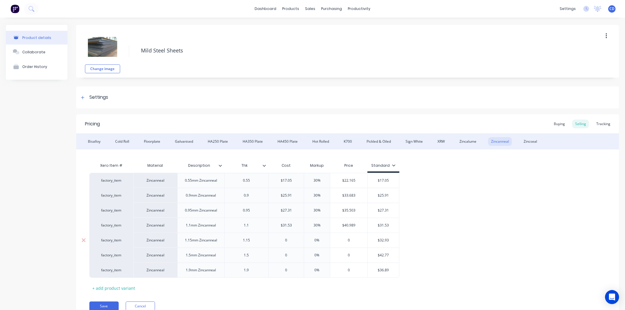
click at [293, 238] on input "0" at bounding box center [286, 240] width 35 height 5
click at [321, 239] on input "0%" at bounding box center [317, 240] width 29 height 5
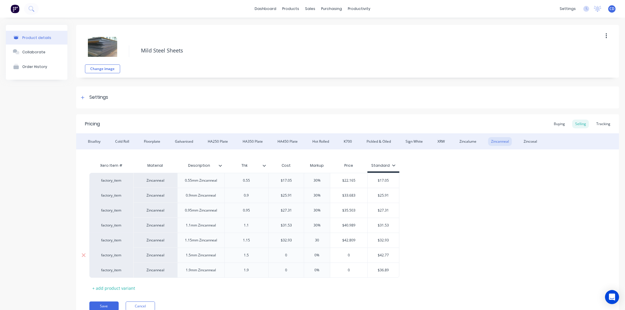
click at [293, 255] on input "0" at bounding box center [286, 255] width 35 height 5
click at [323, 254] on input "0%" at bounding box center [317, 255] width 29 height 5
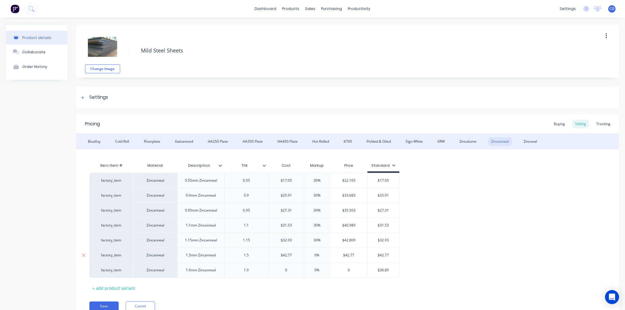
click at [323, 254] on input "0%" at bounding box center [317, 255] width 29 height 5
click at [289, 271] on input "0" at bounding box center [286, 270] width 35 height 5
click at [324, 270] on input "0%" at bounding box center [317, 270] width 29 height 5
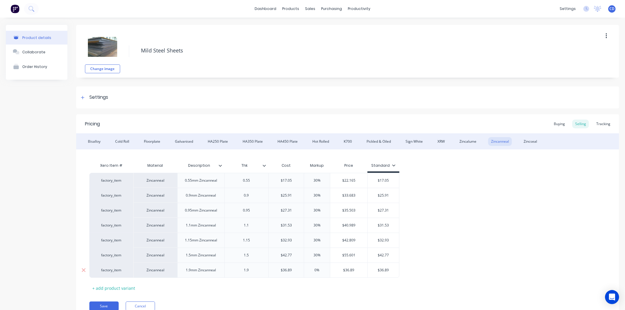
click at [324, 270] on input "0%" at bounding box center [317, 270] width 29 height 5
click at [530, 138] on div "Zincseal" at bounding box center [530, 141] width 19 height 9
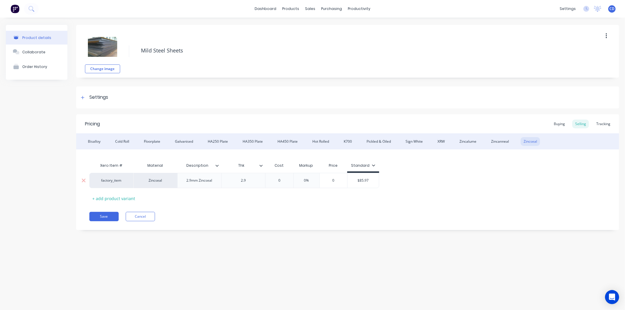
click at [284, 176] on div "0" at bounding box center [279, 180] width 29 height 15
click at [293, 189] on div "Xero Item # Material Description Thk Cost Markup Price Standard factory_item Zi…" at bounding box center [347, 181] width 517 height 43
click at [309, 179] on input "0%" at bounding box center [306, 180] width 29 height 5
click at [283, 179] on input "0" at bounding box center [279, 180] width 29 height 5
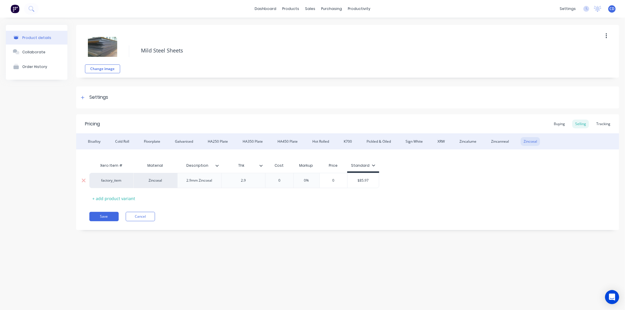
click at [283, 179] on input "0" at bounding box center [279, 180] width 29 height 5
click at [316, 180] on input "0%" at bounding box center [314, 180] width 29 height 5
click at [107, 218] on button "Save" at bounding box center [103, 216] width 29 height 9
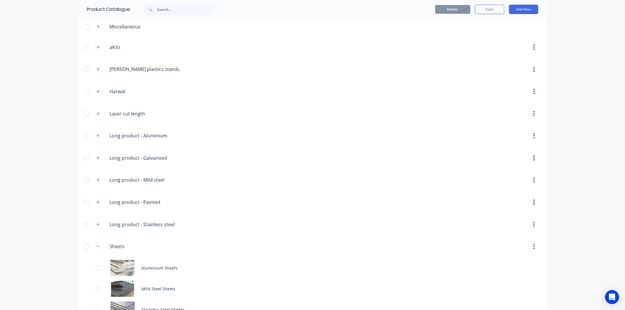
scroll to position [63, 0]
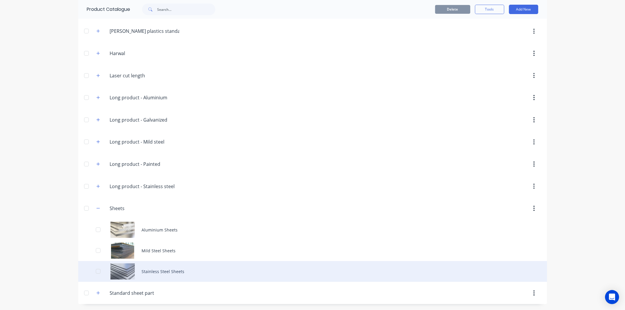
click at [103, 265] on div "Stainless Steel Sheets" at bounding box center [312, 271] width 469 height 21
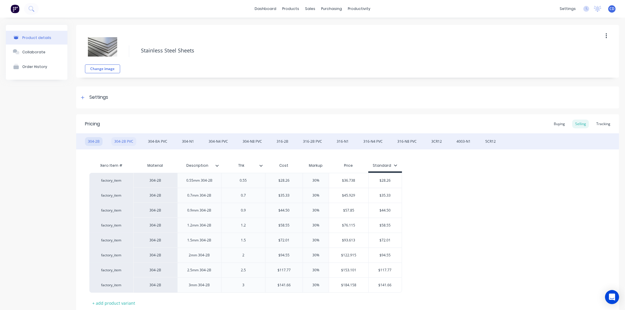
click at [126, 141] on div "304-2B PVC" at bounding box center [123, 141] width 25 height 9
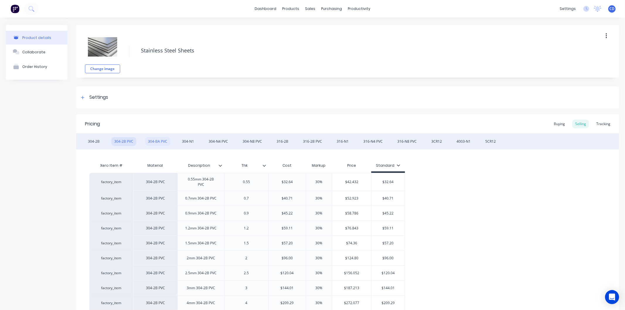
click at [156, 143] on div "304-BA PVC" at bounding box center [157, 141] width 25 height 9
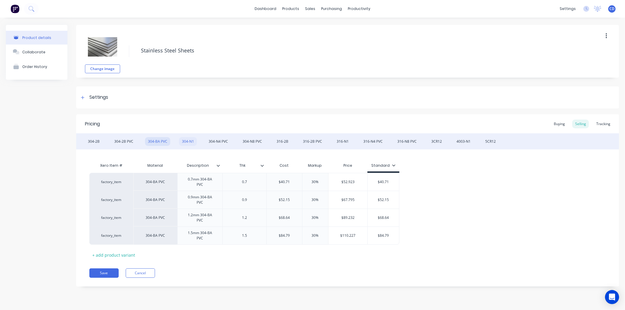
click at [184, 139] on div "304-N1" at bounding box center [188, 141] width 18 height 9
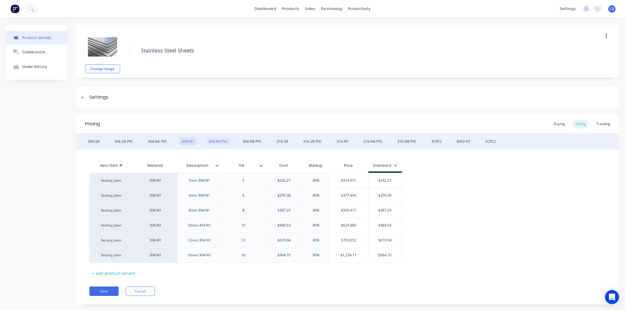
click at [219, 142] on div "304-N4 PVC" at bounding box center [218, 141] width 25 height 9
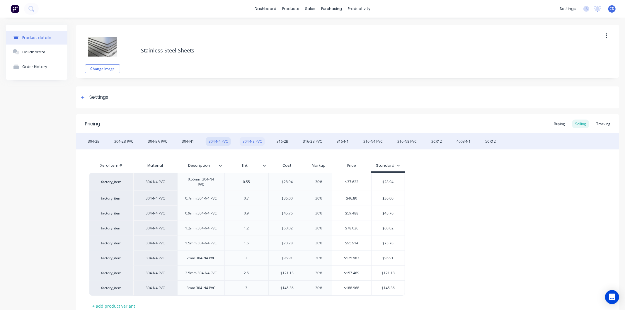
click at [252, 141] on div "304-N8 PVC" at bounding box center [252, 141] width 25 height 9
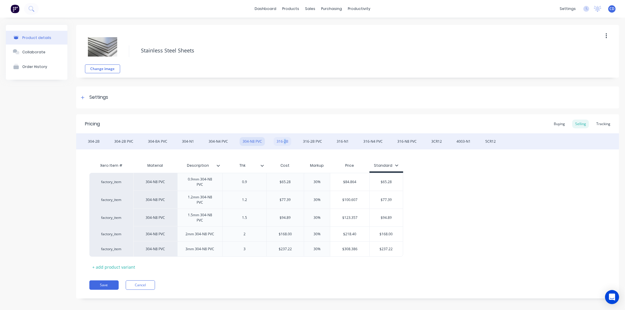
click at [283, 141] on div "316-2B" at bounding box center [283, 141] width 18 height 9
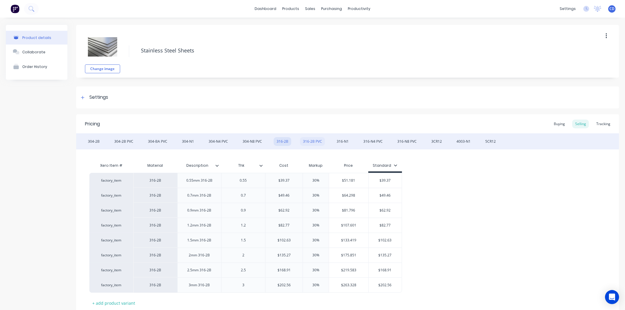
click at [308, 142] on div "316-2B PVC" at bounding box center [312, 141] width 25 height 9
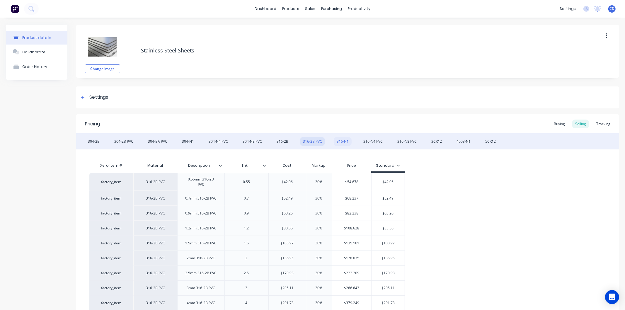
click at [342, 141] on div "316-N1" at bounding box center [343, 141] width 18 height 9
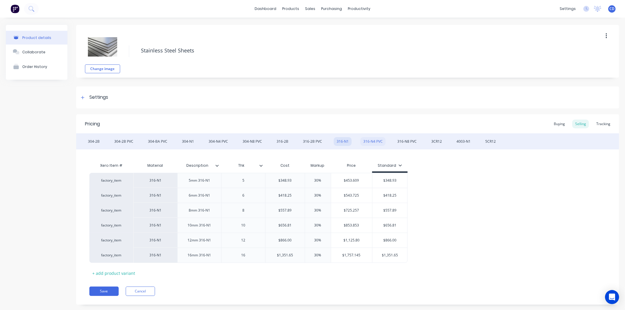
click at [368, 140] on div "316-N4 PVC" at bounding box center [373, 141] width 25 height 9
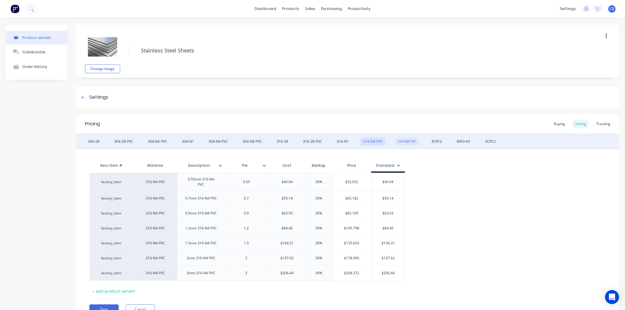
click at [408, 141] on div "316-N8 PVC" at bounding box center [407, 141] width 25 height 9
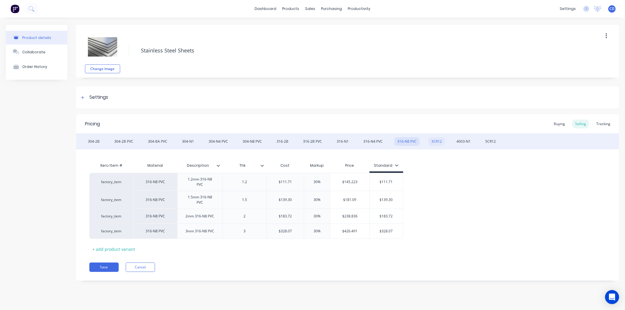
click at [432, 141] on div "3CR12" at bounding box center [437, 141] width 16 height 9
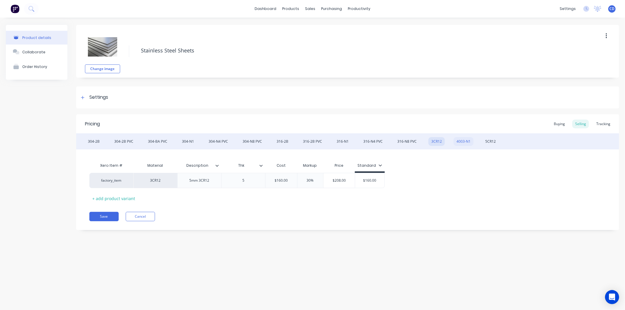
click at [459, 141] on div "4003-N1" at bounding box center [464, 141] width 20 height 9
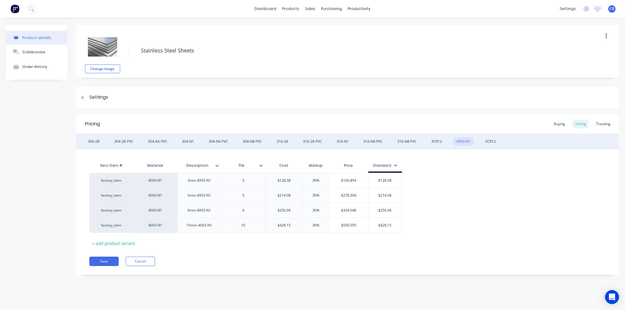
click at [473, 141] on div "304-2B 304-2B PVC 304-BA PVC 304-N1 304-N4 PVC 304-N8 PVC 316-2B 316-2B PVC 316…" at bounding box center [347, 141] width 543 height 16
click at [483, 141] on div "5CR12" at bounding box center [491, 141] width 16 height 9
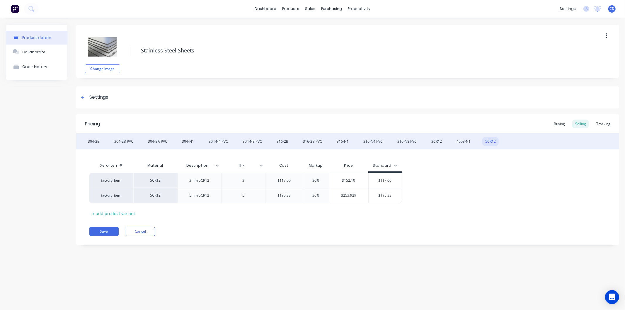
click at [144, 226] on div "Pricing Buying Selling Tracking 304-2B 304-2B PVC 304-BA PVC 304-N1 304-N4 PVC …" at bounding box center [347, 179] width 543 height 131
click at [143, 230] on button "Cancel" at bounding box center [140, 231] width 29 height 9
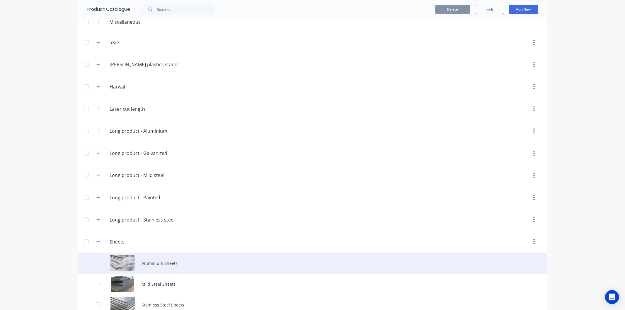
scroll to position [63, 0]
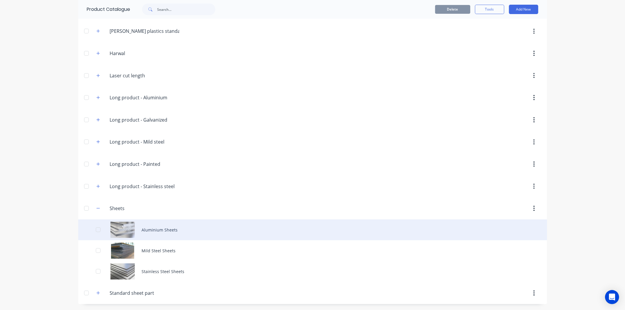
click at [152, 230] on div "Aluminium Sheets" at bounding box center [312, 230] width 469 height 21
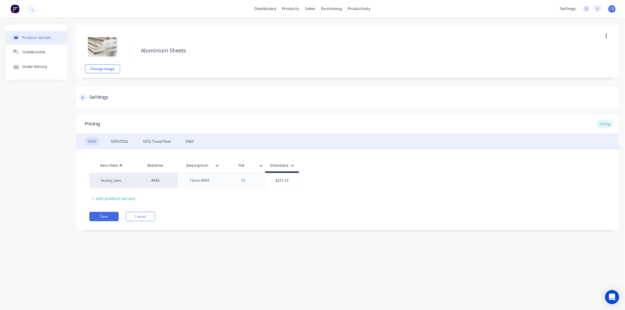
click at [82, 100] on div at bounding box center [82, 97] width 7 height 7
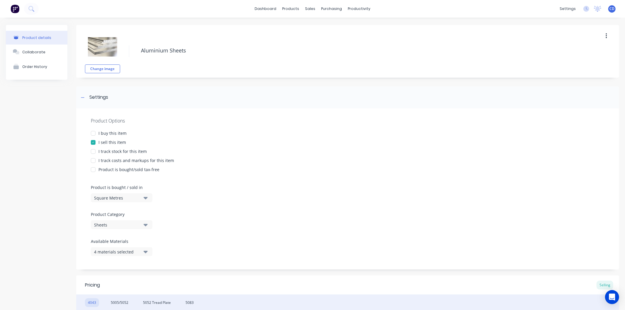
click at [92, 132] on div at bounding box center [93, 134] width 12 height 12
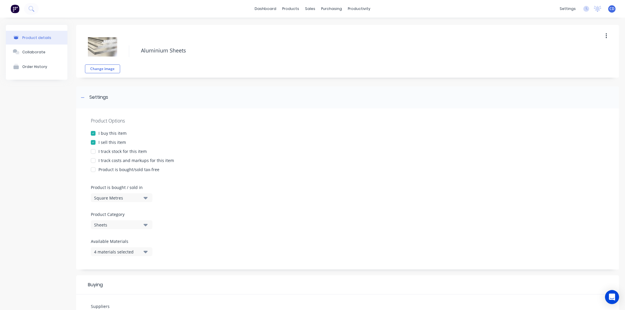
click at [92, 152] on div at bounding box center [93, 152] width 12 height 12
click at [92, 159] on div at bounding box center [93, 161] width 12 height 12
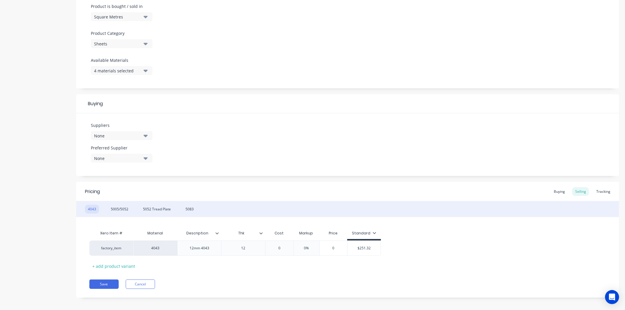
scroll to position [185, 0]
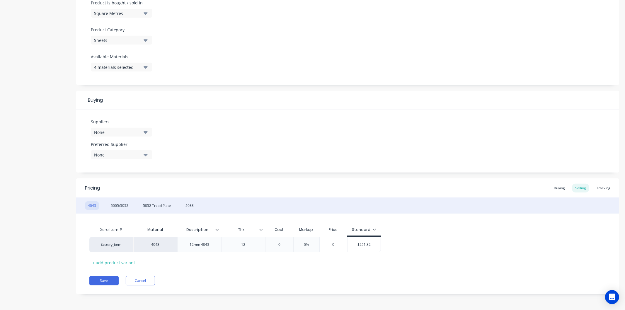
click at [145, 132] on icon "button" at bounding box center [146, 132] width 4 height 2
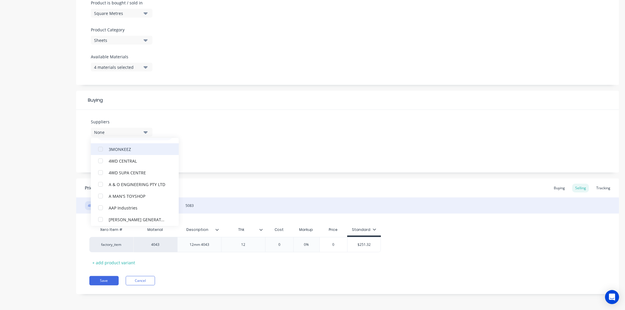
scroll to position [0, 0]
click at [125, 151] on input "text" at bounding box center [139, 150] width 62 height 12
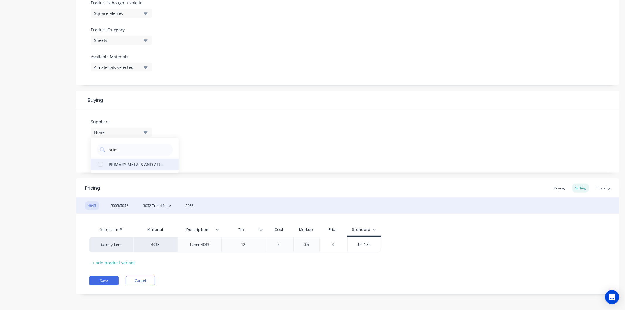
click at [134, 163] on div "PRIMARY METALS AND ALLOYS" at bounding box center [138, 164] width 59 height 6
click at [230, 158] on div "Suppliers 1 suppliers selected prim PRIMARY METALS AND ALLOYS Preferred Supplie…" at bounding box center [347, 141] width 543 height 63
click at [147, 133] on icon "button" at bounding box center [146, 132] width 4 height 2
click at [130, 150] on input "prim" at bounding box center [139, 150] width 62 height 12
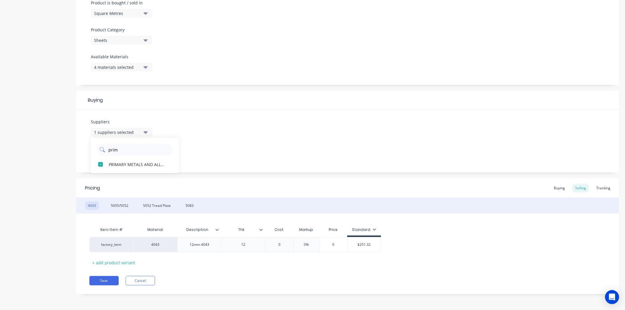
click at [130, 150] on input "prim" at bounding box center [139, 150] width 62 height 12
click at [132, 164] on div "Ullrich Aluminium" at bounding box center [138, 164] width 59 height 6
click at [219, 148] on div "Suppliers 2 suppliers selected ullrich Ullrich Aluminium Preferred Supplier None" at bounding box center [347, 141] width 543 height 63
click at [149, 155] on button "None" at bounding box center [122, 154] width 62 height 9
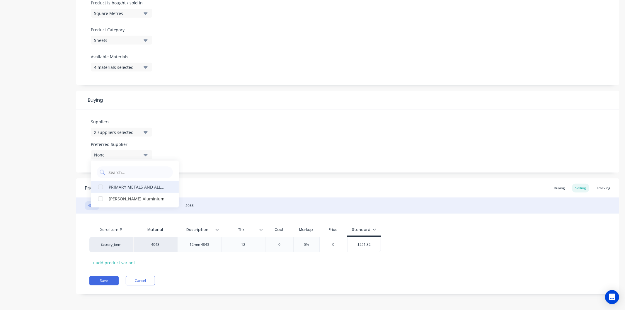
click at [133, 189] on div "PRIMARY METALS AND ALLOYS" at bounding box center [138, 187] width 59 height 6
click at [225, 162] on div "Suppliers 2 suppliers selected ullrich Preferred Supplier PRIMARY METALS AND AL…" at bounding box center [347, 141] width 543 height 63
click at [281, 245] on input "0" at bounding box center [279, 244] width 29 height 5
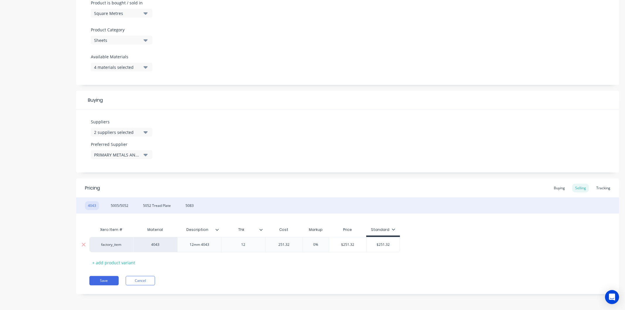
click at [321, 244] on input "0%" at bounding box center [315, 244] width 29 height 5
click at [322, 244] on input "0%" at bounding box center [315, 244] width 29 height 5
click at [287, 282] on div "Save Cancel" at bounding box center [354, 280] width 530 height 9
click at [116, 203] on div "5005/5052" at bounding box center [119, 205] width 23 height 9
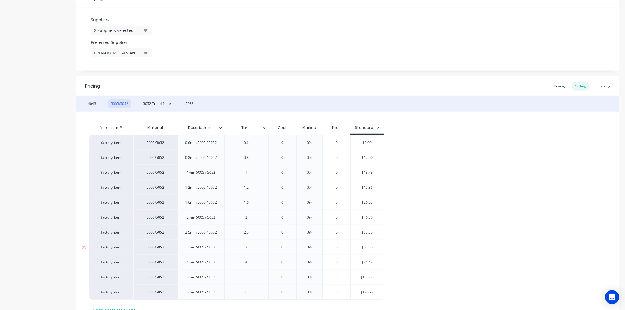
scroll to position [315, 0]
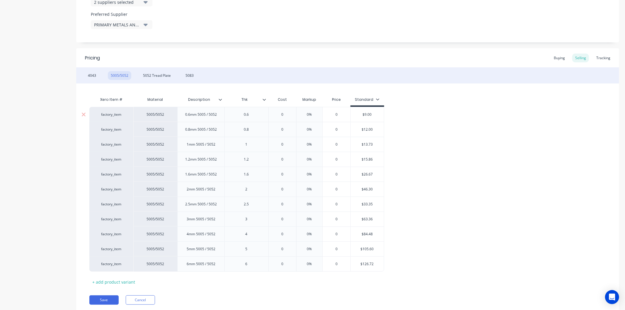
click at [285, 114] on input "0" at bounding box center [282, 114] width 29 height 5
click at [313, 113] on input "0%" at bounding box center [309, 114] width 29 height 5
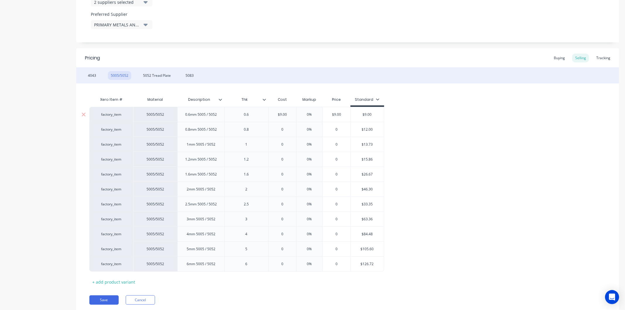
click at [313, 113] on input "0%" at bounding box center [309, 114] width 29 height 5
click at [285, 128] on input "0" at bounding box center [282, 129] width 29 height 5
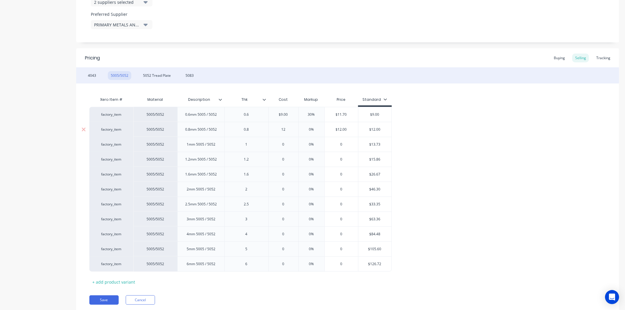
click at [312, 128] on input "0%" at bounding box center [311, 129] width 29 height 5
click at [313, 128] on input "0%" at bounding box center [311, 129] width 29 height 5
click at [314, 128] on input "0%" at bounding box center [311, 129] width 29 height 5
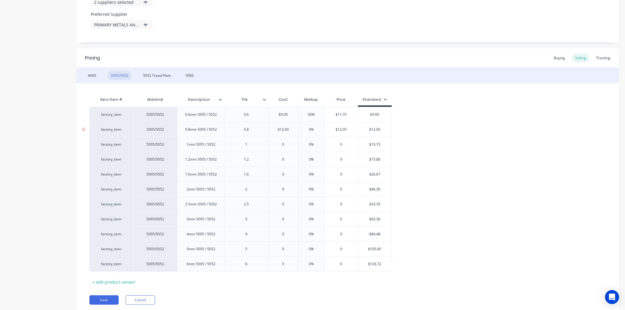
click at [314, 128] on input "0%" at bounding box center [311, 129] width 29 height 5
click at [288, 142] on input "0" at bounding box center [284, 144] width 30 height 5
click at [321, 143] on input "0%" at bounding box center [317, 144] width 29 height 5
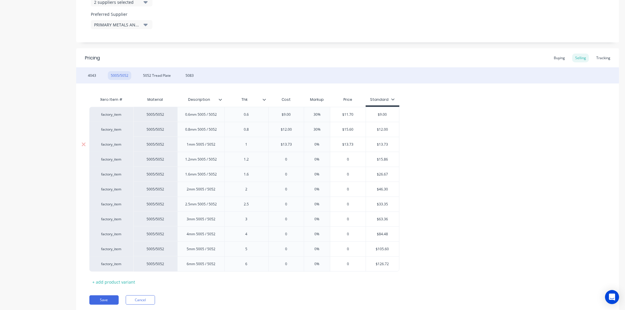
click at [321, 143] on input "0%" at bounding box center [317, 144] width 29 height 5
click at [291, 158] on input "0" at bounding box center [286, 159] width 35 height 5
click at [322, 157] on input "0%" at bounding box center [317, 159] width 29 height 5
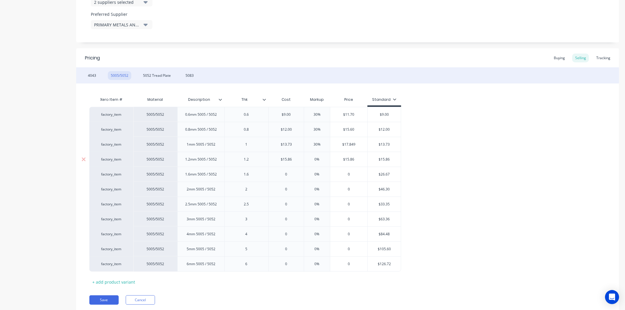
click at [322, 157] on input "0%" at bounding box center [317, 159] width 29 height 5
click at [289, 174] on input "0" at bounding box center [286, 174] width 35 height 5
click at [322, 172] on input "0%" at bounding box center [317, 174] width 29 height 5
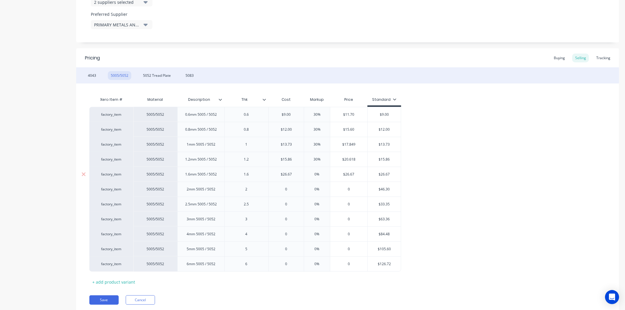
click at [322, 172] on input "0%" at bounding box center [317, 174] width 29 height 5
click at [288, 189] on input "0" at bounding box center [286, 189] width 35 height 5
click at [320, 189] on input "0%" at bounding box center [317, 189] width 29 height 5
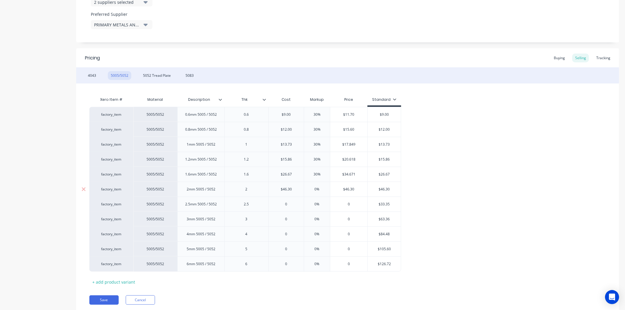
click at [320, 189] on input "0%" at bounding box center [317, 189] width 29 height 5
click at [291, 204] on input "0" at bounding box center [286, 204] width 35 height 5
click at [320, 204] on input "0%" at bounding box center [317, 204] width 29 height 5
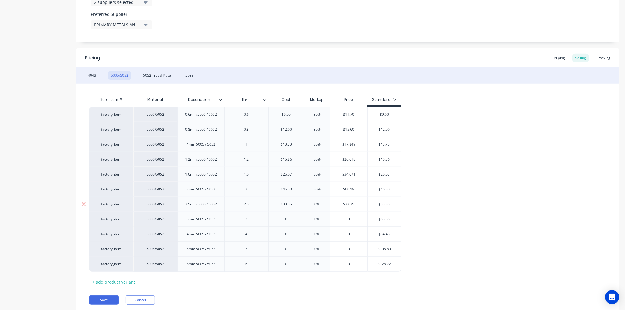
click at [320, 204] on input "0%" at bounding box center [317, 204] width 29 height 5
click at [291, 219] on input "0" at bounding box center [286, 219] width 35 height 5
click at [321, 219] on input "0%" at bounding box center [317, 219] width 29 height 5
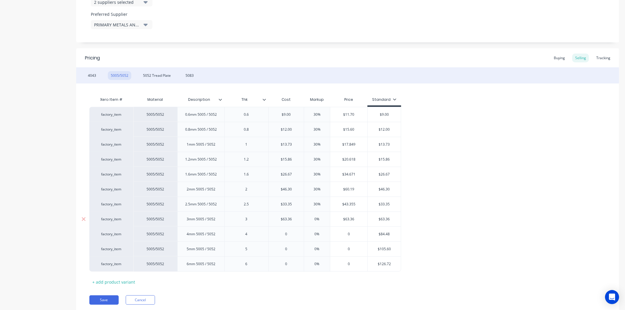
click at [321, 219] on input "0%" at bounding box center [317, 219] width 29 height 5
click at [292, 234] on input "0" at bounding box center [286, 234] width 35 height 5
click at [318, 235] on input "0%" at bounding box center [317, 234] width 29 height 5
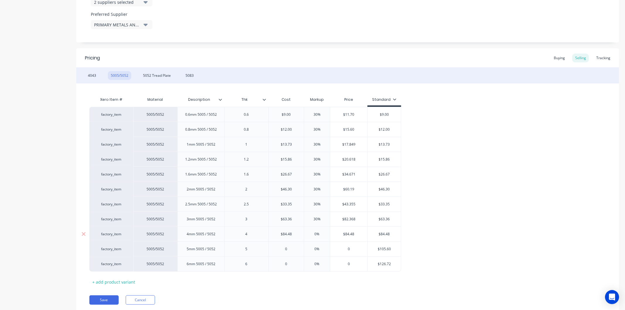
click at [318, 235] on input "0%" at bounding box center [317, 234] width 29 height 5
click at [294, 248] on input "0" at bounding box center [286, 249] width 35 height 5
click at [319, 250] on input "0%" at bounding box center [317, 249] width 29 height 5
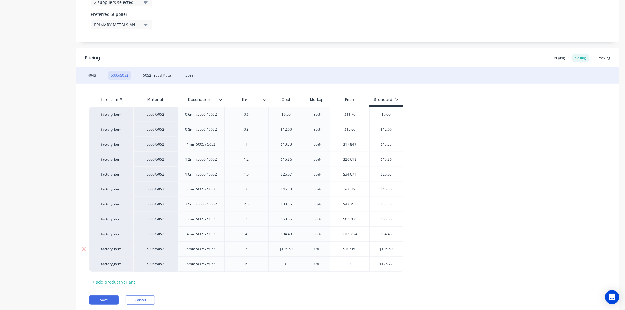
click at [319, 250] on input "0%" at bounding box center [317, 249] width 29 height 5
click at [289, 263] on input "0" at bounding box center [286, 264] width 35 height 5
click at [321, 264] on input "0%" at bounding box center [319, 264] width 29 height 5
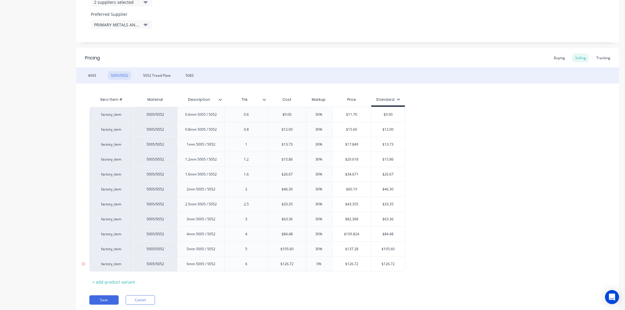
click at [321, 264] on input "0%" at bounding box center [319, 264] width 29 height 5
click at [299, 286] on div "Xero Item # Material Description Thk Cost Markup Price Standard factory_item 50…" at bounding box center [347, 190] width 517 height 193
click at [152, 73] on div "5052 Tread Plate" at bounding box center [157, 75] width 34 height 9
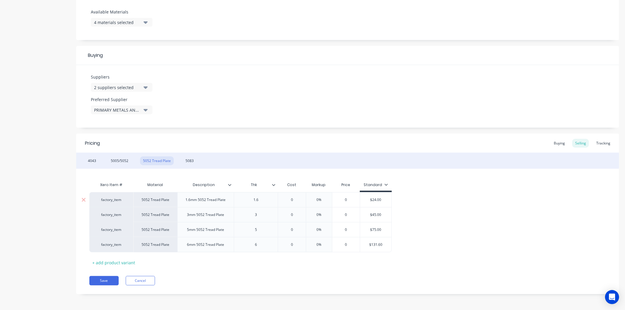
click at [293, 199] on input "0" at bounding box center [291, 199] width 29 height 5
click at [327, 199] on input "0%" at bounding box center [320, 199] width 29 height 5
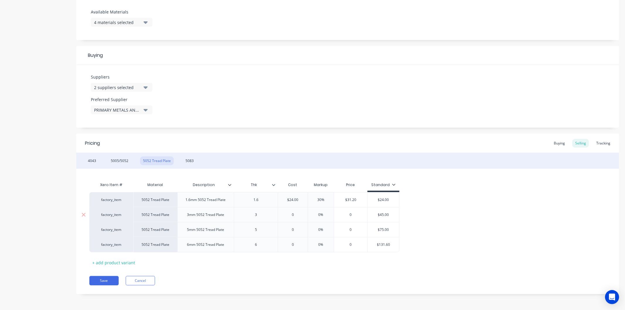
click at [297, 215] on input "0" at bounding box center [293, 214] width 30 height 5
click at [326, 214] on input "0%" at bounding box center [320, 214] width 29 height 5
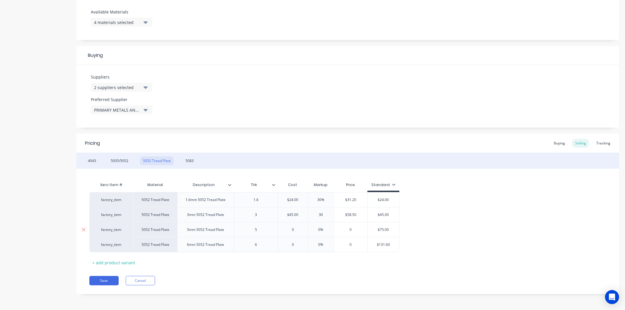
click at [301, 230] on input "0" at bounding box center [293, 229] width 30 height 5
click at [327, 229] on input "0%" at bounding box center [320, 229] width 29 height 5
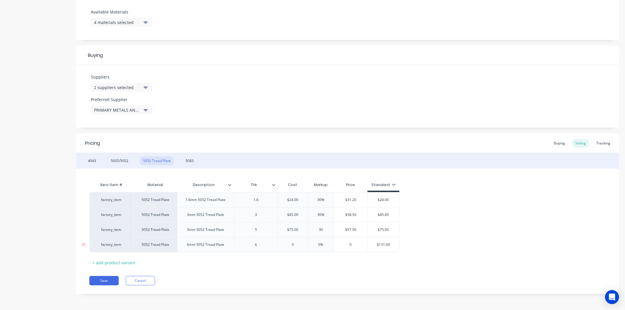
click at [299, 245] on input "0" at bounding box center [293, 244] width 30 height 5
click at [330, 242] on input "0%" at bounding box center [326, 244] width 29 height 5
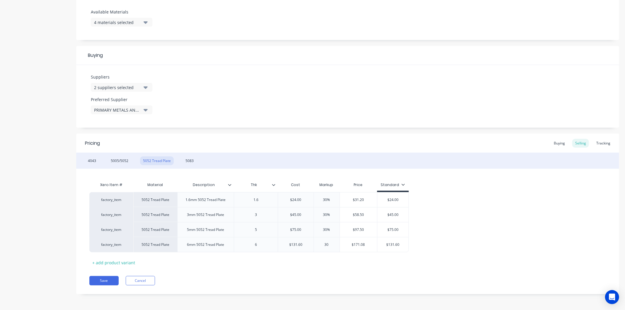
click at [328, 263] on div "Xero Item # Material Description Thk Cost Markup Price Standard factory_item 50…" at bounding box center [347, 223] width 517 height 88
click at [191, 162] on div "5083" at bounding box center [190, 161] width 14 height 9
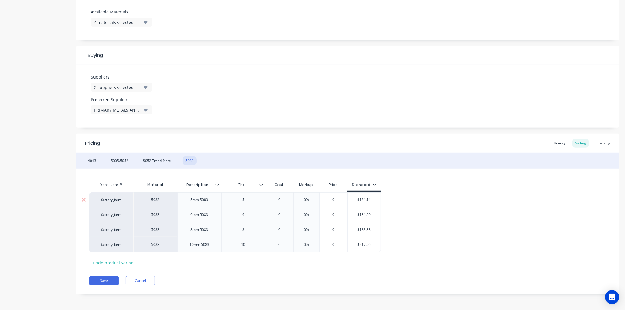
click at [283, 201] on input "0" at bounding box center [279, 199] width 29 height 5
click at [321, 201] on input "0%" at bounding box center [315, 199] width 29 height 5
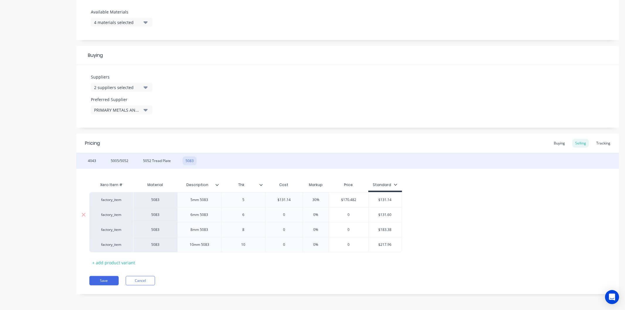
click at [288, 214] on input "0" at bounding box center [284, 214] width 37 height 5
click at [319, 215] on input "0%" at bounding box center [315, 214] width 29 height 5
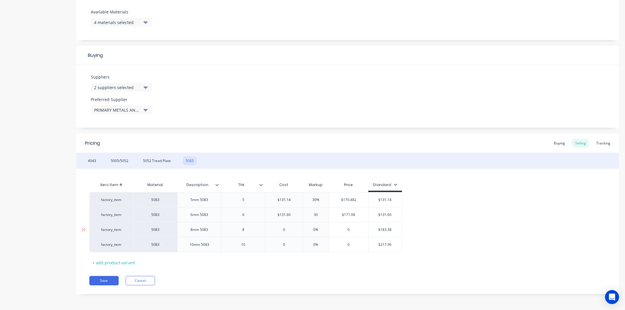
click at [291, 230] on input "0" at bounding box center [284, 229] width 37 height 5
click at [320, 227] on div "0%" at bounding box center [315, 230] width 29 height 15
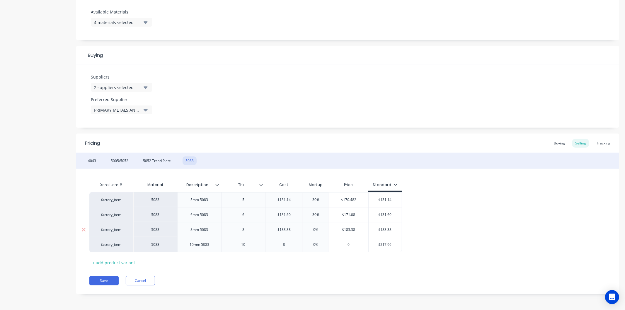
click at [320, 227] on div "0%" at bounding box center [315, 230] width 29 height 15
drag, startPoint x: 318, startPoint y: 242, endPoint x: 320, endPoint y: 234, distance: 8.2
click at [318, 242] on input "0%" at bounding box center [315, 244] width 29 height 5
click at [321, 230] on input "0%" at bounding box center [315, 229] width 29 height 5
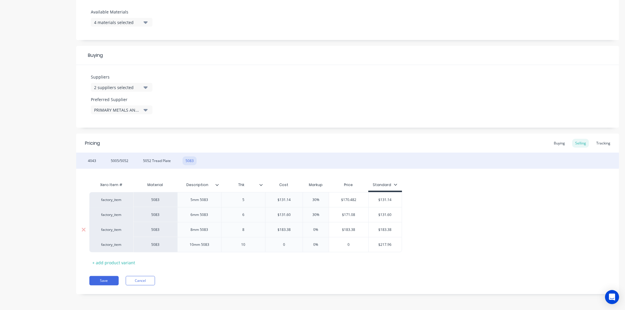
click at [321, 230] on input "0%" at bounding box center [315, 229] width 29 height 5
click at [289, 244] on input "0" at bounding box center [284, 244] width 37 height 5
click at [321, 245] on input "0%" at bounding box center [315, 244] width 29 height 5
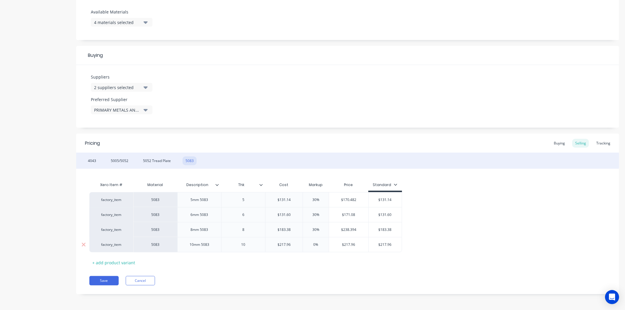
click at [321, 245] on input "0%" at bounding box center [315, 244] width 29 height 5
click at [333, 270] on div "Pricing Buying Selling Tracking 4043 5005/5052 5052 Tread Plate 5083 Xero Item …" at bounding box center [347, 214] width 543 height 161
click at [107, 280] on button "Save" at bounding box center [103, 280] width 29 height 9
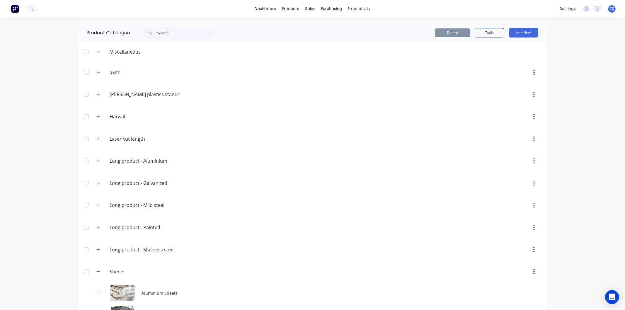
scroll to position [63, 0]
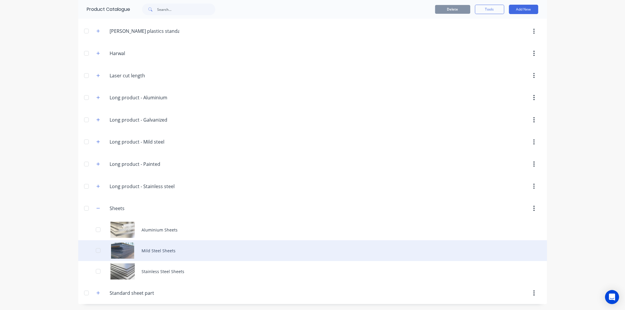
click at [128, 252] on div "Mild Steel Sheets" at bounding box center [312, 250] width 469 height 21
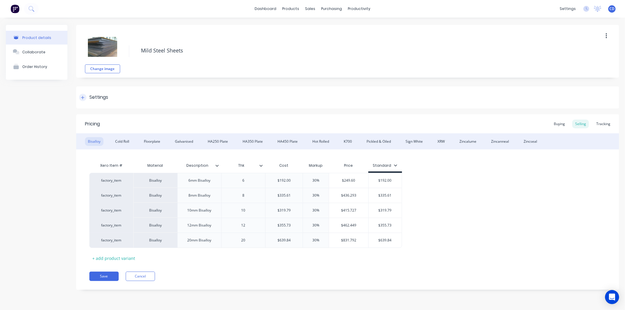
click at [78, 95] on div "Settings" at bounding box center [347, 97] width 543 height 22
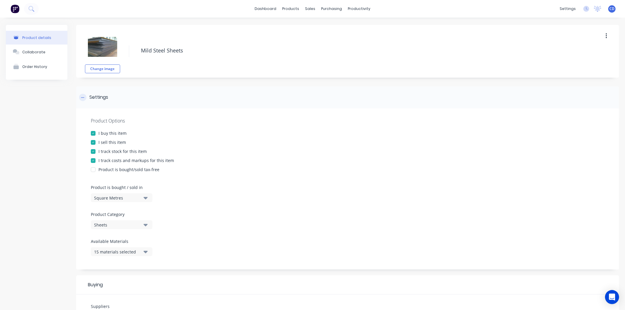
click at [82, 100] on div at bounding box center [82, 97] width 7 height 7
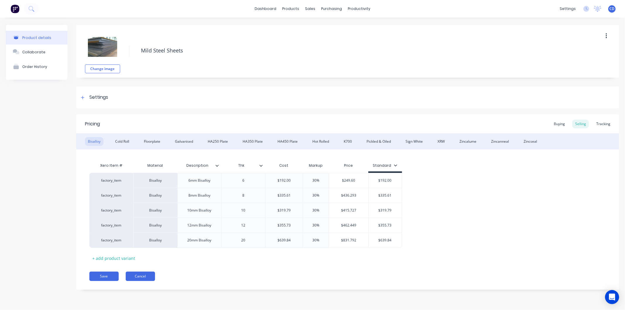
click at [133, 278] on button "Cancel" at bounding box center [140, 276] width 29 height 9
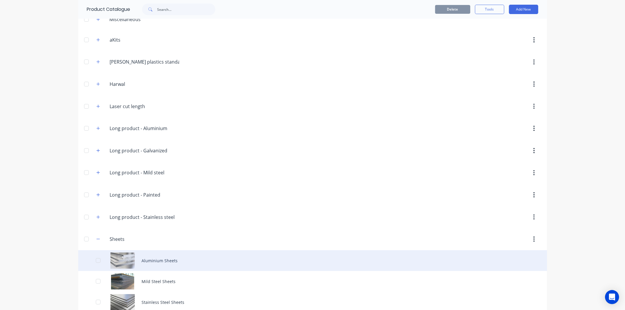
scroll to position [63, 0]
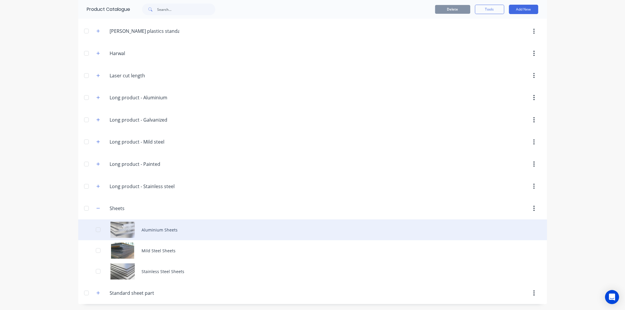
click at [151, 227] on div "Aluminium Sheets" at bounding box center [312, 230] width 469 height 21
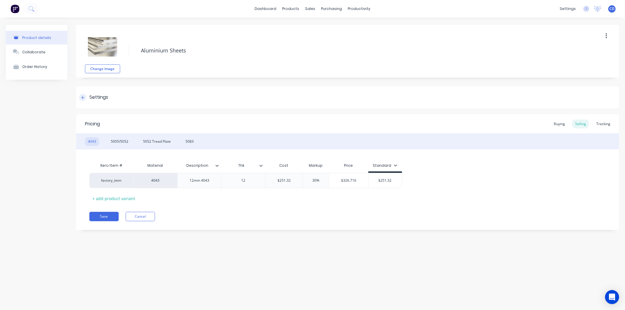
click at [85, 96] on div at bounding box center [82, 97] width 7 height 7
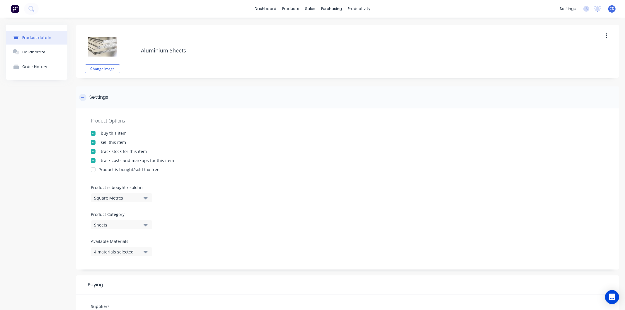
click at [85, 96] on div at bounding box center [82, 97] width 7 height 7
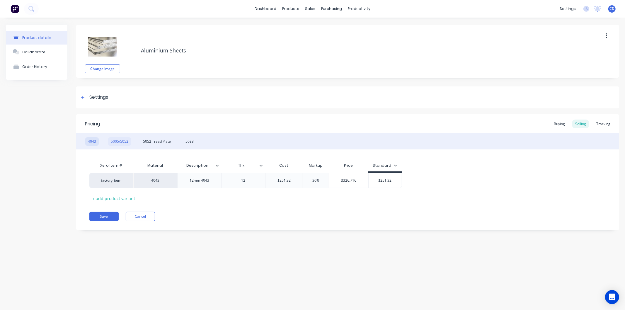
click at [111, 142] on div "5005/5052" at bounding box center [119, 141] width 23 height 9
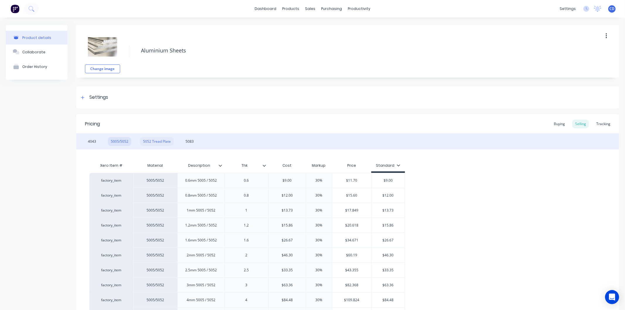
click at [159, 144] on div "5052 Tread Plate" at bounding box center [157, 141] width 34 height 9
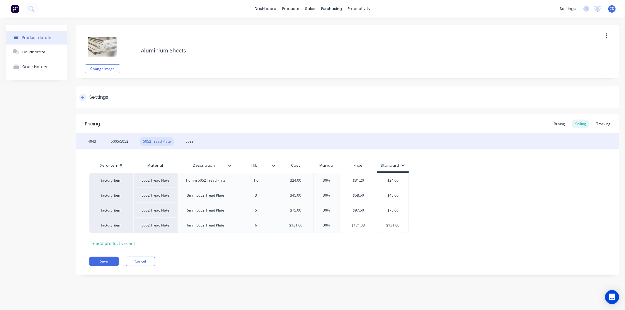
click at [86, 97] on div at bounding box center [82, 97] width 7 height 7
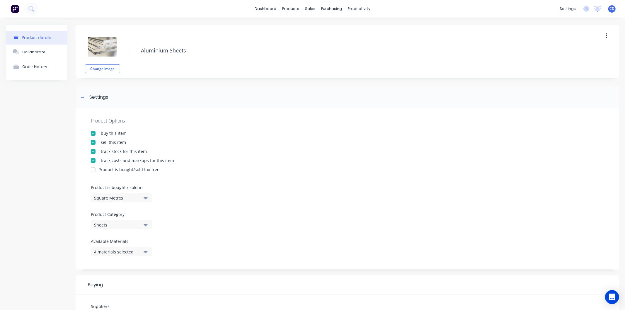
click at [143, 250] on button "4 materials selected" at bounding box center [122, 251] width 62 height 9
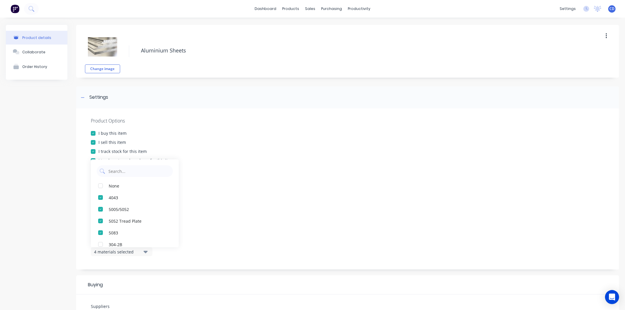
click at [143, 250] on button "4 materials selected" at bounding box center [122, 251] width 62 height 9
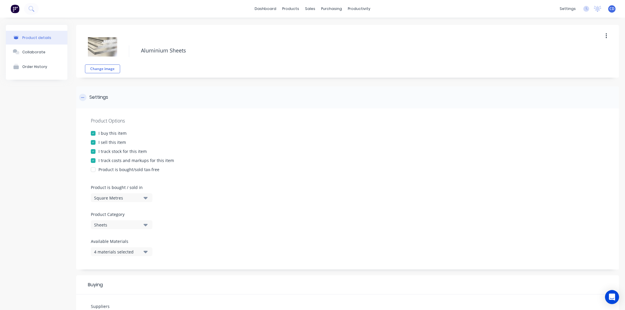
click at [87, 97] on div "Settings" at bounding box center [93, 97] width 29 height 7
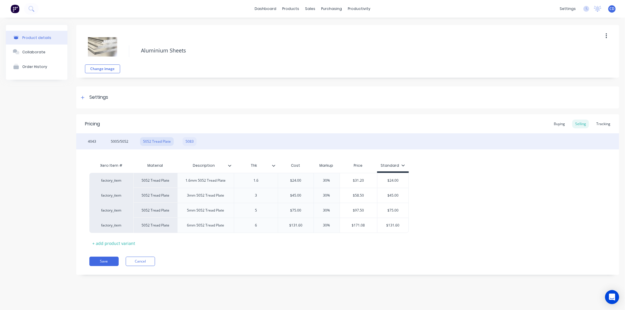
click at [191, 141] on div "5083" at bounding box center [190, 141] width 14 height 9
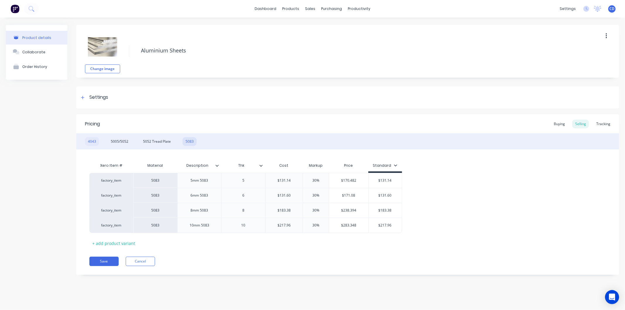
click at [95, 140] on div "4043" at bounding box center [92, 141] width 14 height 9
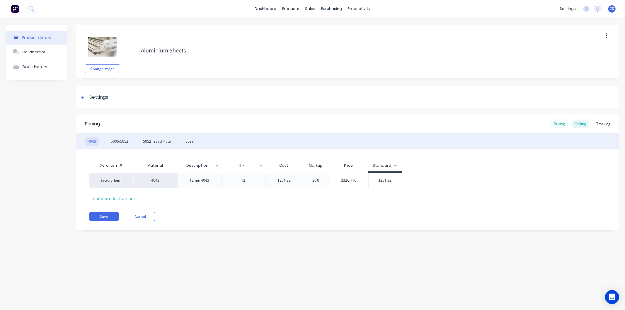
click at [556, 124] on div "Buying" at bounding box center [559, 124] width 17 height 9
click at [583, 123] on div "Selling" at bounding box center [581, 124] width 17 height 9
click at [146, 217] on button "Cancel" at bounding box center [140, 216] width 29 height 9
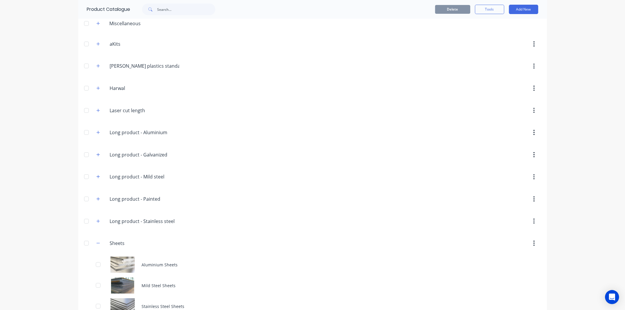
scroll to position [63, 0]
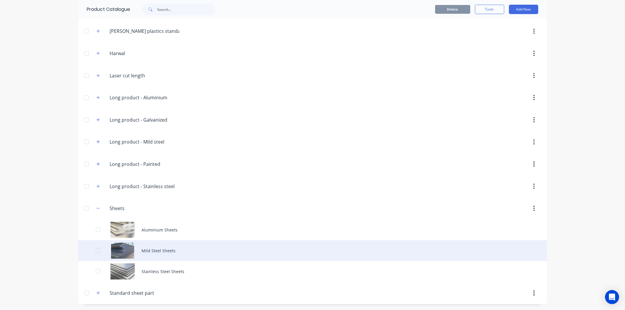
click at [153, 252] on div "Mild Steel Sheets" at bounding box center [312, 250] width 469 height 21
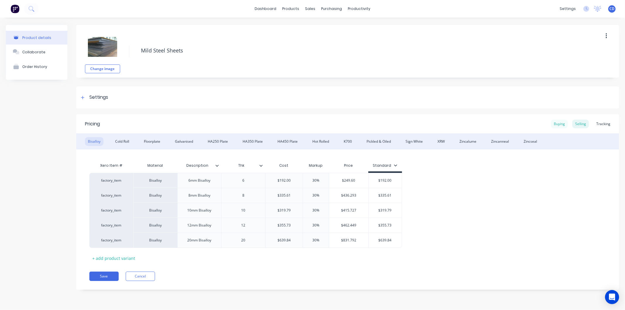
click at [566, 123] on div "Buying" at bounding box center [559, 124] width 17 height 9
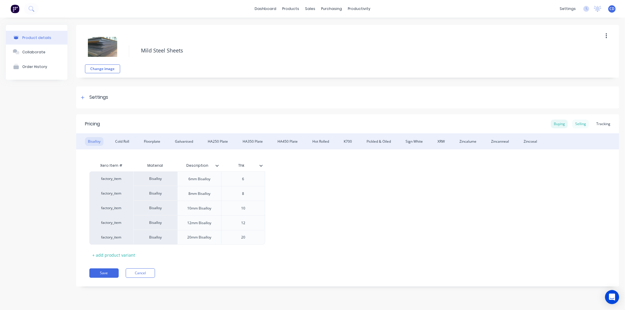
click at [586, 125] on div "Selling" at bounding box center [581, 124] width 17 height 9
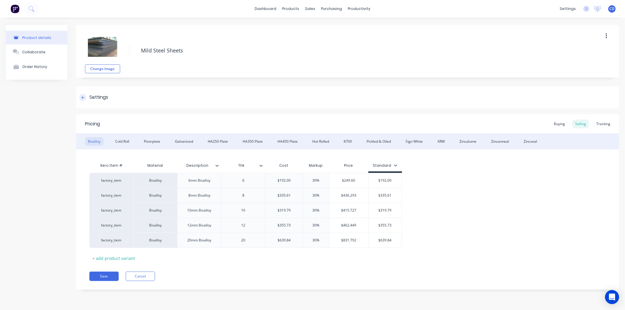
click at [84, 98] on icon at bounding box center [83, 98] width 4 height 4
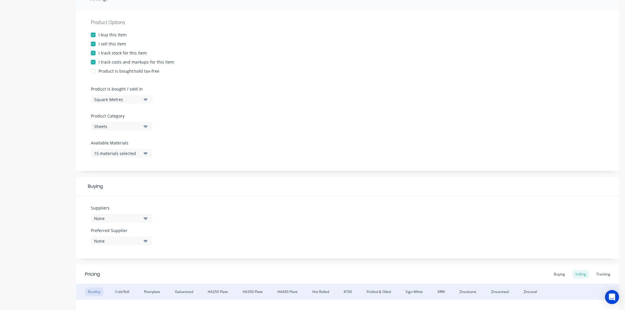
scroll to position [130, 0]
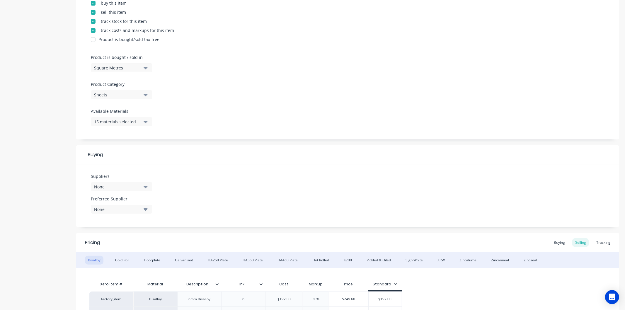
click at [145, 187] on icon "button" at bounding box center [146, 187] width 4 height 2
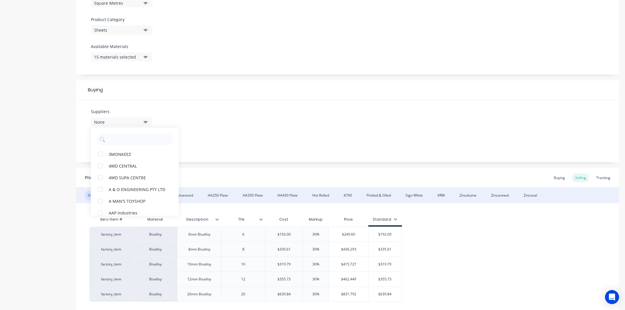
scroll to position [195, 0]
click at [135, 144] on input "text" at bounding box center [139, 139] width 62 height 12
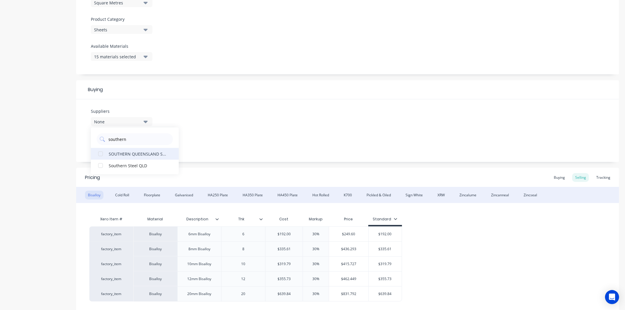
click at [136, 152] on div "SOUTHERN QUEENSLAND STEEL PTY LTD" at bounding box center [138, 154] width 59 height 6
click at [134, 138] on input "southern" at bounding box center [139, 139] width 62 height 12
click at [134, 151] on div "SELECTION STEEL TRADING PTY LTD" at bounding box center [138, 154] width 59 height 6
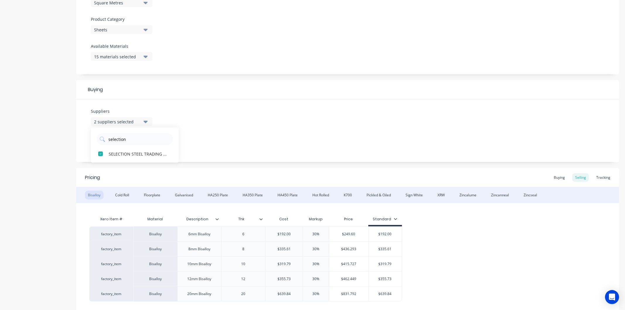
click at [218, 143] on div "Suppliers 2 suppliers selected selection SELECTION STEEL TRADING PTY LTD Prefer…" at bounding box center [347, 130] width 543 height 63
click at [142, 143] on button "None" at bounding box center [122, 144] width 62 height 9
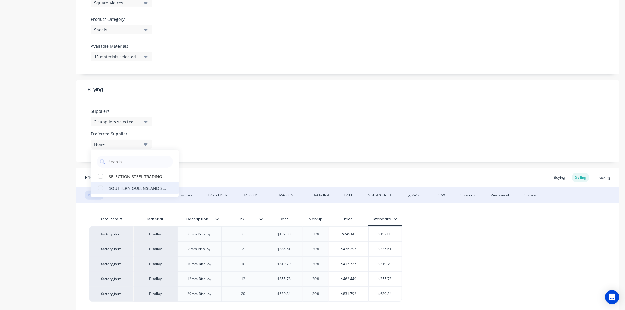
click at [145, 186] on div "SOUTHERN QUEENSLAND STEEL PTY LTD" at bounding box center [138, 188] width 59 height 6
click at [192, 139] on div "Suppliers 2 suppliers selected selection Preferred Supplier SOUTHERN QUEENSLAND…" at bounding box center [347, 130] width 543 height 63
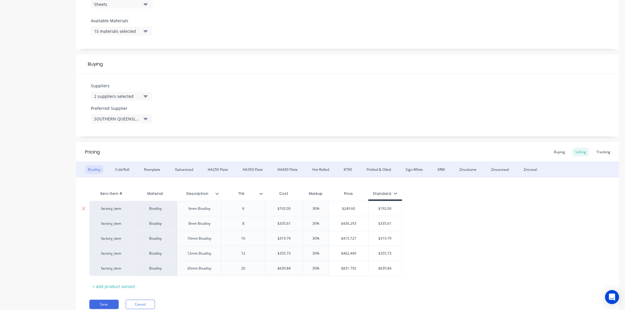
scroll to position [245, 0]
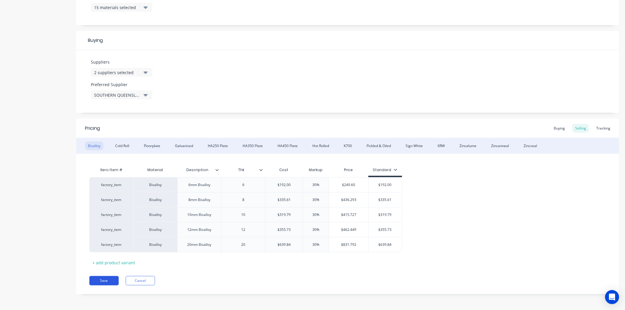
click at [106, 282] on button "Save" at bounding box center [103, 280] width 29 height 9
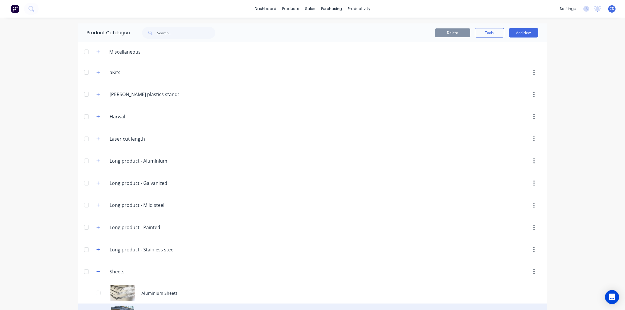
scroll to position [63, 0]
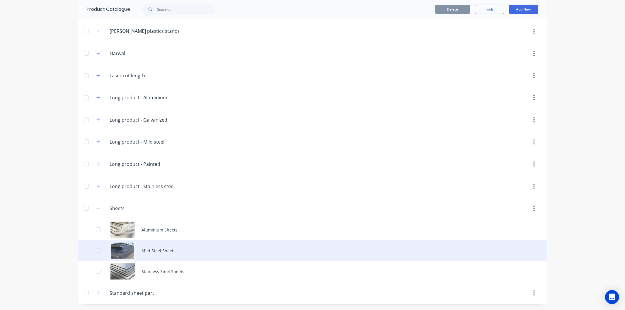
click at [180, 246] on div "Mild Steel Sheets" at bounding box center [312, 250] width 469 height 21
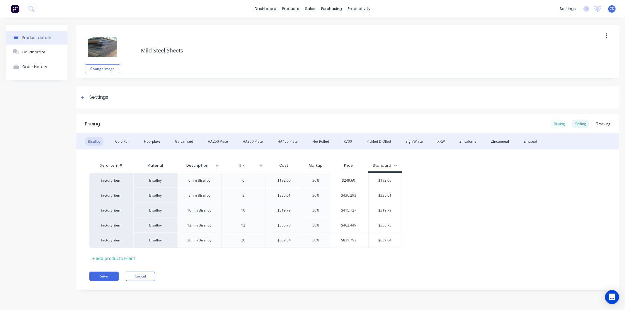
click at [564, 123] on div "Buying" at bounding box center [559, 124] width 17 height 9
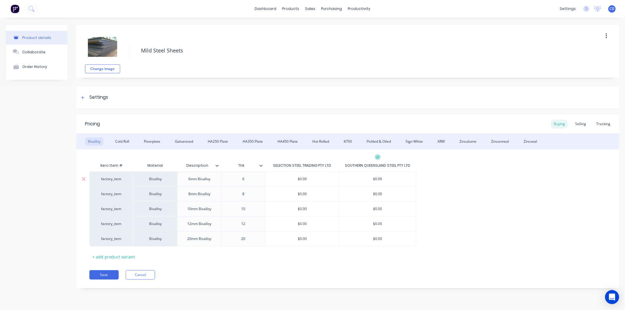
click at [379, 182] on input "$0.00" at bounding box center [378, 179] width 77 height 5
click at [583, 123] on div "Selling" at bounding box center [581, 124] width 17 height 9
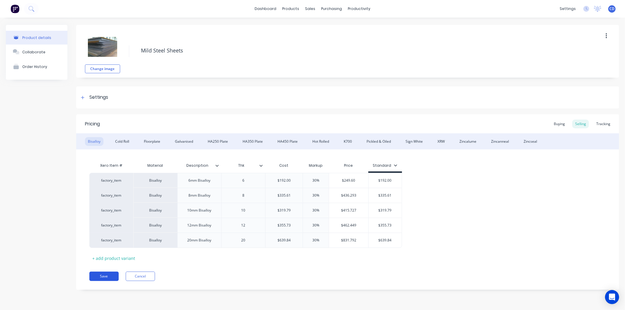
click at [113, 275] on button "Save" at bounding box center [103, 276] width 29 height 9
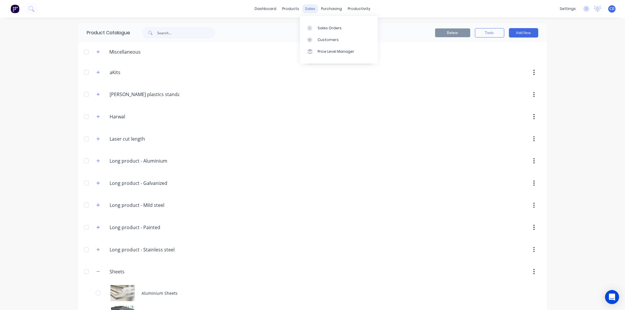
click at [311, 8] on div "sales" at bounding box center [310, 8] width 16 height 9
click at [335, 27] on div "Sales Orders" at bounding box center [330, 28] width 24 height 5
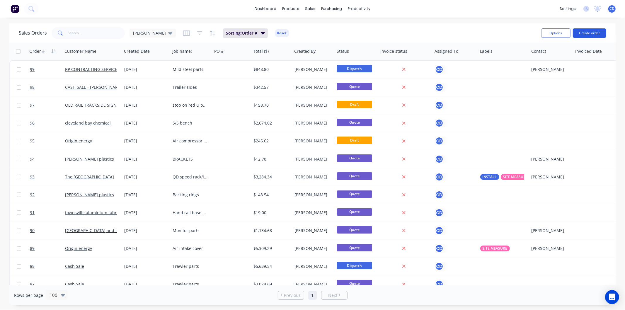
click at [583, 28] on button "Create order" at bounding box center [589, 32] width 33 height 9
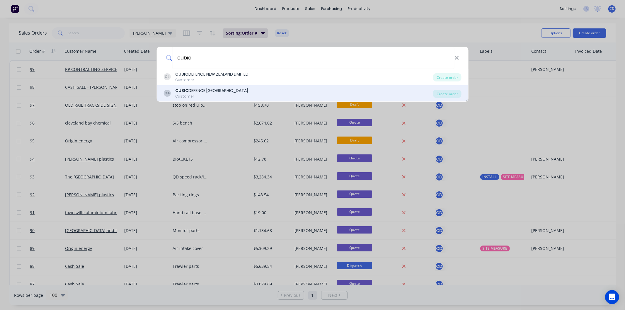
type input "cubic"
click at [243, 91] on div "CA CUBIC DEFENCE AUSTRALIA Customer" at bounding box center [299, 93] width 270 height 11
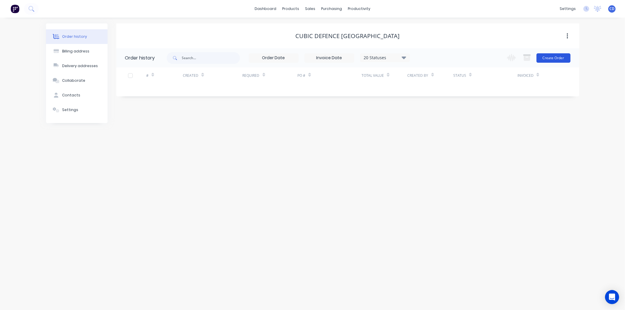
click at [555, 60] on button "Create Order" at bounding box center [554, 57] width 34 height 9
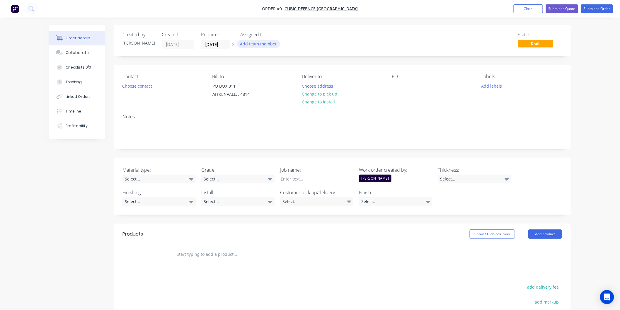
click at [254, 45] on button "Add team member" at bounding box center [258, 44] width 43 height 8
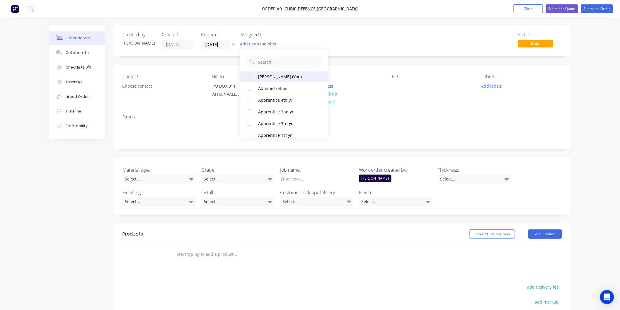
click at [284, 74] on div "[PERSON_NAME] (You)" at bounding box center [287, 77] width 59 height 6
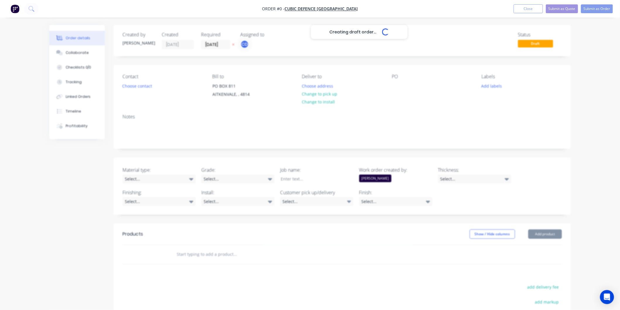
click at [357, 36] on div "Creating draft order... Loading... Order details Collaborate Checklists 0/0 Tra…" at bounding box center [310, 219] width 534 height 389
click at [139, 86] on button "Choose contact" at bounding box center [137, 86] width 36 height 8
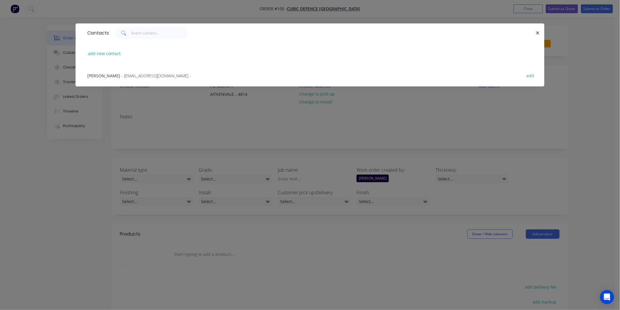
click at [147, 92] on div "Contacts add new contact [PERSON_NAME] - [EMAIL_ADDRESS][DOMAIN_NAME] - edit" at bounding box center [310, 59] width 469 height 72
click at [537, 33] on icon "button" at bounding box center [538, 32] width 4 height 5
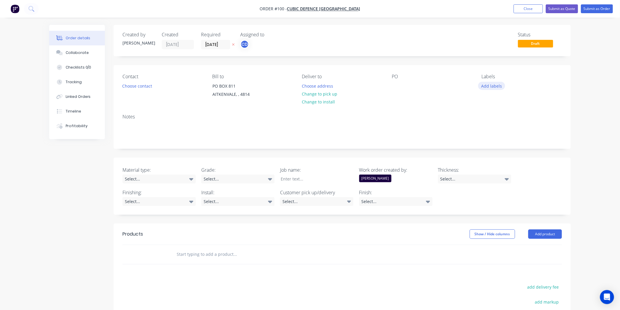
click at [483, 87] on button "Add labels" at bounding box center [492, 86] width 27 height 8
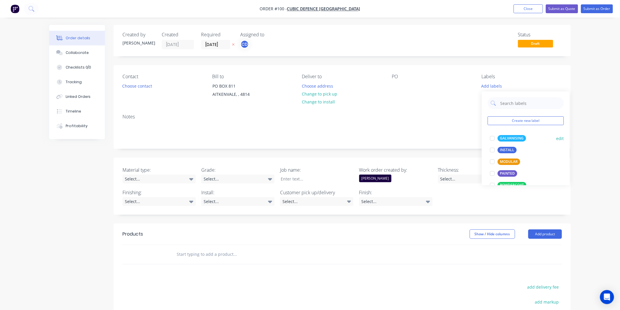
scroll to position [33, 0]
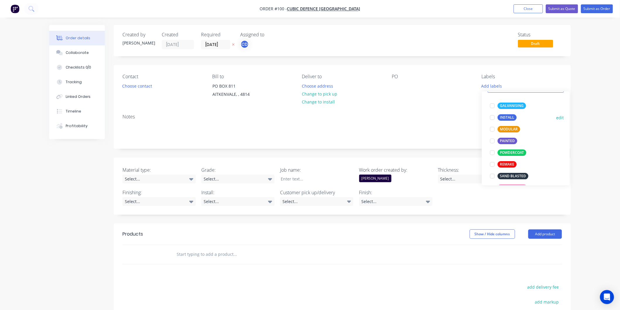
click at [493, 117] on div at bounding box center [493, 118] width 12 height 12
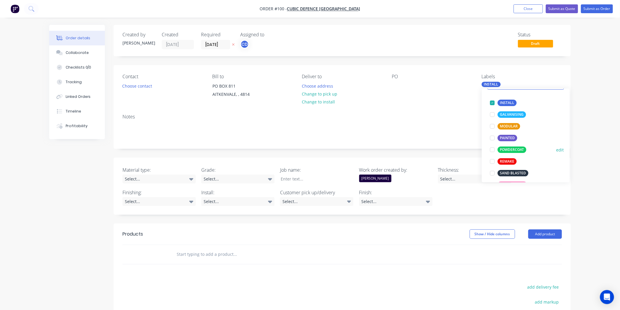
click at [494, 148] on div at bounding box center [493, 150] width 12 height 12
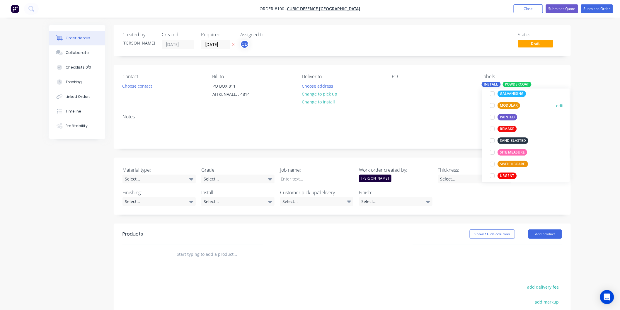
scroll to position [70, 0]
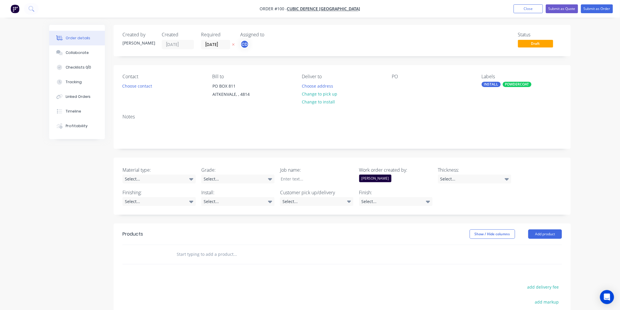
click at [433, 121] on div "Notes" at bounding box center [342, 128] width 457 height 39
click at [192, 180] on icon at bounding box center [191, 179] width 4 height 2
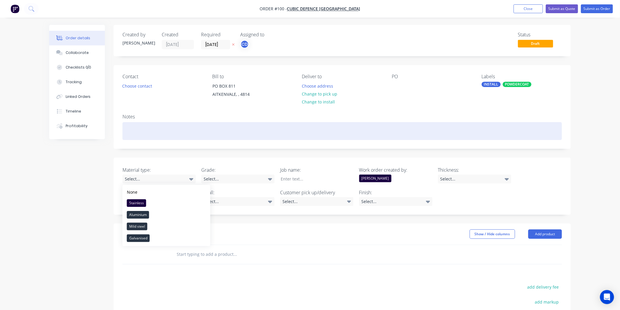
click at [267, 140] on div at bounding box center [343, 131] width 440 height 18
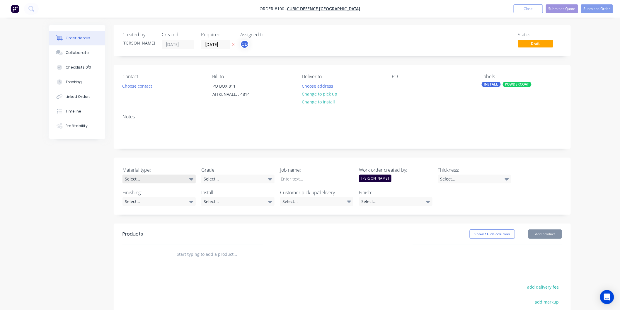
click at [191, 179] on icon at bounding box center [191, 179] width 4 height 2
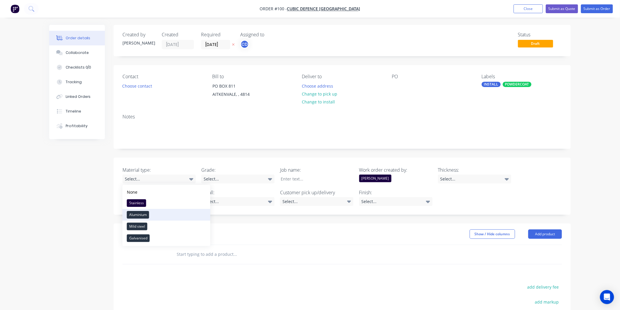
click at [167, 215] on button "Aluminium" at bounding box center [167, 215] width 88 height 12
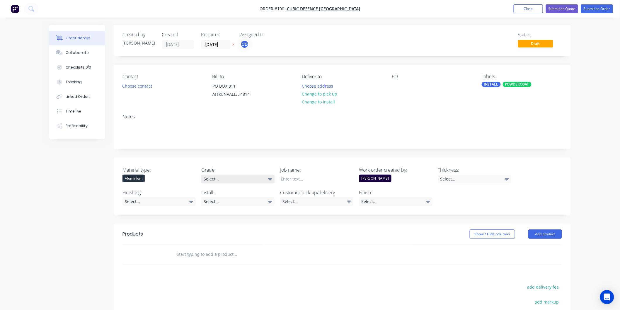
click at [235, 179] on div "Select..." at bounding box center [237, 179] width 73 height 9
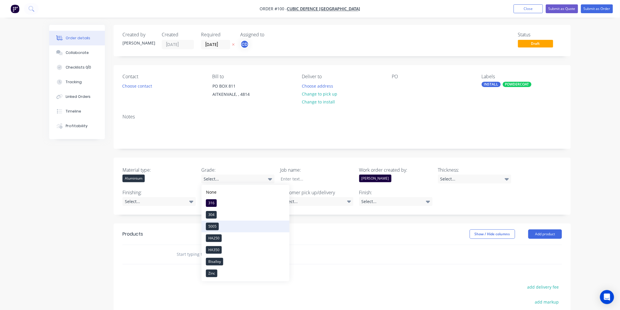
click at [227, 228] on button "5005" at bounding box center [246, 227] width 88 height 12
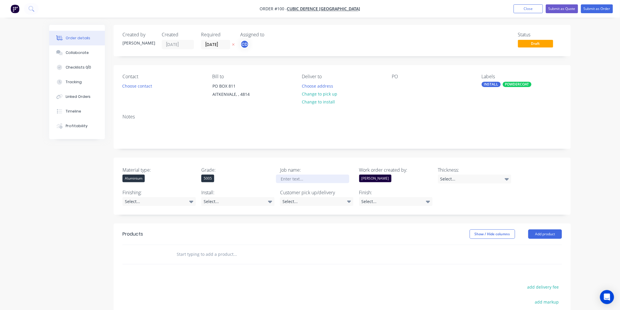
click at [308, 179] on div at bounding box center [312, 179] width 73 height 9
click at [509, 180] on icon at bounding box center [507, 179] width 4 height 6
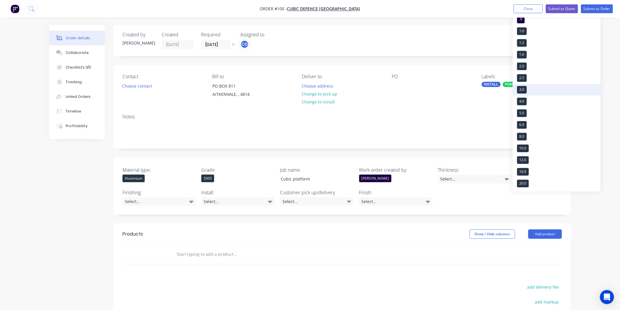
click at [527, 87] on button "3.0" at bounding box center [557, 90] width 88 height 12
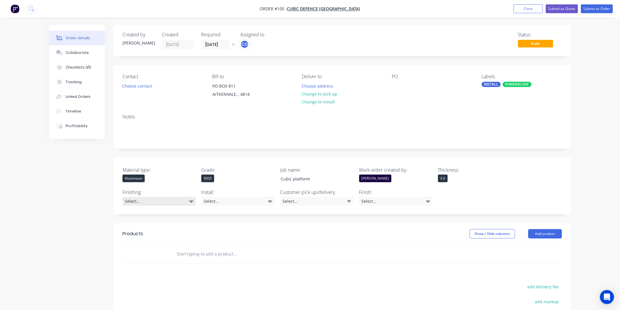
click at [177, 200] on div "Select..." at bounding box center [159, 201] width 73 height 9
click at [152, 212] on div "Powdercoated" at bounding box center [150, 215] width 28 height 8
click at [253, 202] on div "Select..." at bounding box center [237, 201] width 73 height 9
click at [230, 227] on button "Yes" at bounding box center [246, 226] width 88 height 12
click at [306, 203] on div "Select..." at bounding box center [316, 201] width 73 height 9
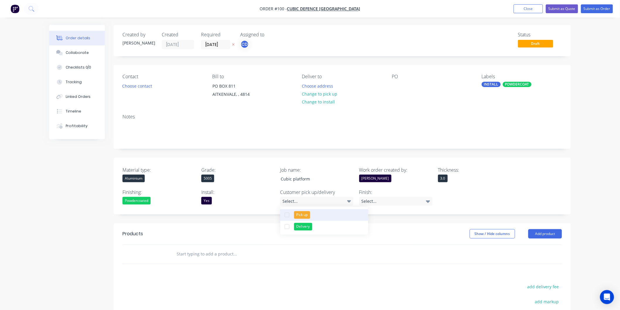
click at [307, 215] on div "Pick up" at bounding box center [302, 215] width 16 height 8
click at [395, 200] on div "Select..." at bounding box center [395, 201] width 73 height 9
click at [481, 193] on div "Material type: Aluminium Grade: 5005 Job name: Cubic platform Work order create…" at bounding box center [342, 186] width 457 height 57
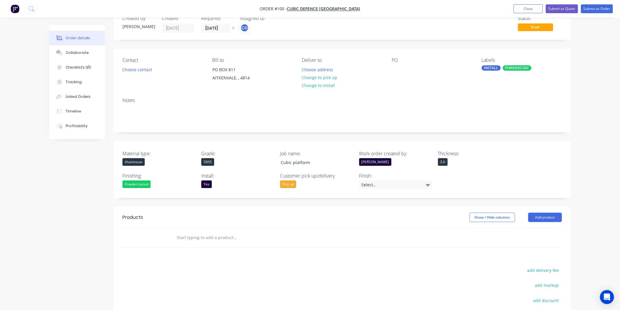
scroll to position [33, 0]
